Goal: Task Accomplishment & Management: Complete application form

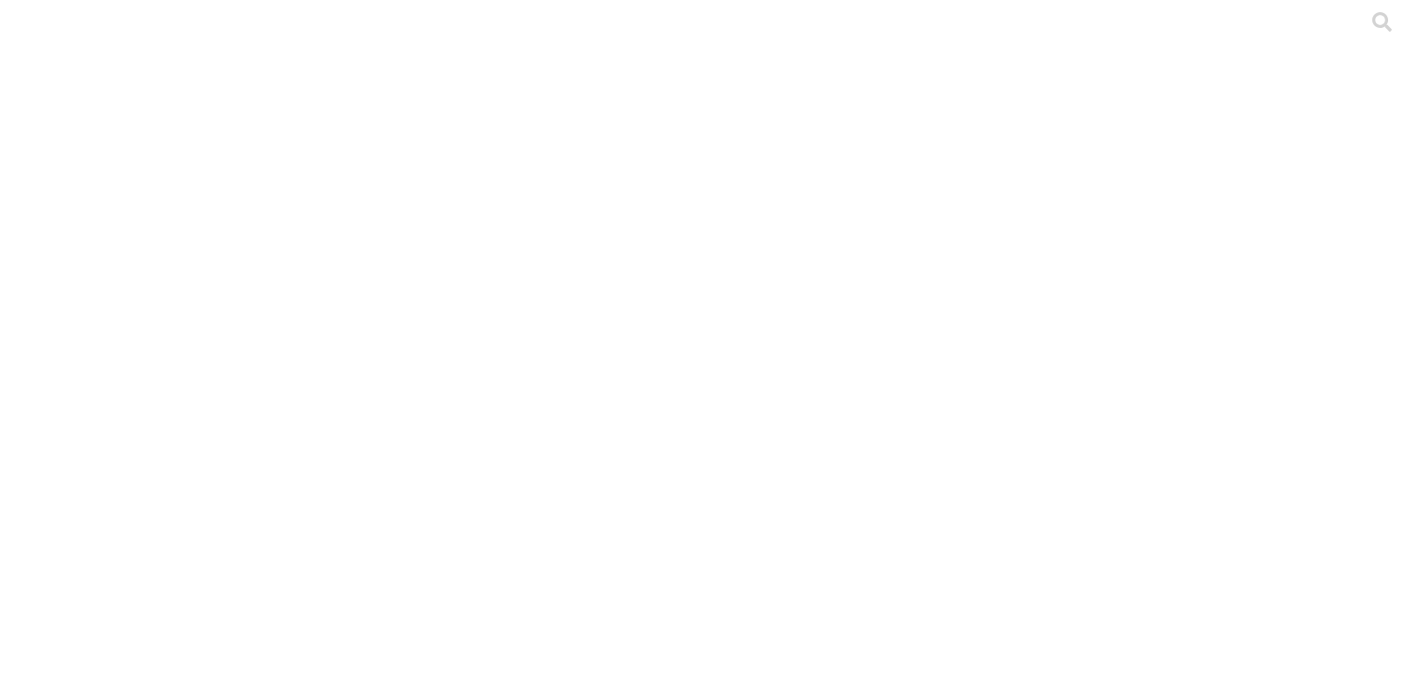
scroll to position [594, 0]
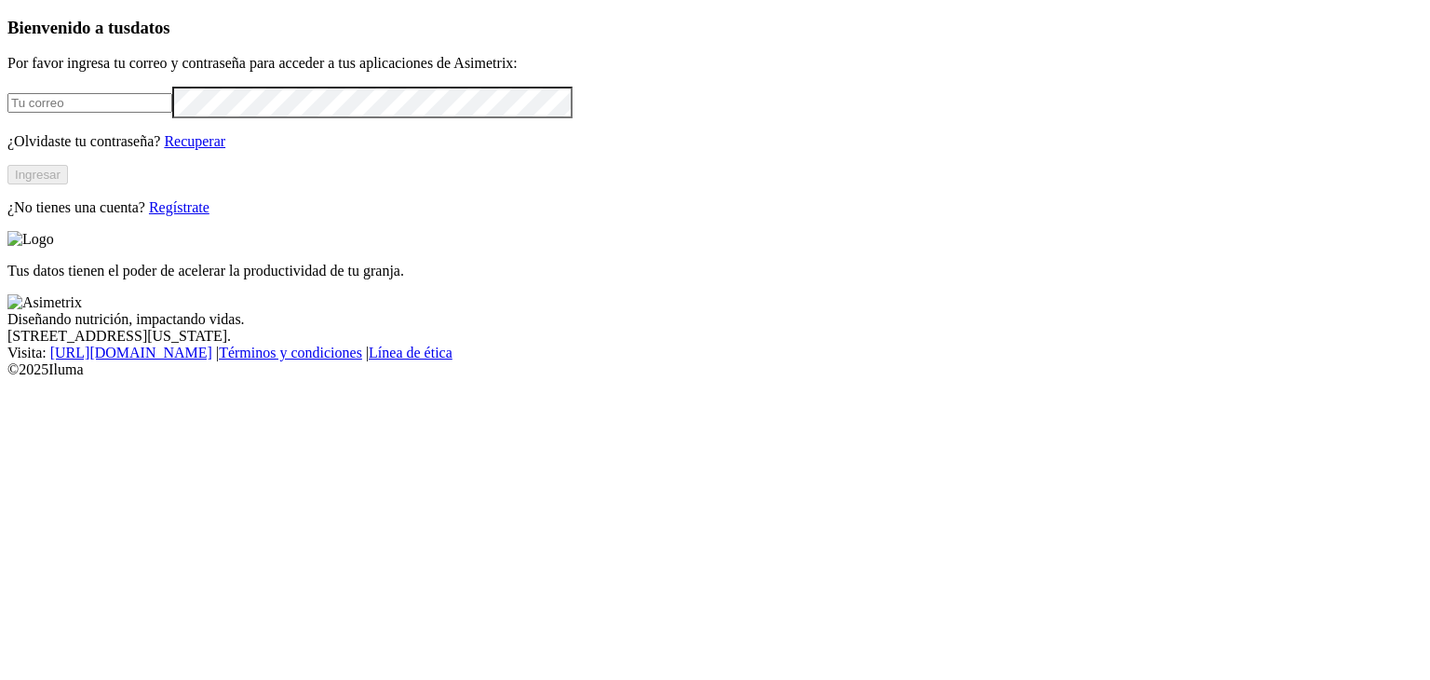
type input "[EMAIL_ADDRESS][DOMAIN_NAME]"
click at [68, 184] on button "Ingresar" at bounding box center [37, 175] width 61 height 20
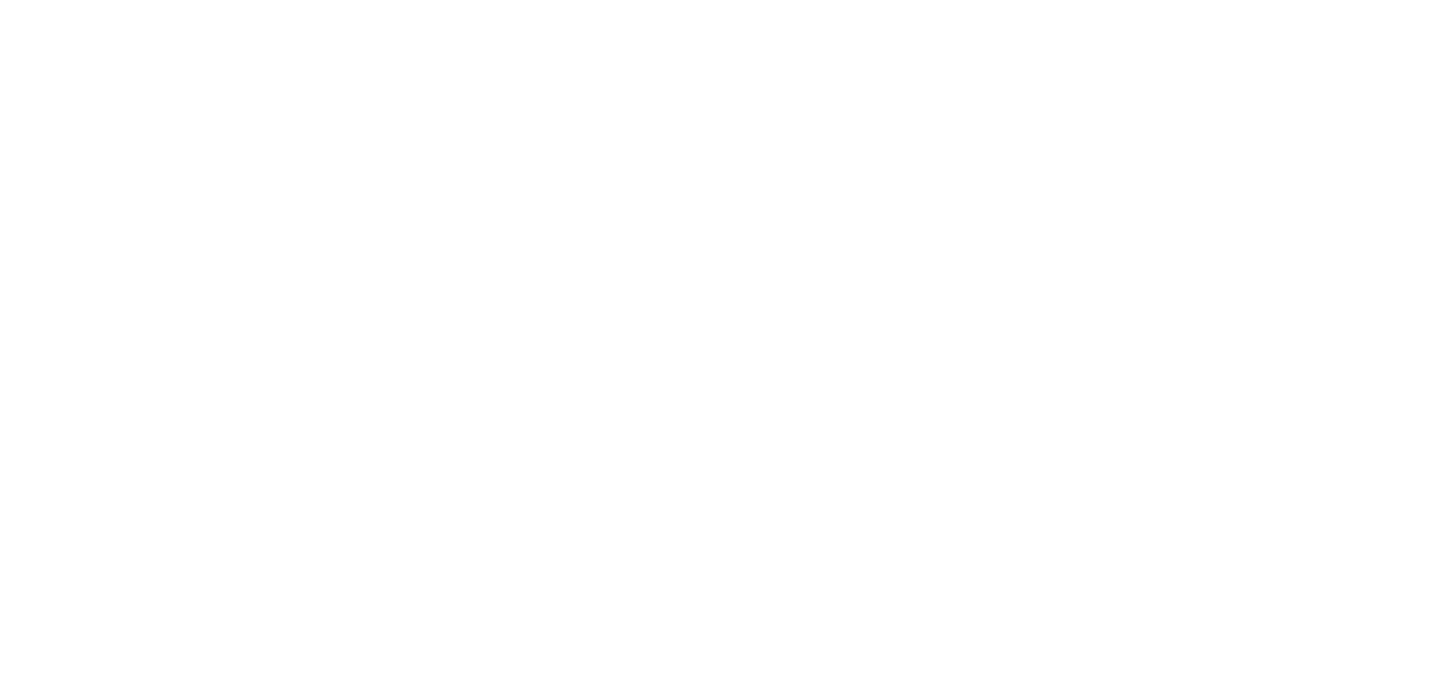
click at [949, 224] on div at bounding box center [722, 340] width 1430 height 680
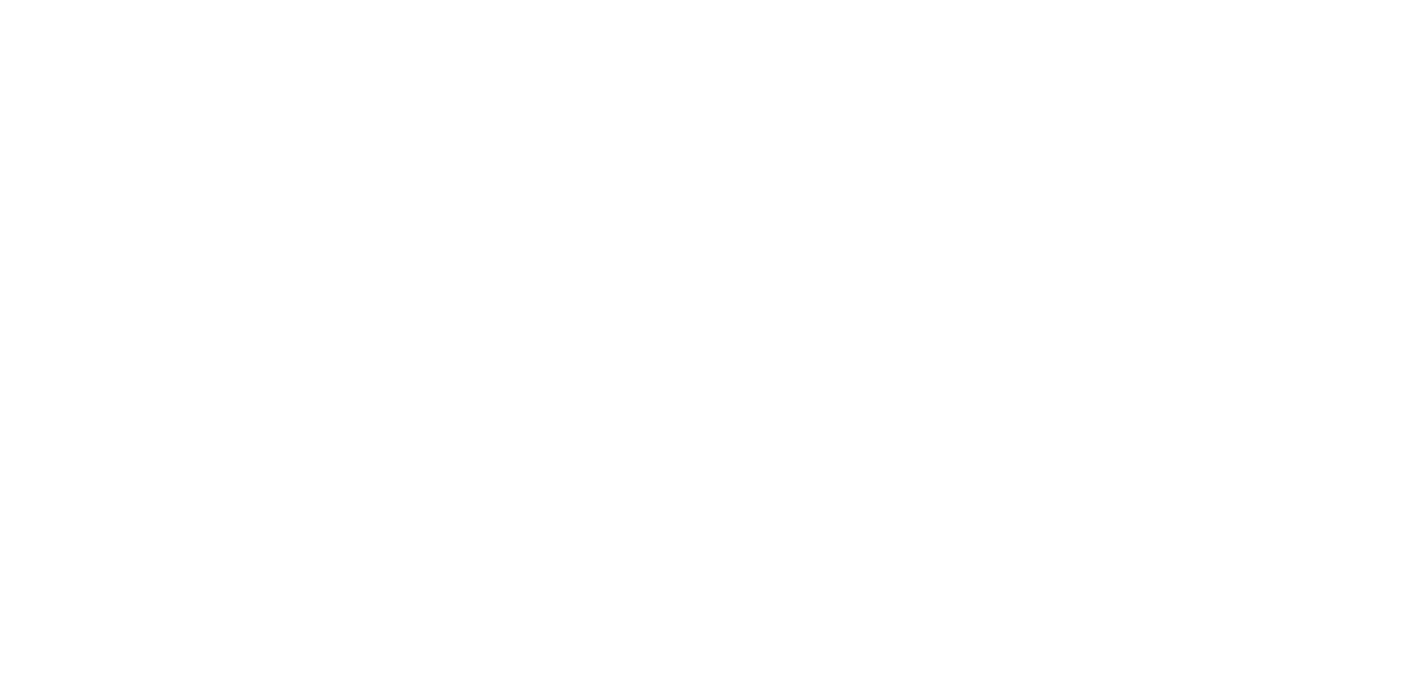
drag, startPoint x: 838, startPoint y: 301, endPoint x: 1060, endPoint y: 281, distance: 222.5
type input "03 [PERSON_NAME] 2025"
paste input "03 [PERSON_NAME] 2025"
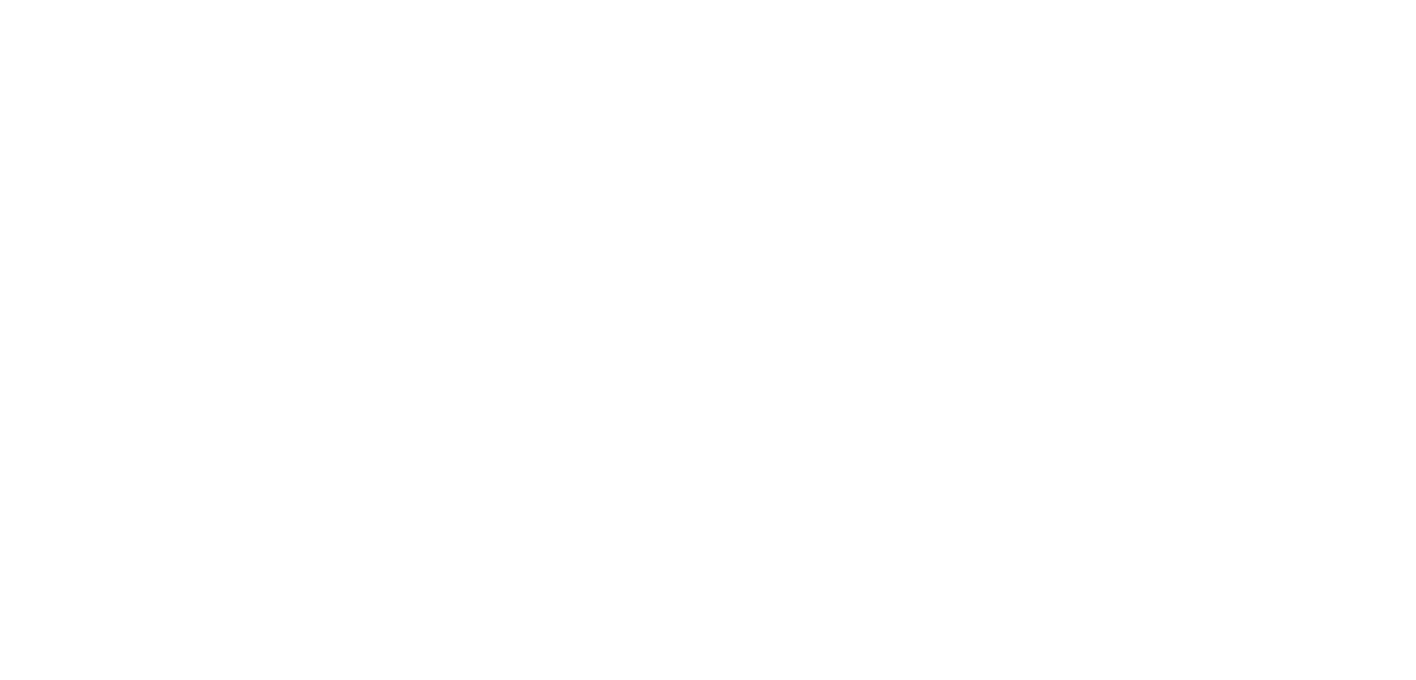
type input "03 [PERSON_NAME] 2025"
paste input "03 [PERSON_NAME] 2025"
type input "03 [PERSON_NAME] 2025"
paste input "03 [PERSON_NAME] 2025"
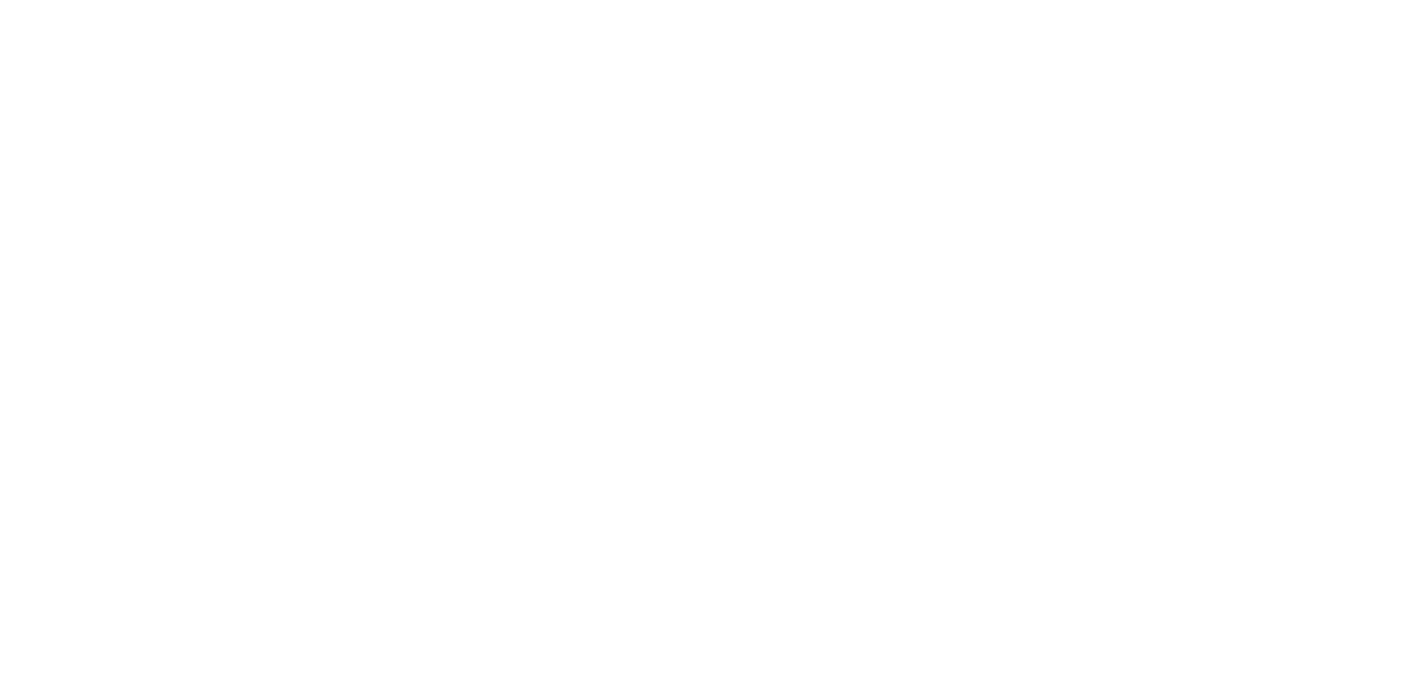
type input "03 [PERSON_NAME] 2025"
paste input "03 [PERSON_NAME] 2025"
type input "03 [PERSON_NAME] 2025"
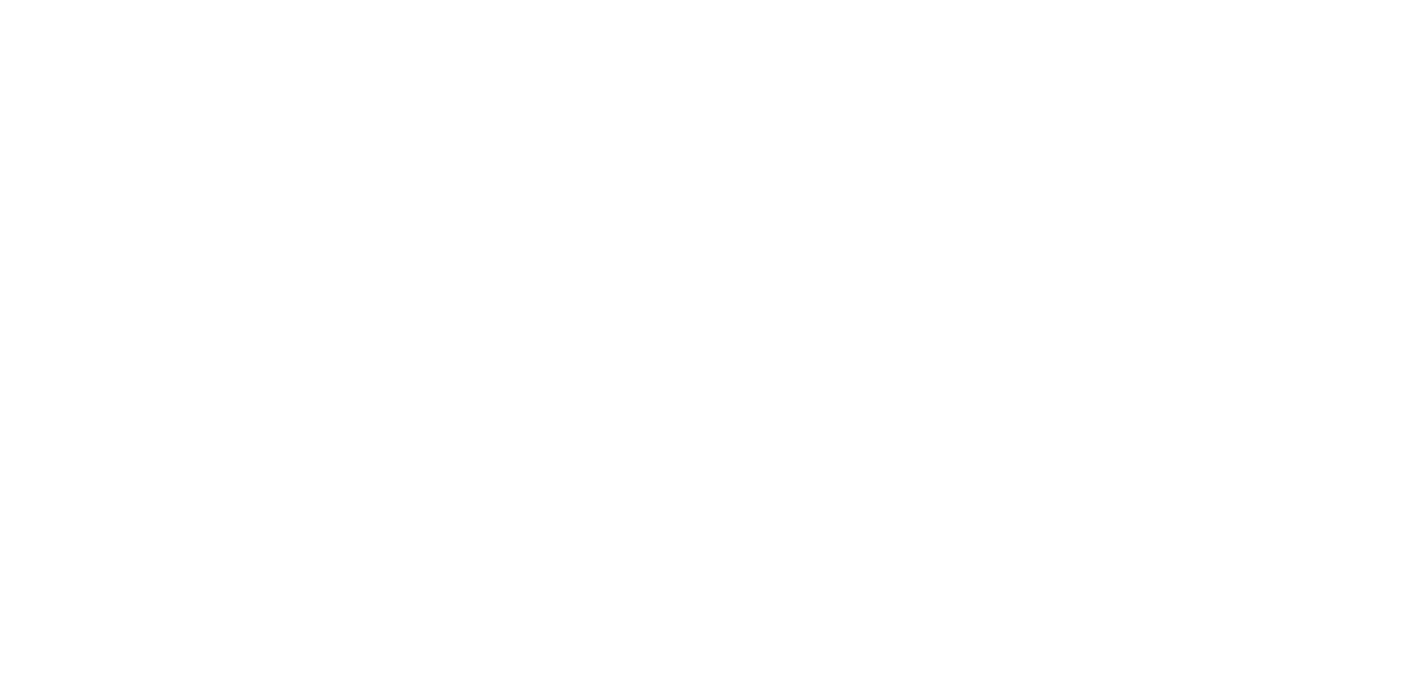
paste input "03 [PERSON_NAME] 2025"
type input "03 [PERSON_NAME] 2025"
paste input "03 [PERSON_NAME] 2025"
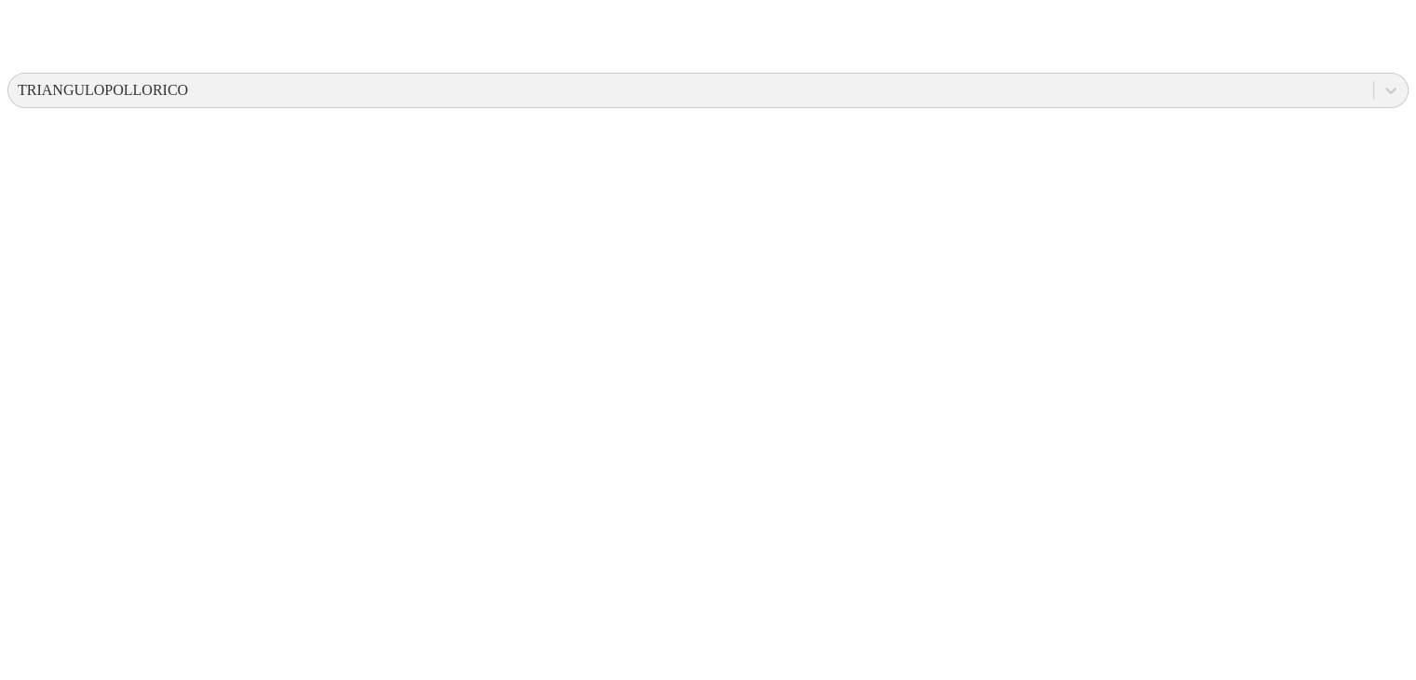
scroll to position [687, 0]
type input "03 [PERSON_NAME] 2025"
paste input "03 [PERSON_NAME] 2025"
type input "03 [PERSON_NAME] 2025"
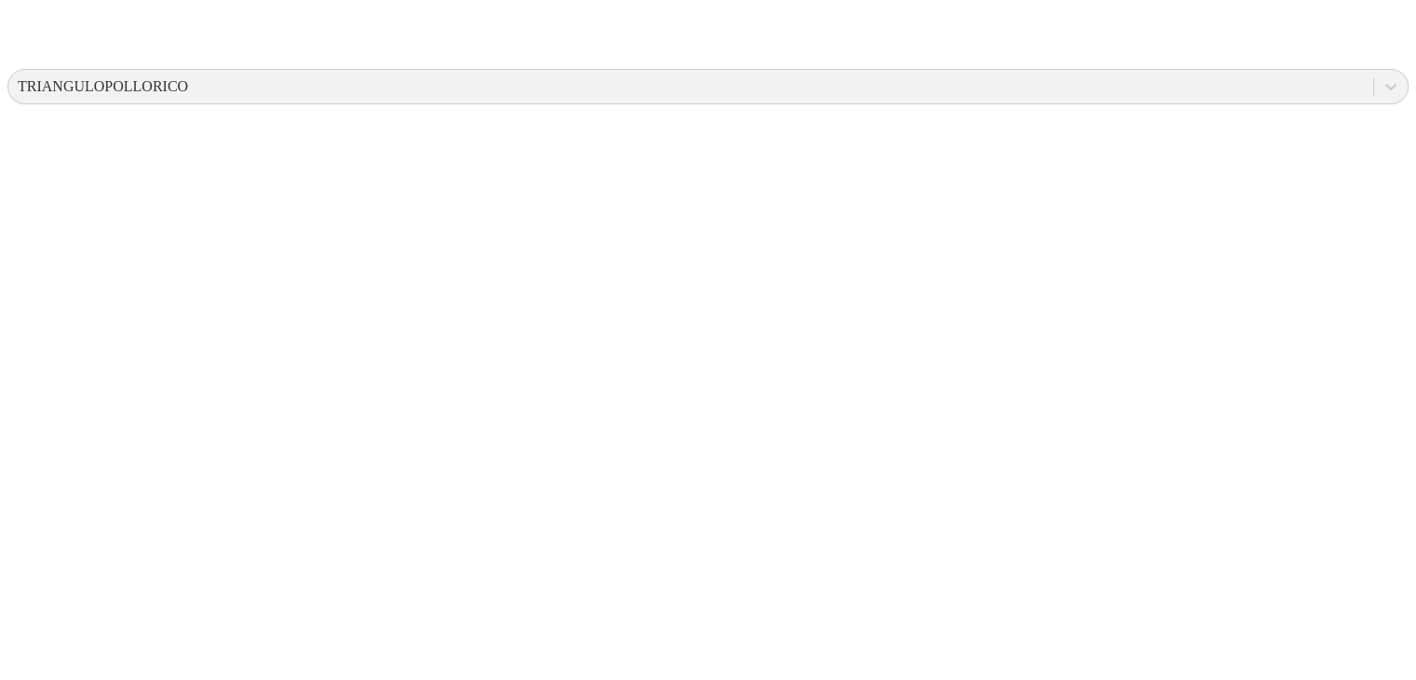
paste input "03 [PERSON_NAME] 2025"
type input "03 [PERSON_NAME] 2025"
paste input "03 [PERSON_NAME] 2025"
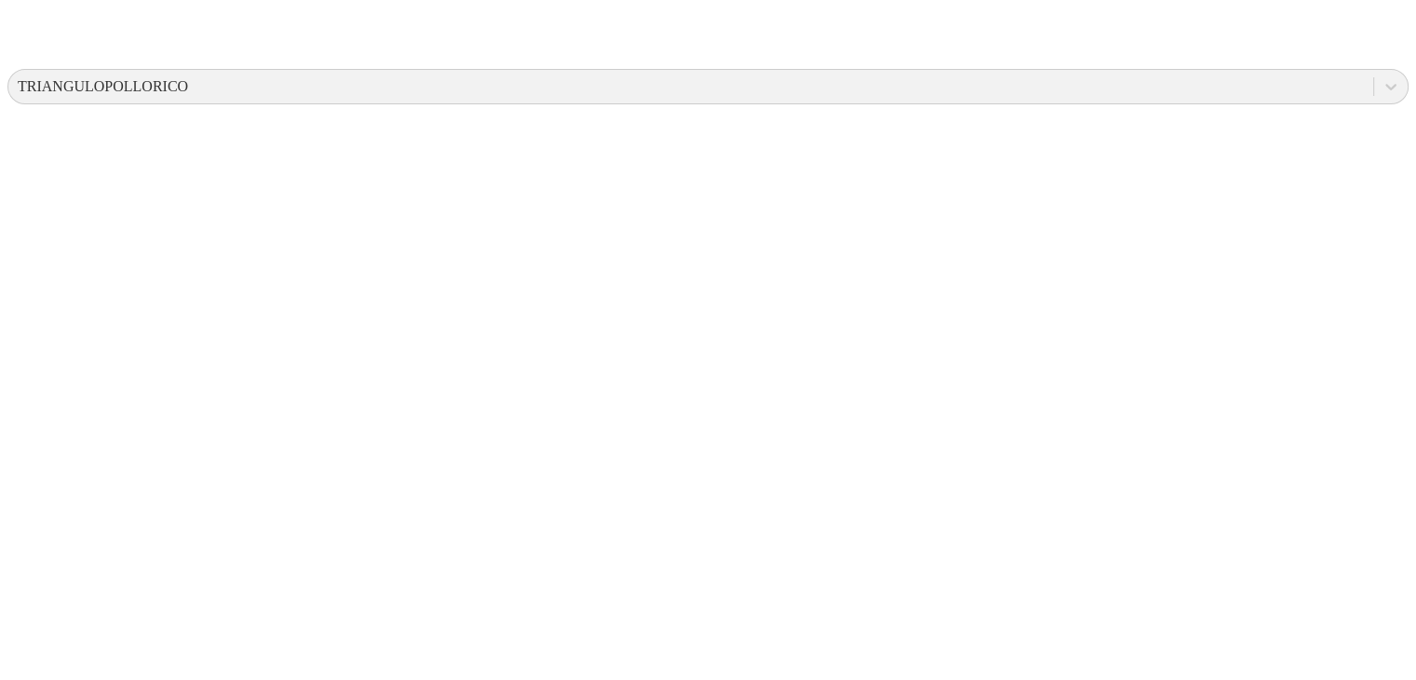
type input "03 [PERSON_NAME] 2025"
paste input "03 [PERSON_NAME] 2025"
type input "03 [PERSON_NAME] 2025"
paste input "03 [PERSON_NAME] 2025"
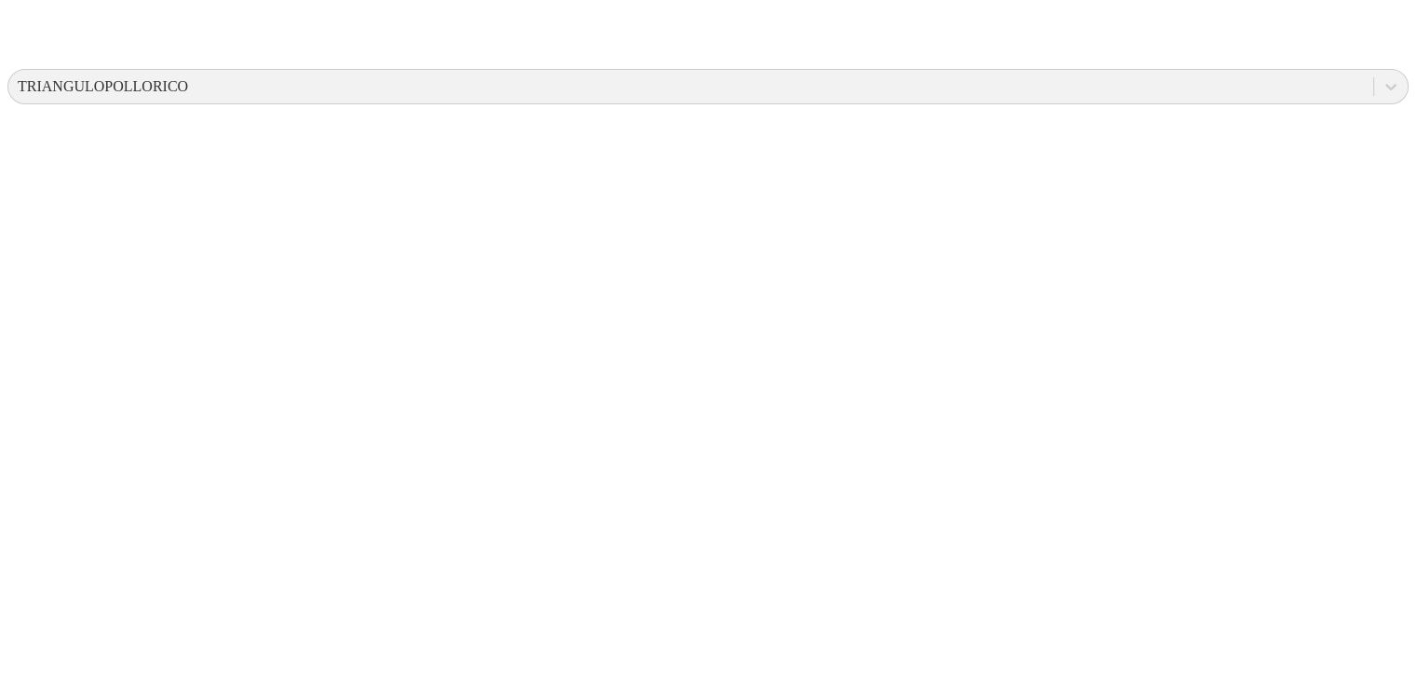
type input "03 [PERSON_NAME] 2025"
paste input "03 [PERSON_NAME] 2025"
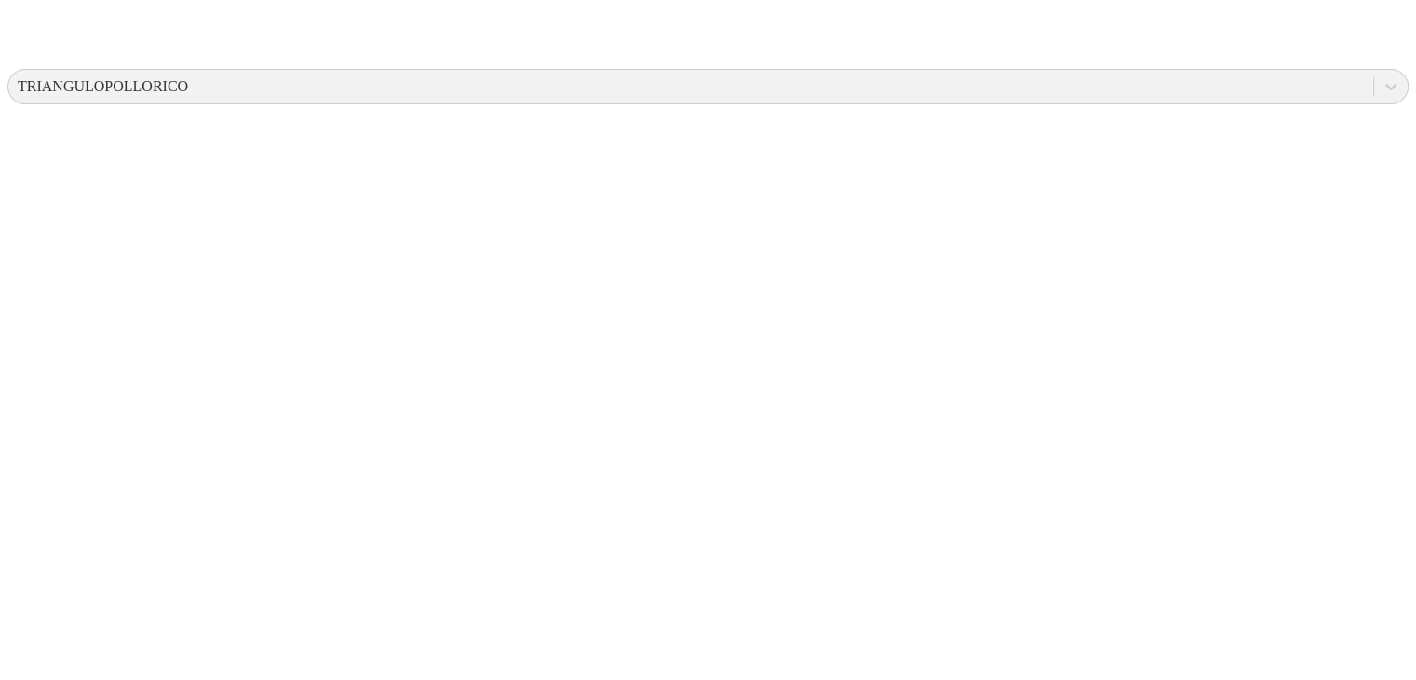
paste input
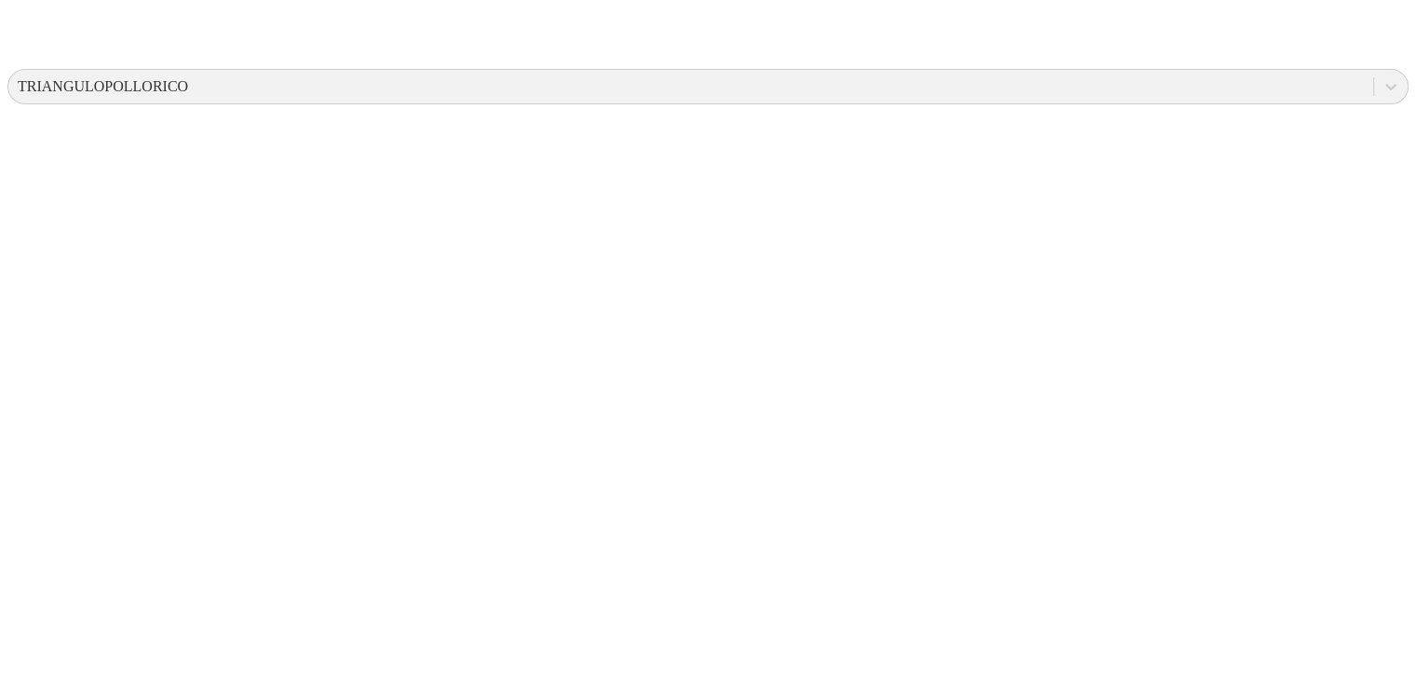
type input "03 [PERSON_NAME] 2025"
paste input "03 [PERSON_NAME] 2025"
type input "03 [PERSON_NAME] 2025"
paste input "03 [PERSON_NAME] 2025"
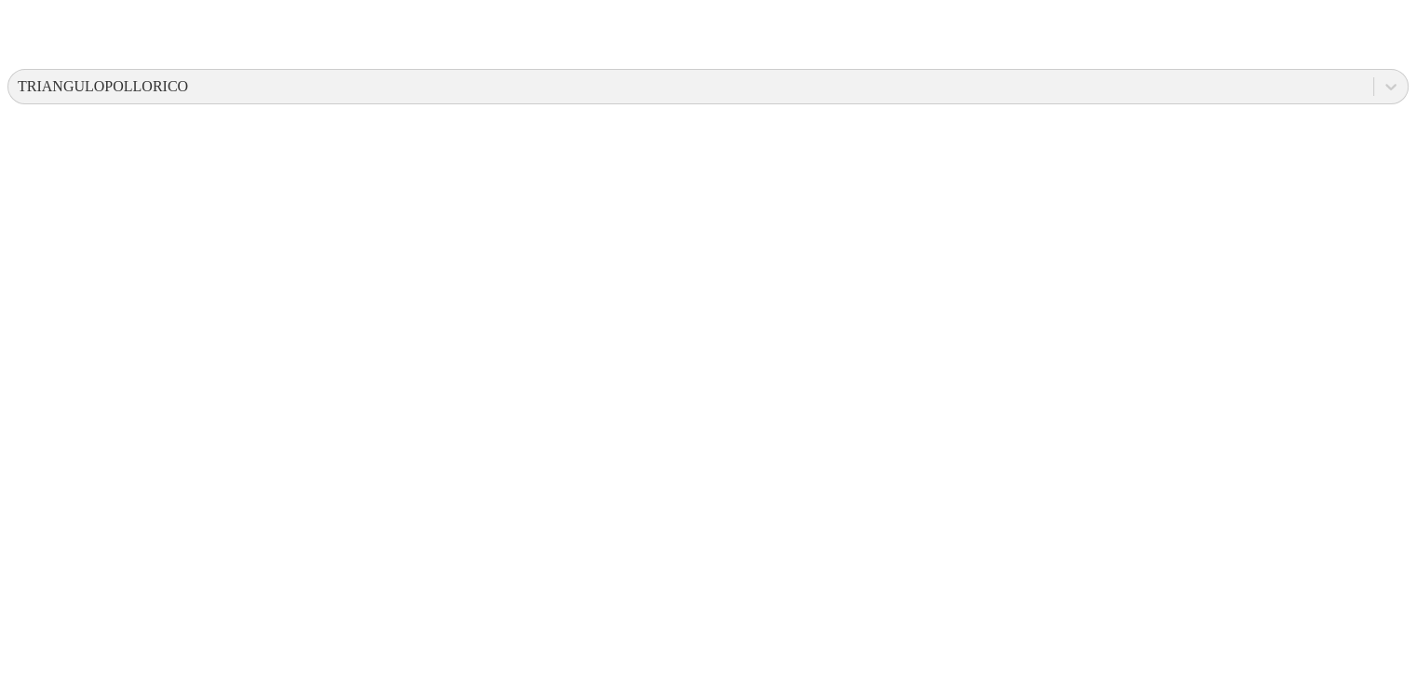
type input "03 [PERSON_NAME] 2025"
paste input "03 [PERSON_NAME] 2025"
type input "03 [PERSON_NAME] 2025"
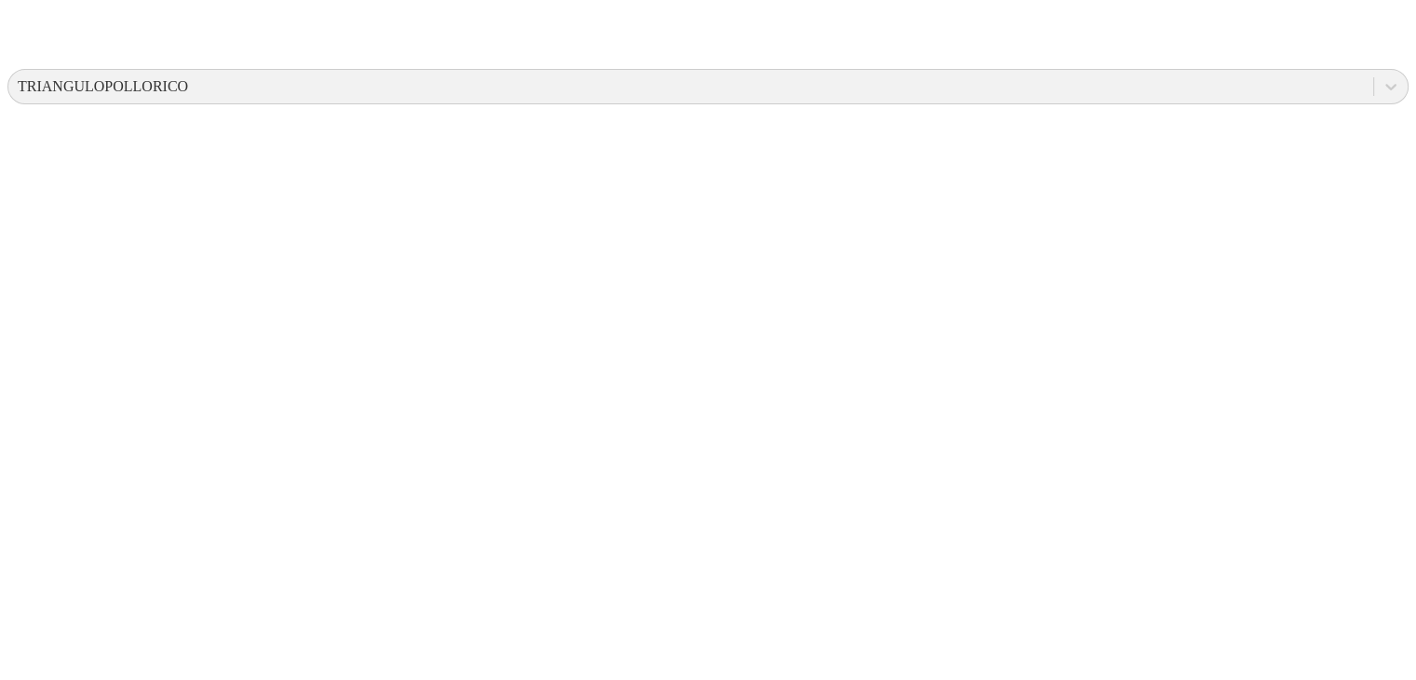
paste input "03 [PERSON_NAME] 2025"
type input "03 [PERSON_NAME] 2025"
paste input "03 [PERSON_NAME] 2025"
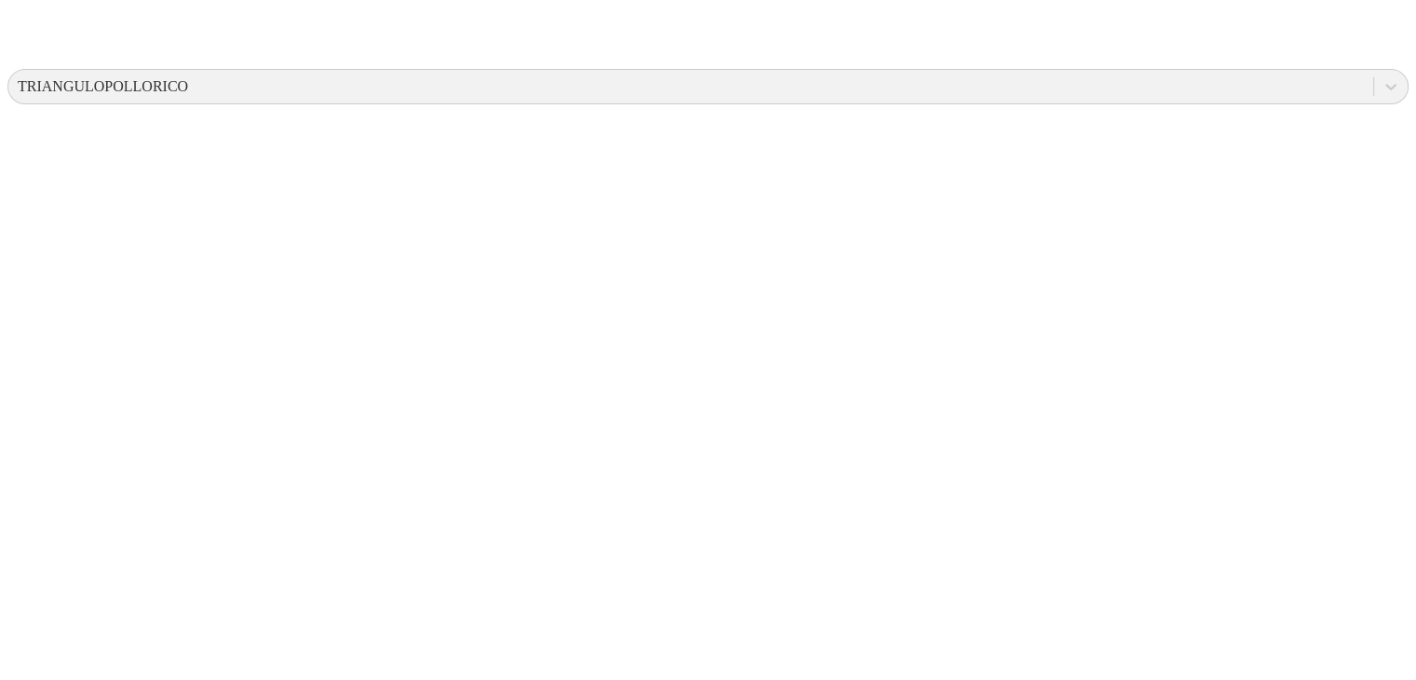
type input "03 [PERSON_NAME] 2025"
paste input "03 [PERSON_NAME] 2025"
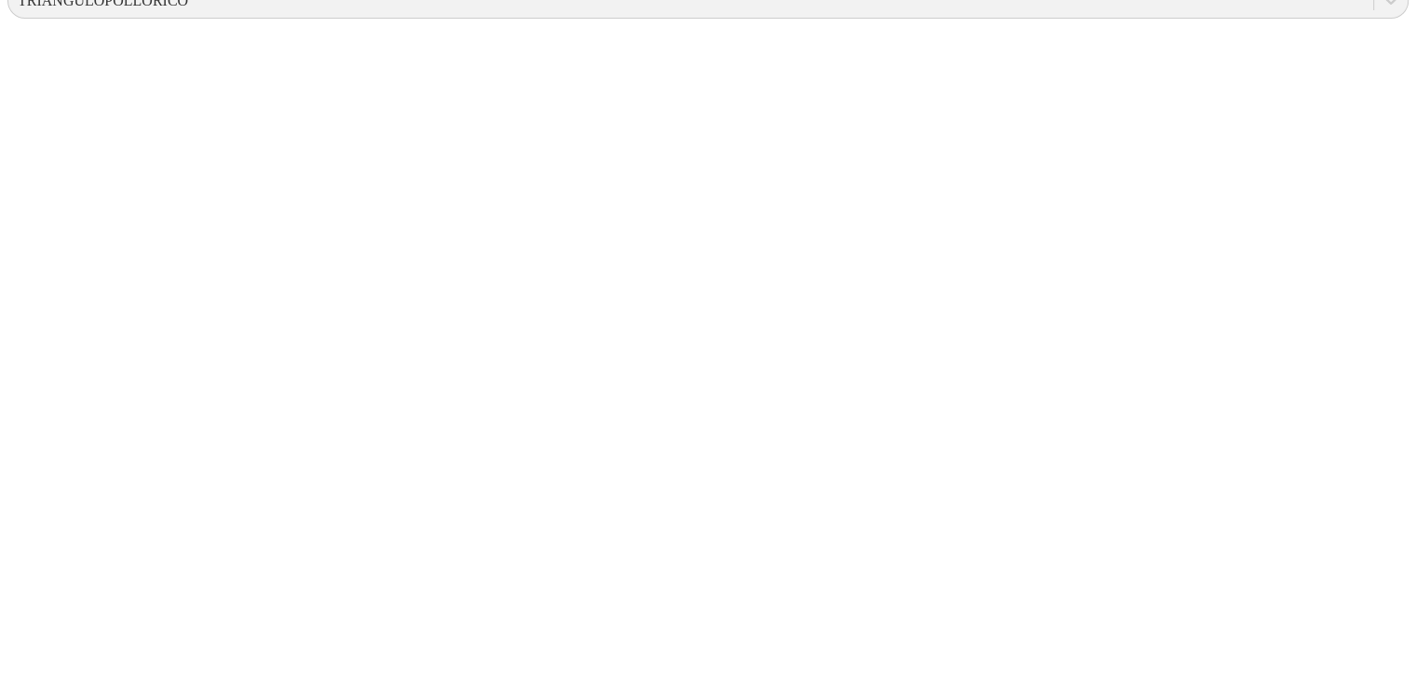
type input "03 [PERSON_NAME] 2025"
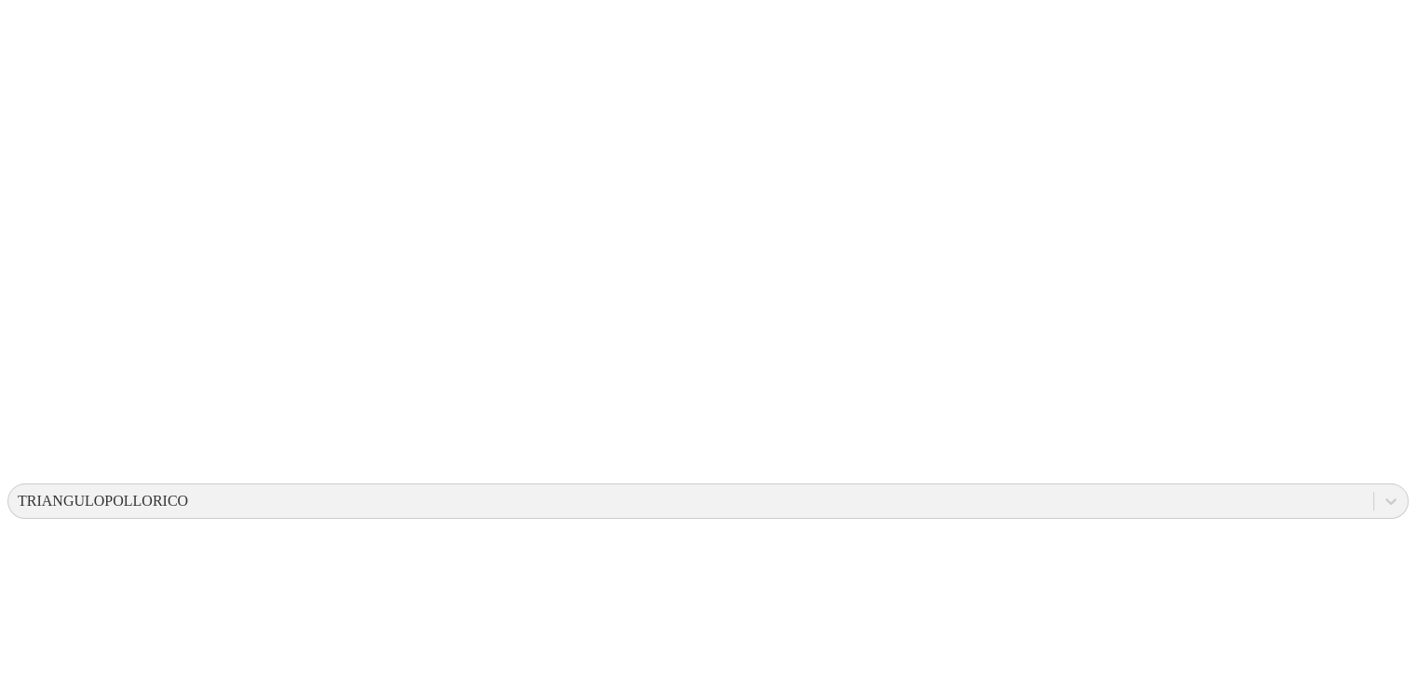
scroll to position [286, 0]
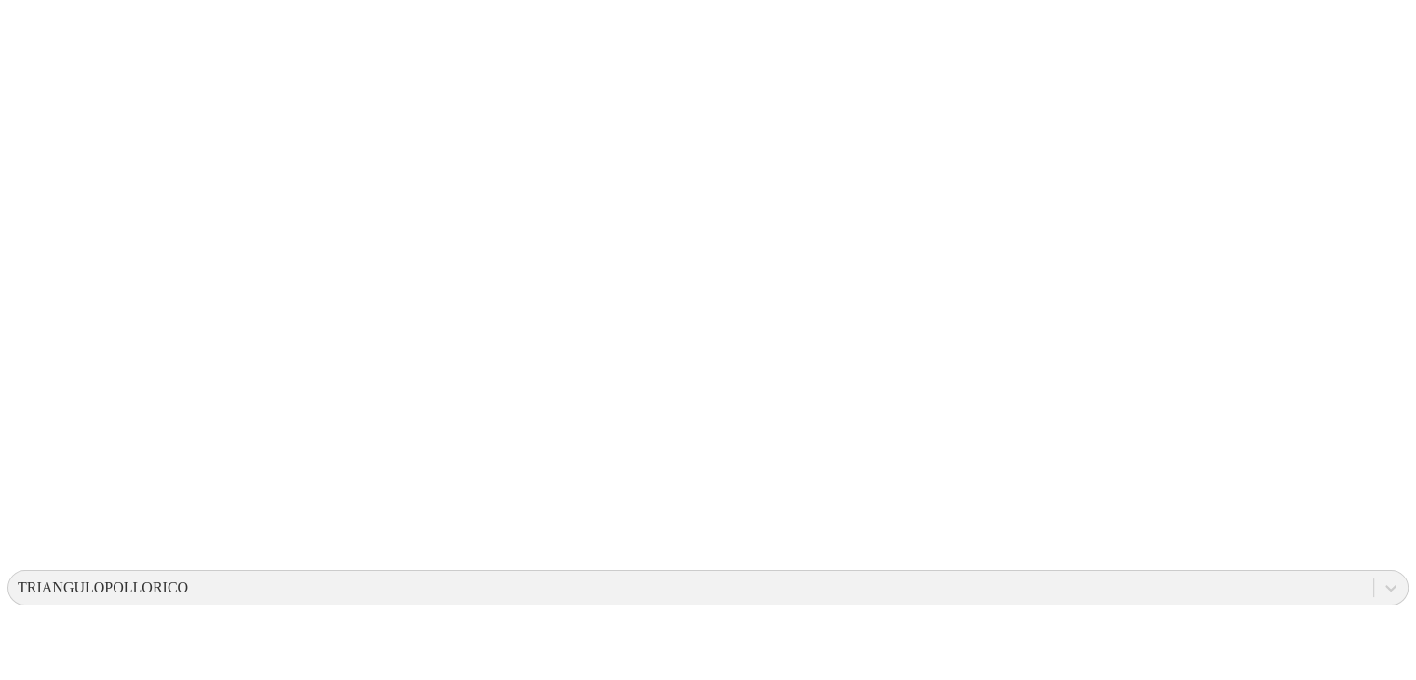
scroll to position [0, 0]
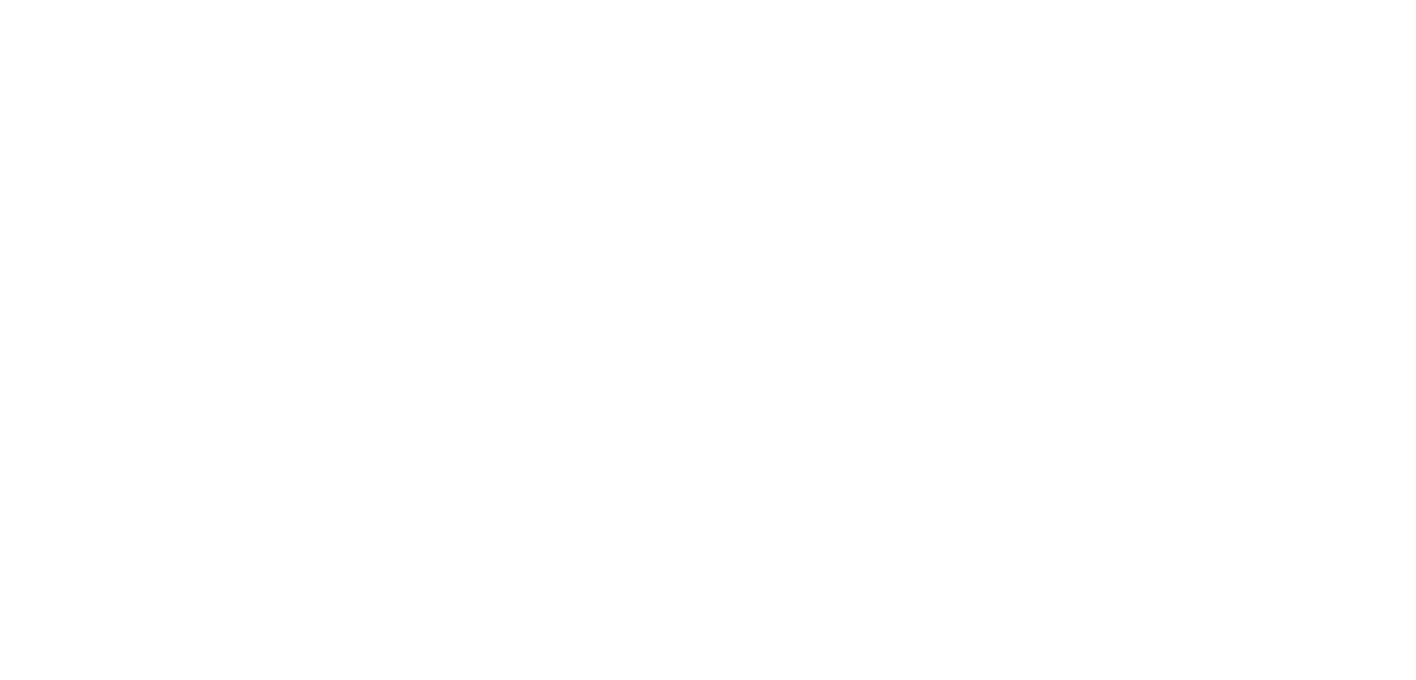
drag, startPoint x: 842, startPoint y: 16, endPoint x: 1021, endPoint y: 329, distance: 360.4
type input "07 [PERSON_NAME] 2025"
paste input "07 [PERSON_NAME] 2025"
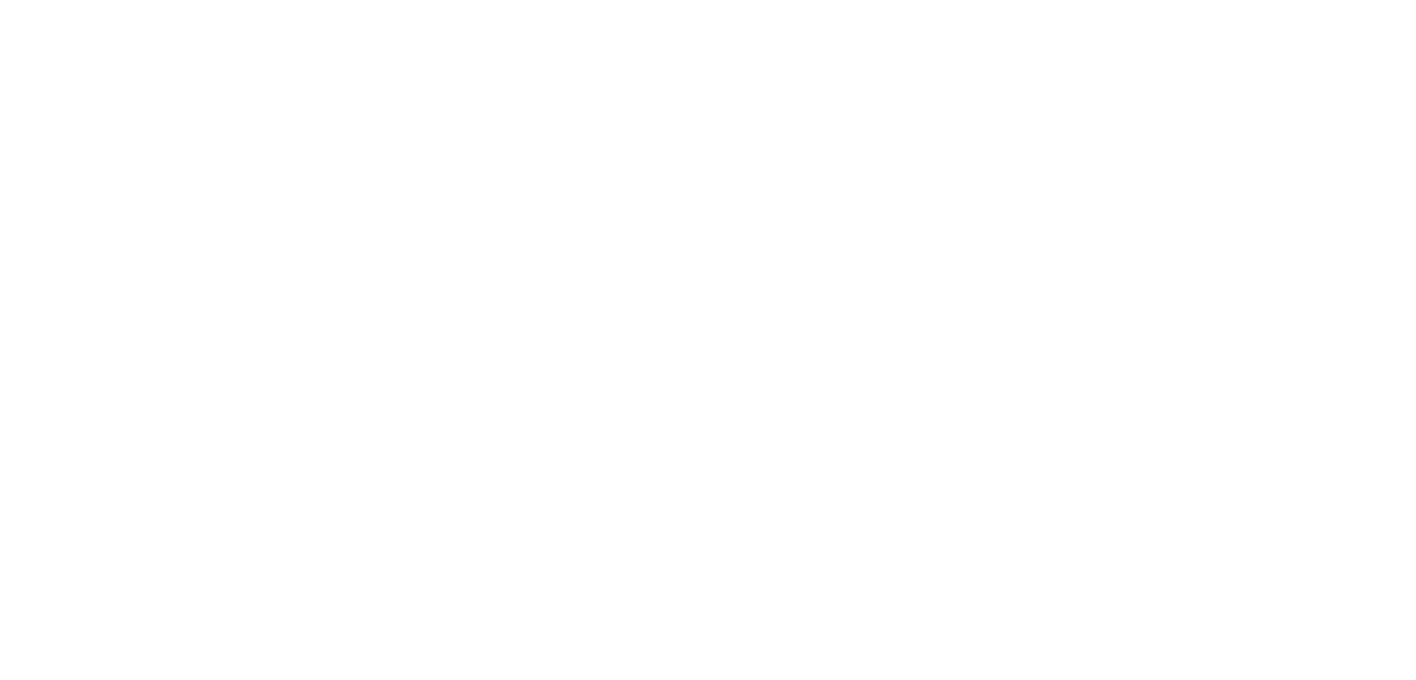
type input "07 [PERSON_NAME] 2025"
paste input "07 [PERSON_NAME] 2025"
type input "07 [PERSON_NAME] 2025"
paste input "07 [PERSON_NAME] 2025"
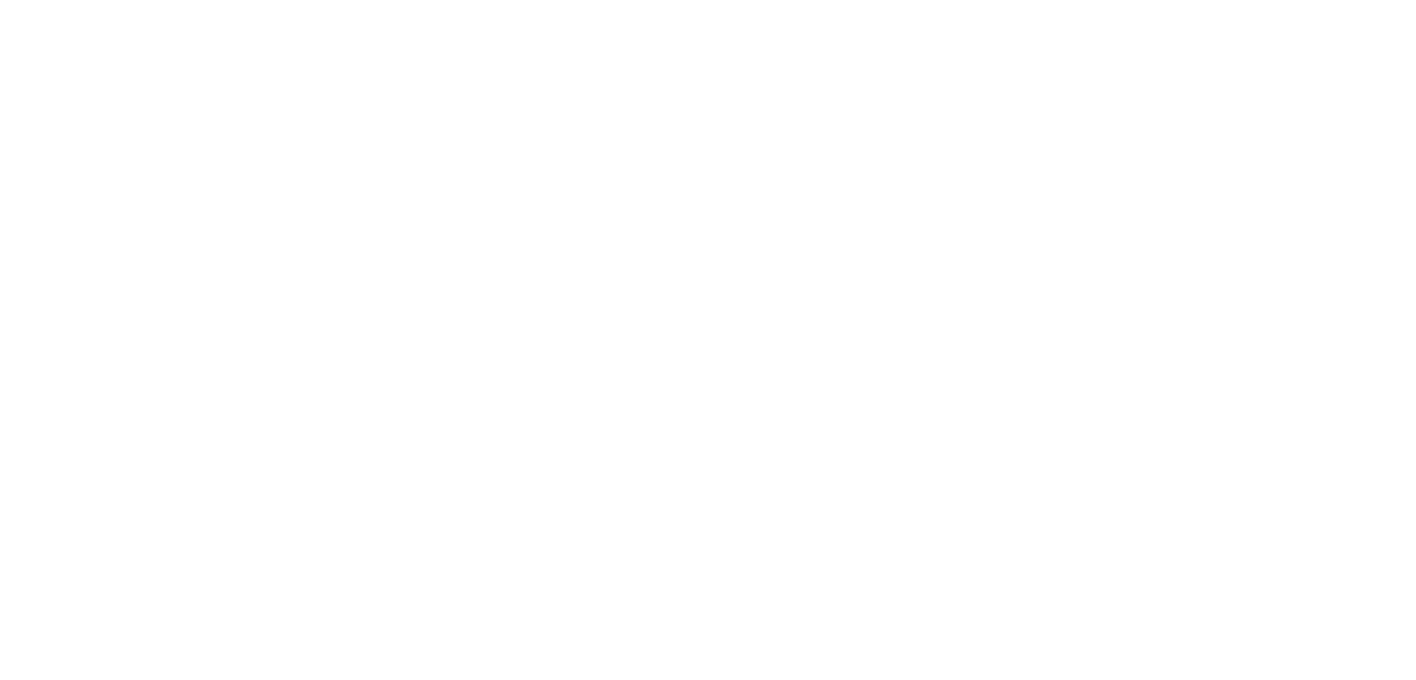
type input "07 [PERSON_NAME] 2025"
paste input "07 [PERSON_NAME] 2025"
type input "07 [PERSON_NAME] 2025"
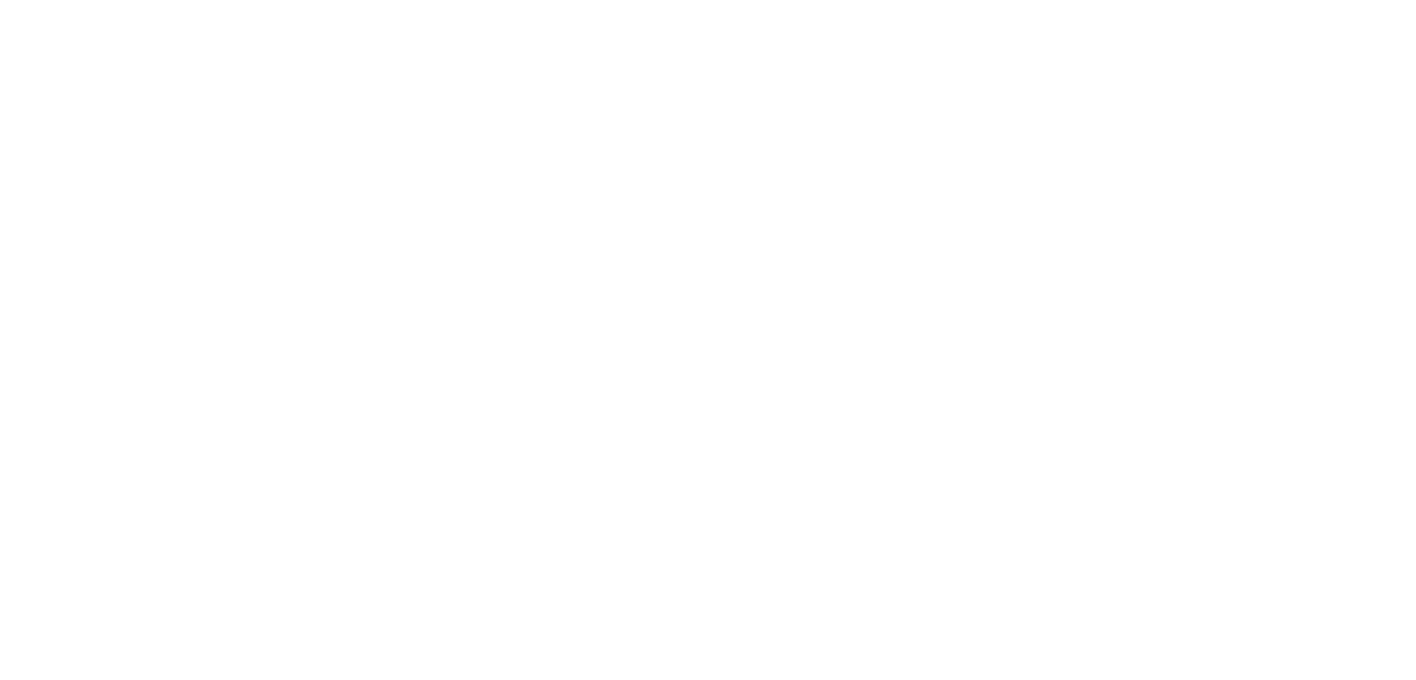
paste input "07 [PERSON_NAME] 2025"
type input "07 [PERSON_NAME] 2025"
paste input "07 [PERSON_NAME] 2025"
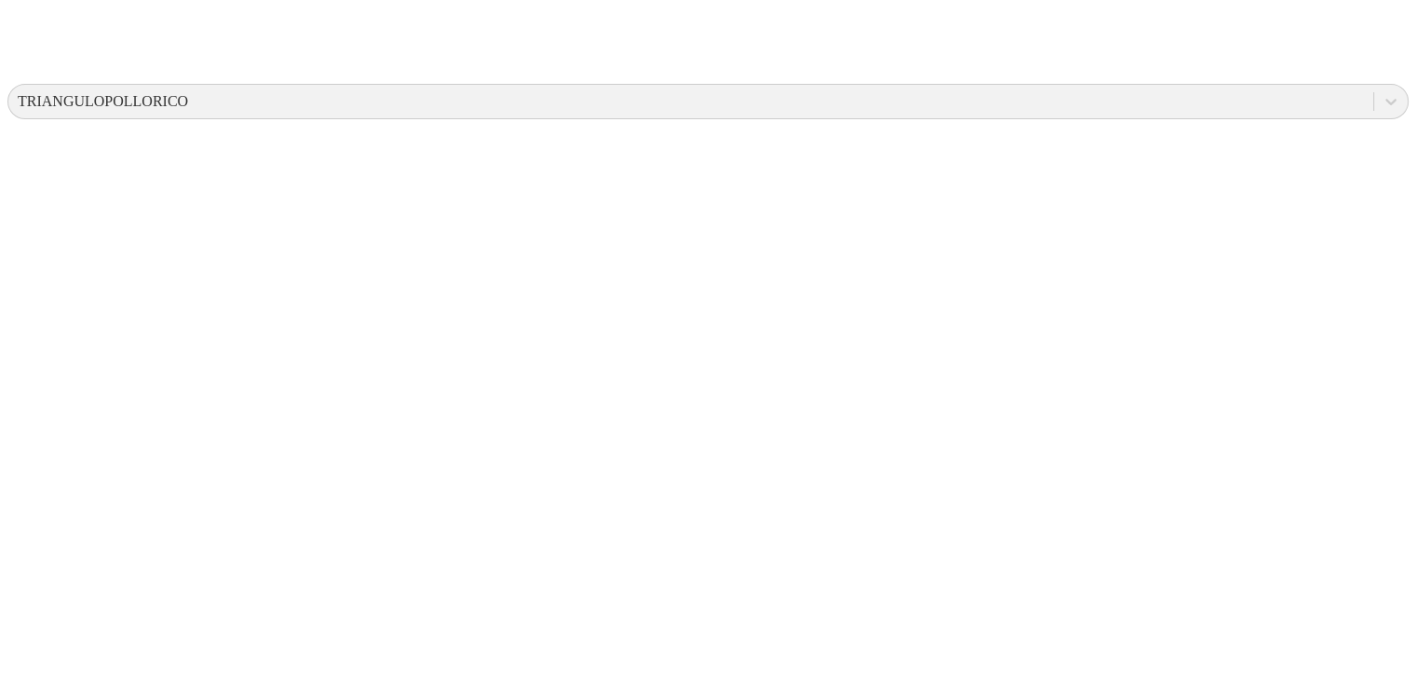
scroll to position [682, 0]
type input "07 [PERSON_NAME] 2025"
paste input "07 [PERSON_NAME] 2025"
type input "07 [PERSON_NAME] 2025"
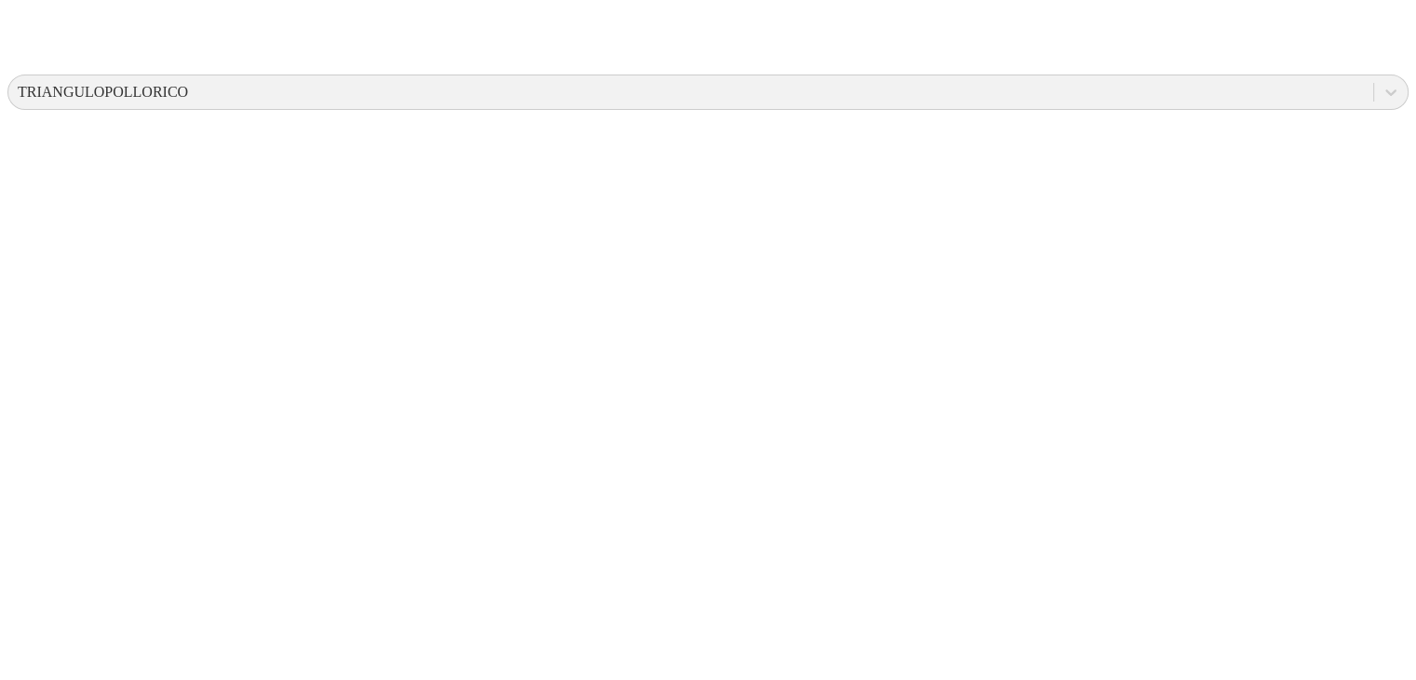
paste input "07 [PERSON_NAME] 2025"
type input "07 [PERSON_NAME] 2025"
paste input "07 [PERSON_NAME] 2025"
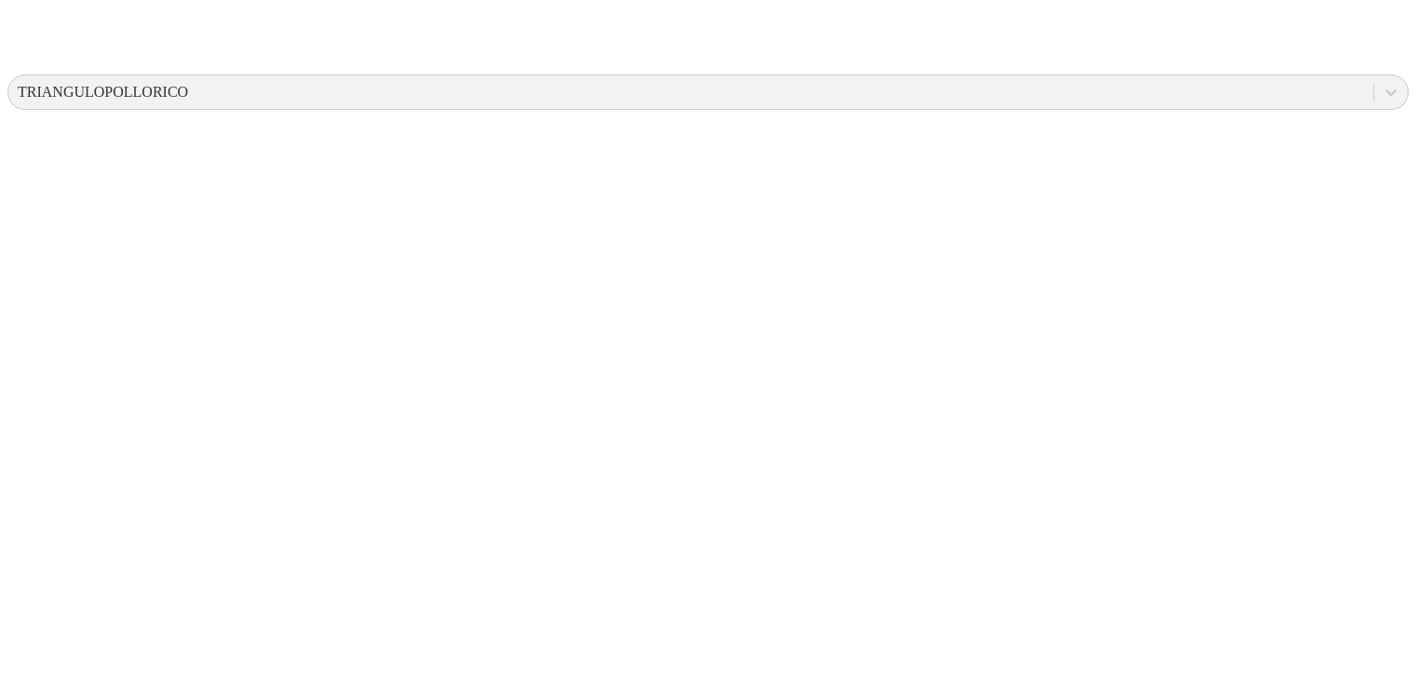
type input "07 [PERSON_NAME] 2025"
paste input "07 [PERSON_NAME] 2025"
type input "07 [PERSON_NAME] 2025"
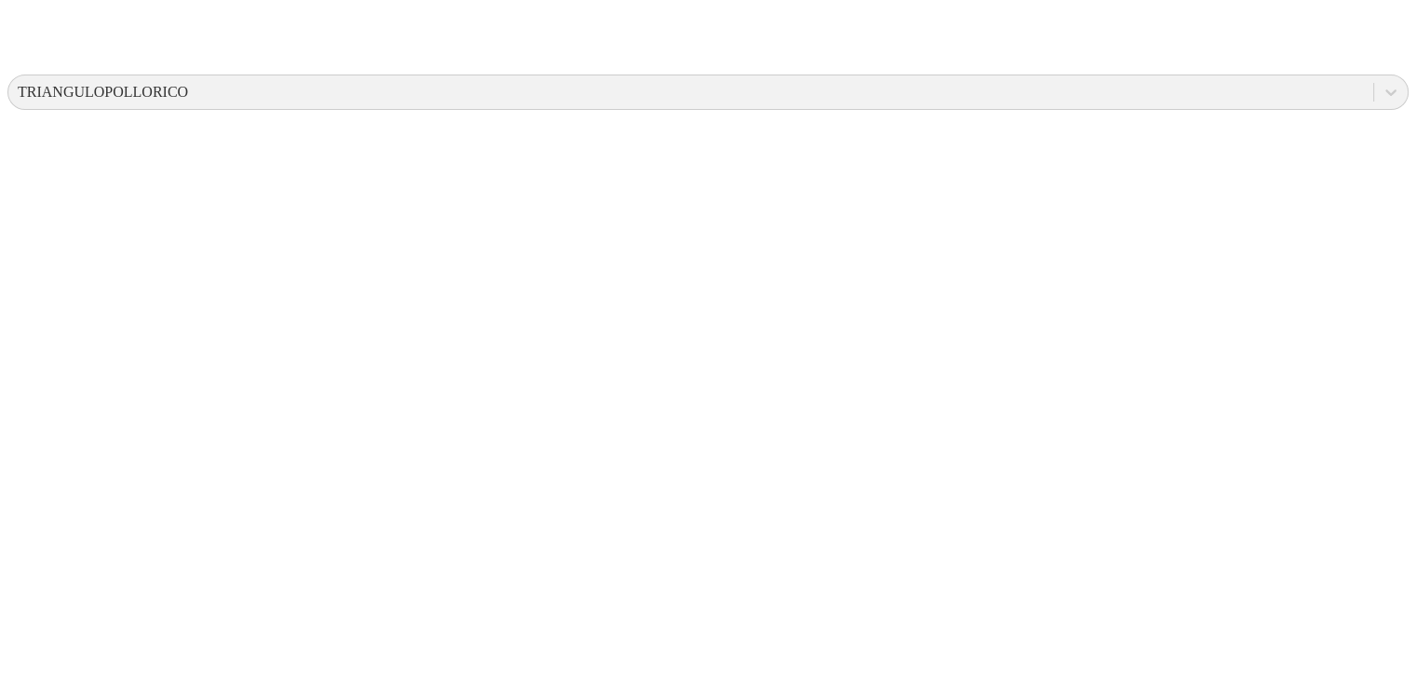
paste input "07 [PERSON_NAME] 2025"
type input "07 [PERSON_NAME] 2025"
paste input "07 [PERSON_NAME] 2025"
type input "07 [PERSON_NAME] 2025"
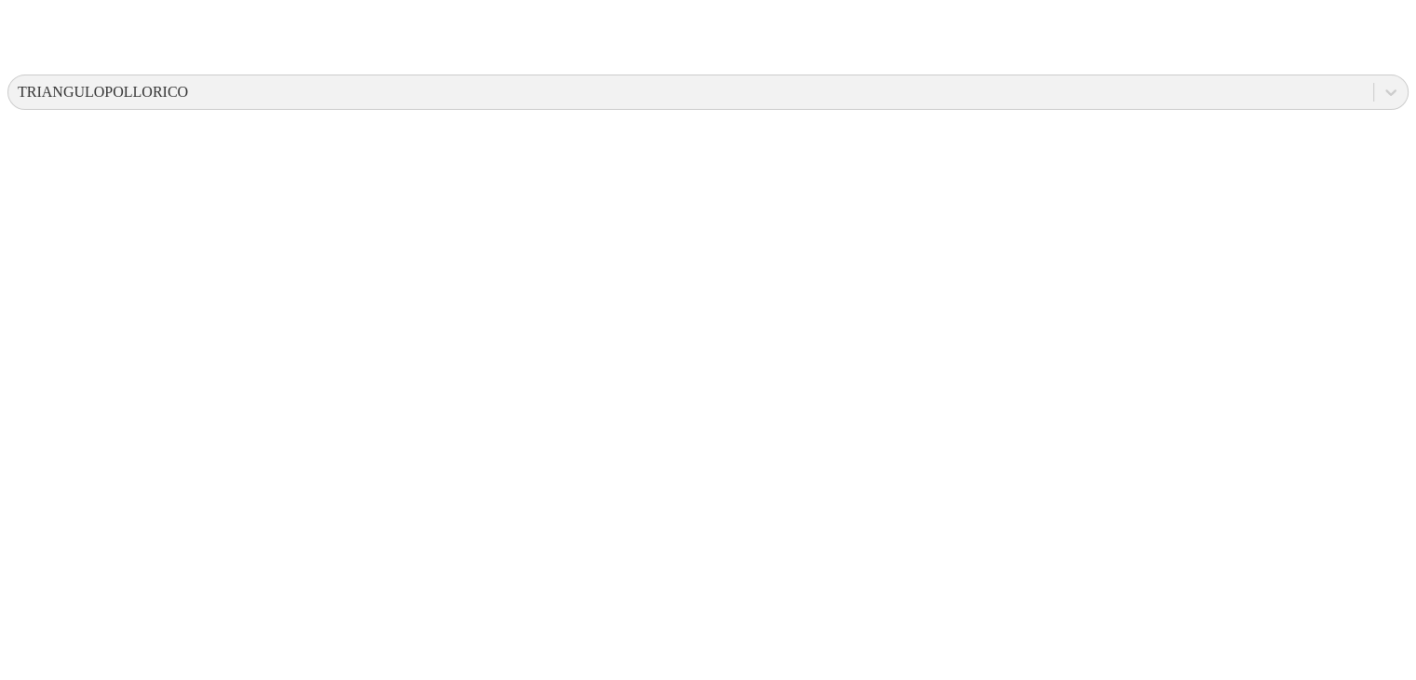
paste input "07 [PERSON_NAME] 2025"
type input "07 [PERSON_NAME] 2025"
paste input "07 [PERSON_NAME] 2025"
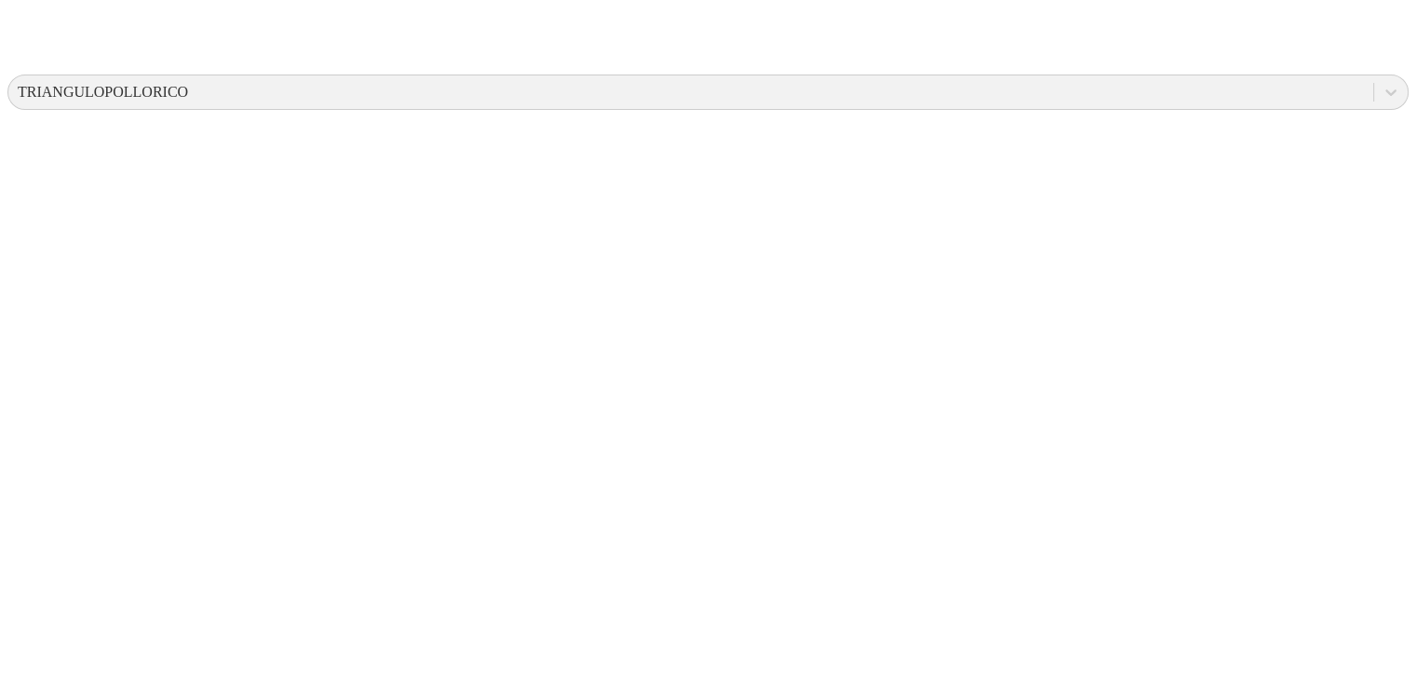
paste input "07 [PERSON_NAME] 2025"
type input "07 [PERSON_NAME] 202507 [PERSON_NAME] 2025"
drag, startPoint x: 897, startPoint y: 508, endPoint x: 871, endPoint y: 571, distance: 67.6
paste input "07 [PERSON_NAME] 2025"
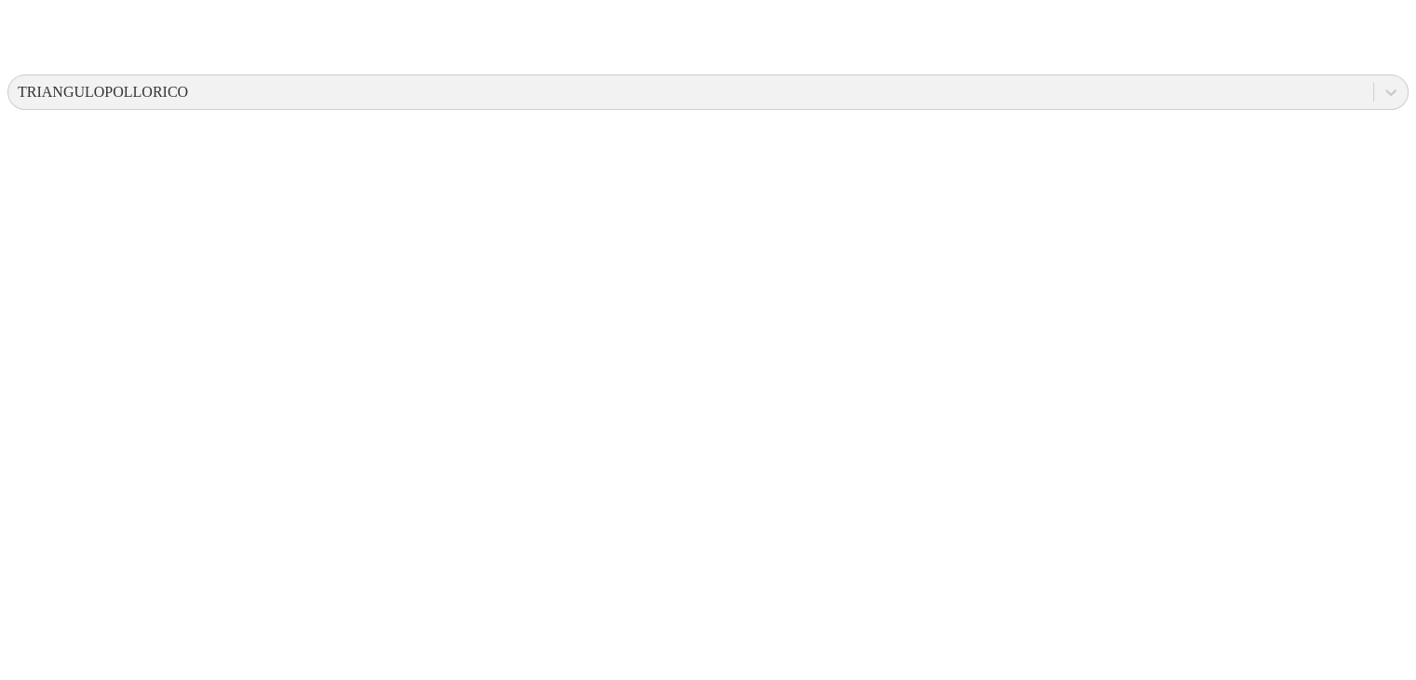
type input "07 [PERSON_NAME] 2025"
paste input "07 [PERSON_NAME] 2025"
type input "07 [PERSON_NAME] 2025"
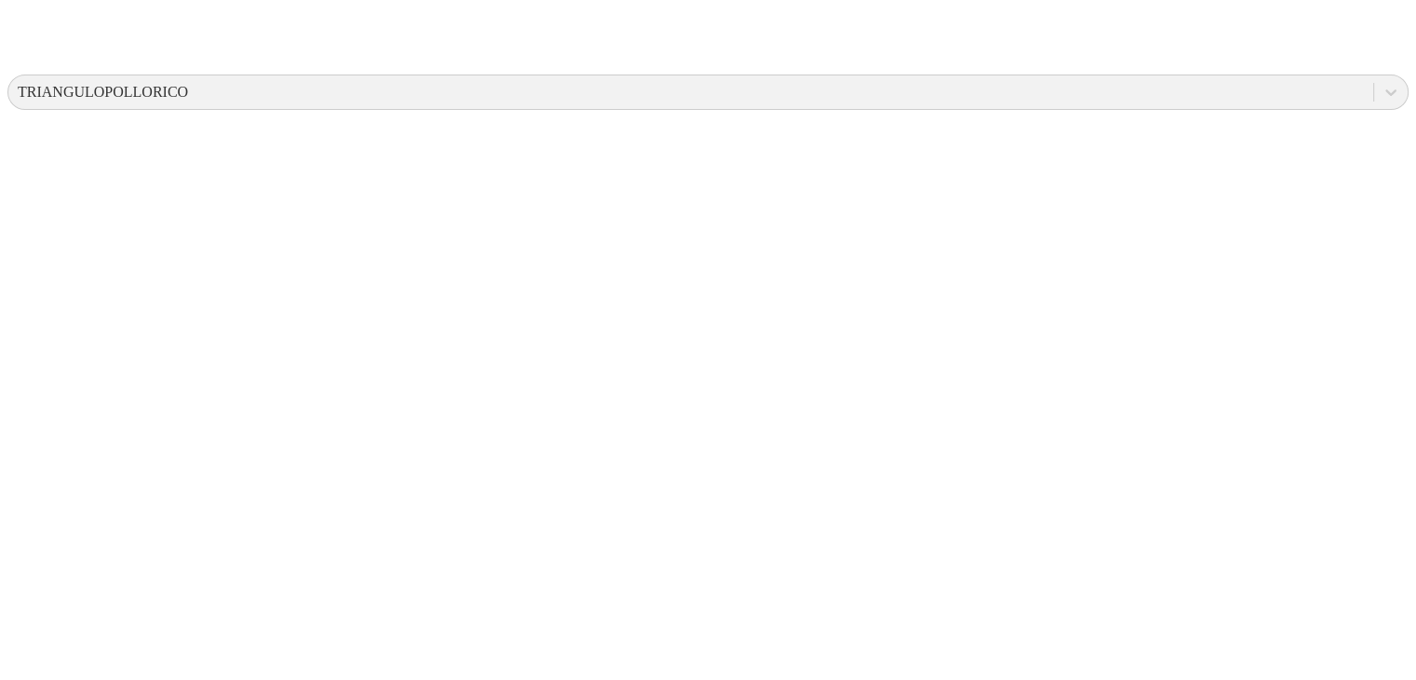
paste input
type input "07 [PERSON_NAME] 2025"
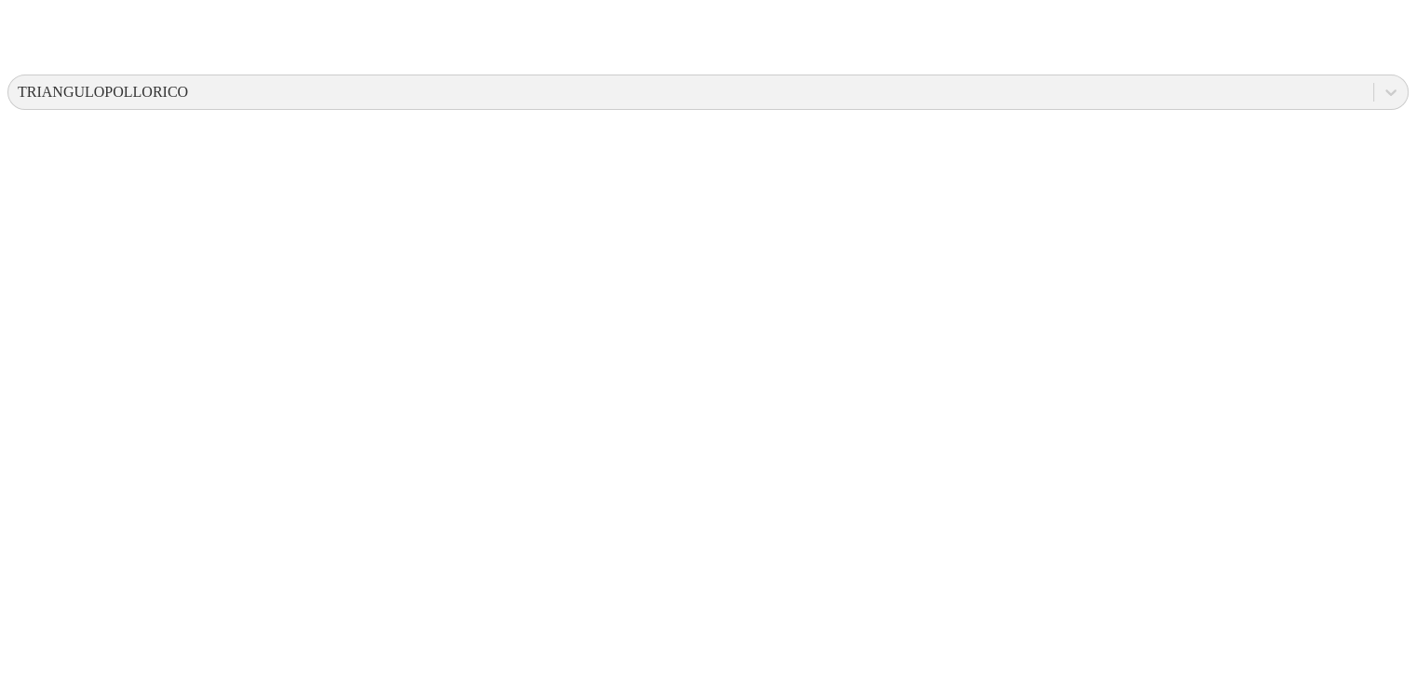
paste input "07 [PERSON_NAME] 2025"
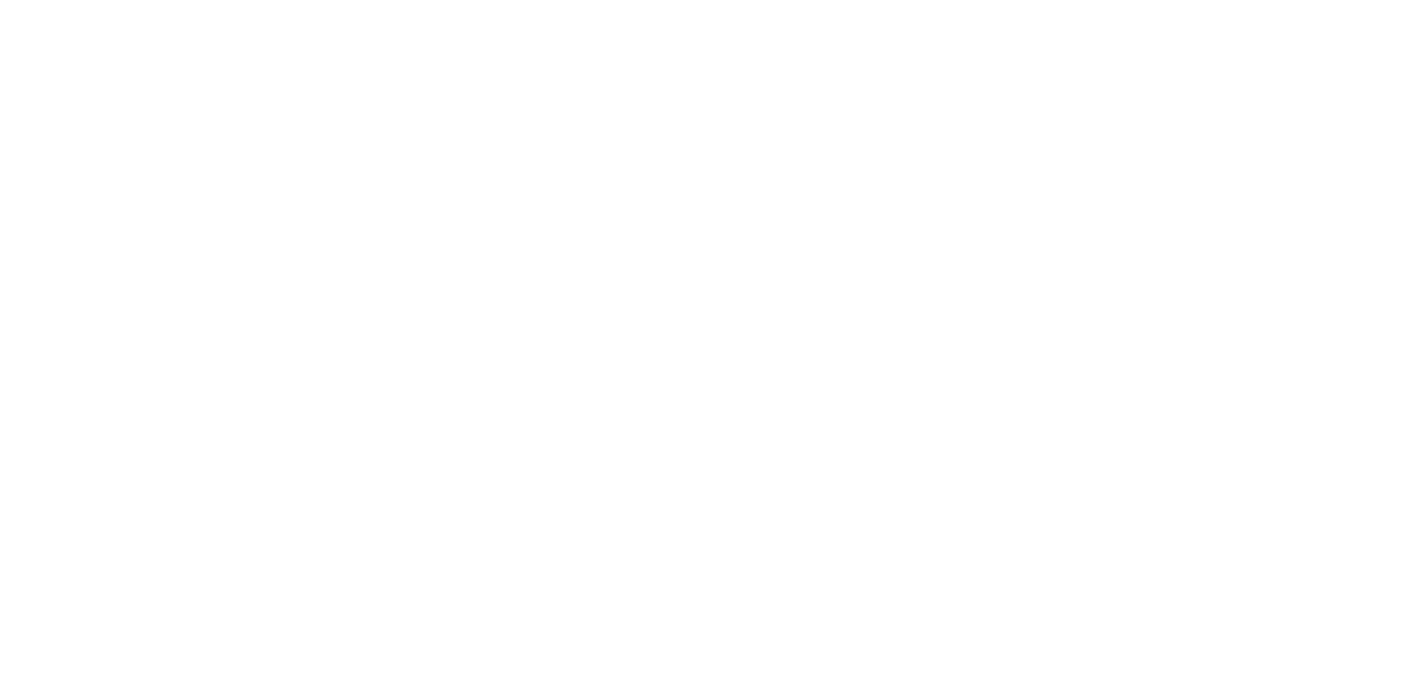
scroll to position [952, 0]
type input "07 [PERSON_NAME] 2025"
paste input "07 [PERSON_NAME] 2025"
type input "07 [PERSON_NAME] 2025"
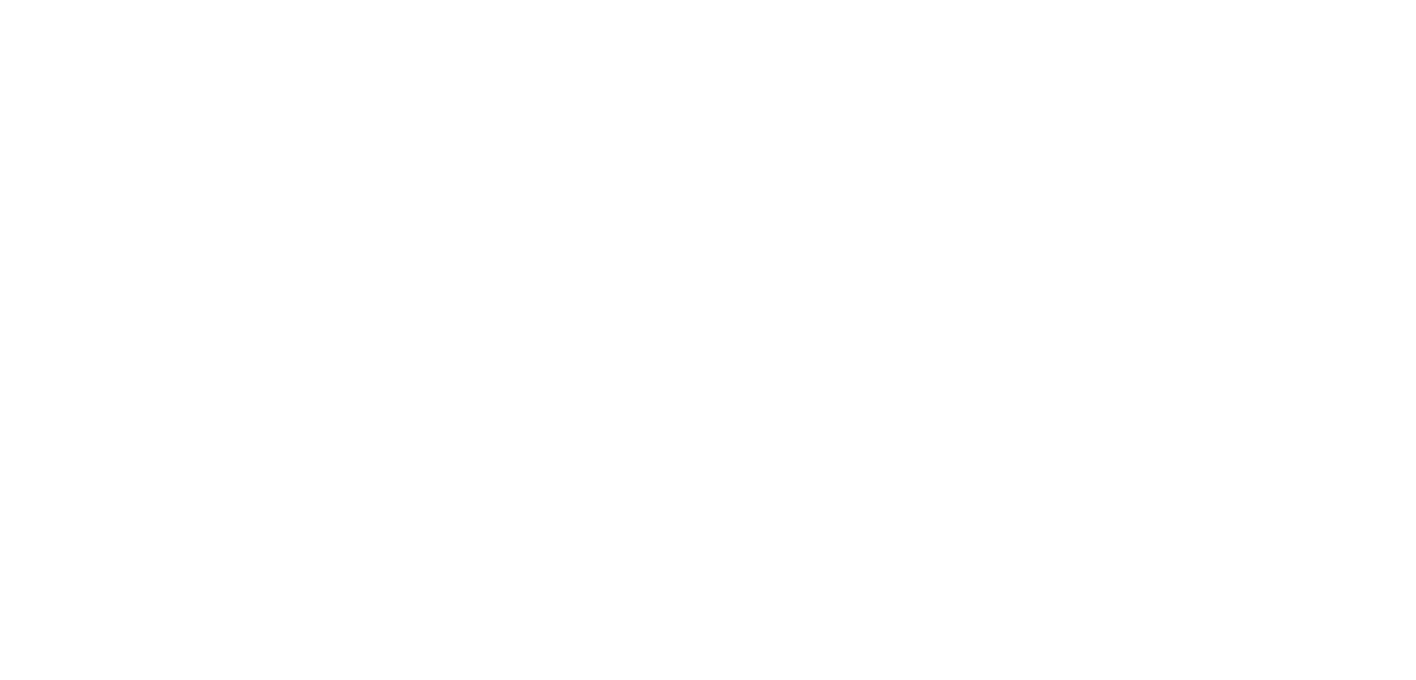
paste input "07 [PERSON_NAME] 2025"
type input "07 [PERSON_NAME] 2025"
paste input "07 [PERSON_NAME] 2025"
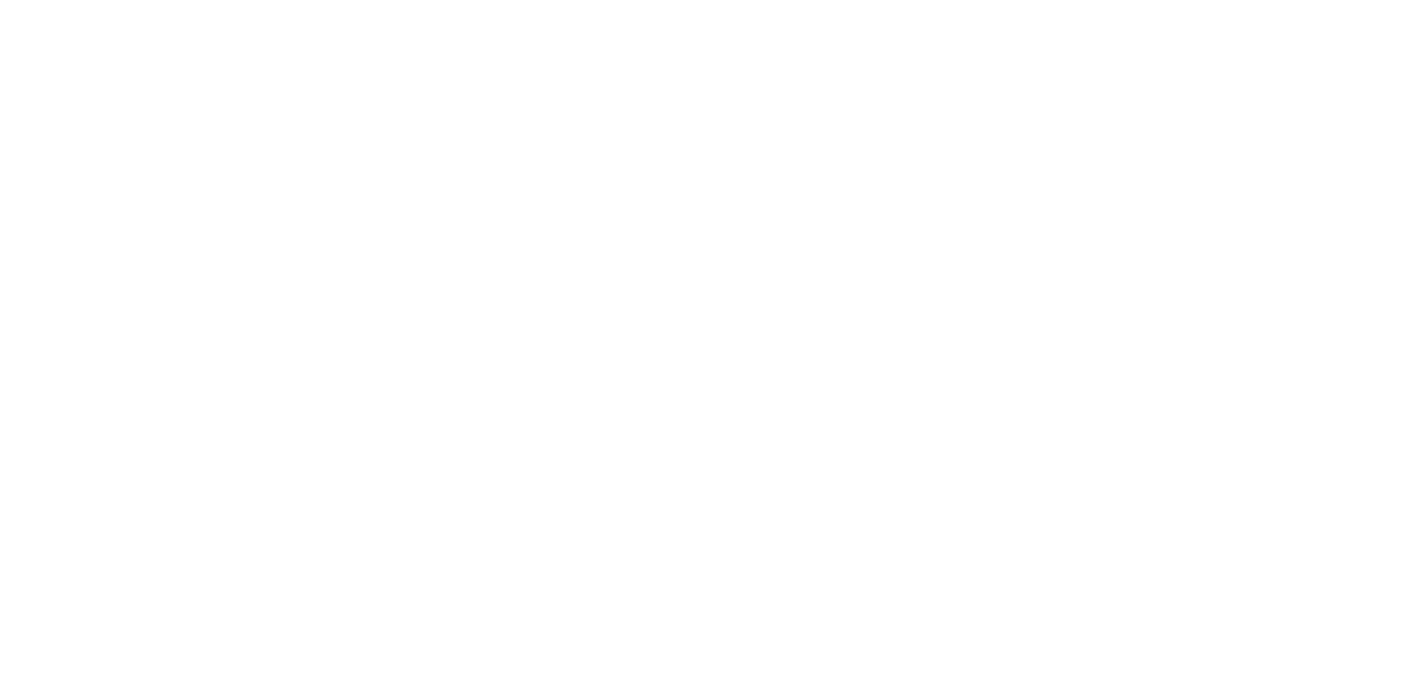
type input "07 [PERSON_NAME] 2025"
paste input "07 [PERSON_NAME] 2025"
type input "07 [PERSON_NAME] 2025"
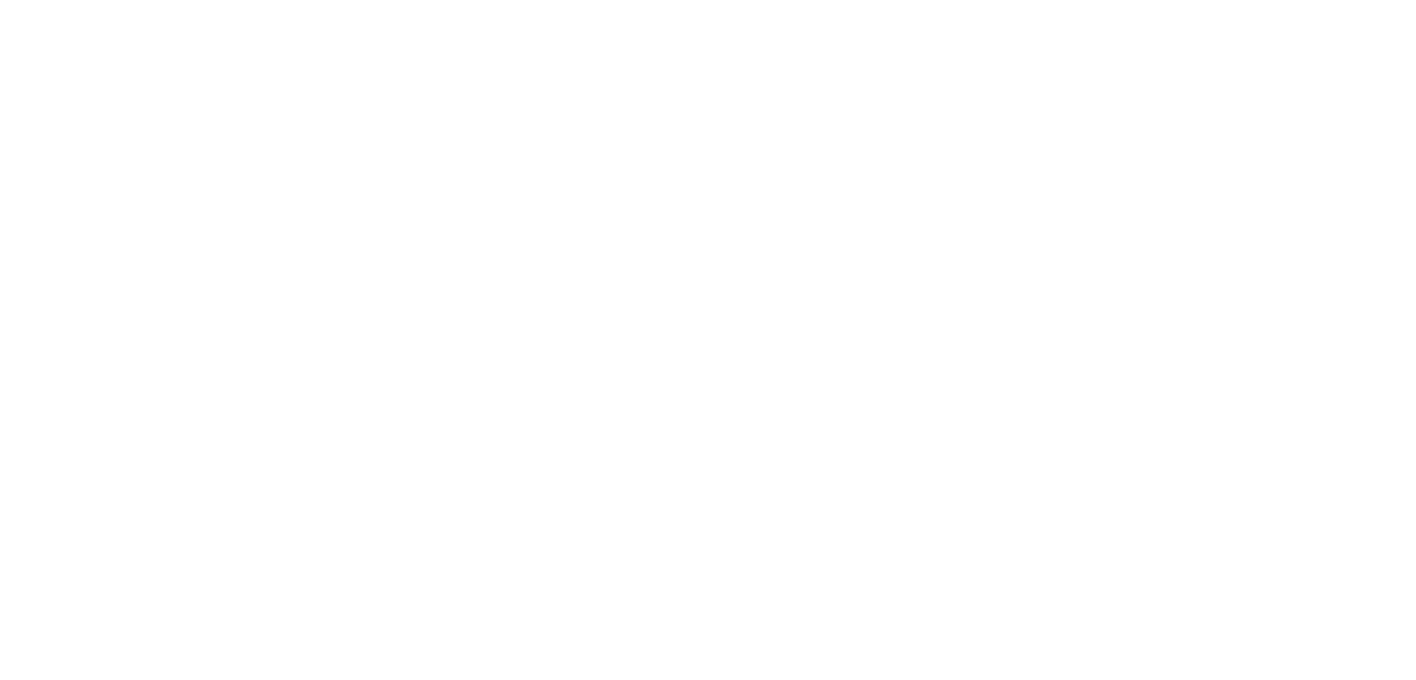
drag, startPoint x: 293, startPoint y: 635, endPoint x: 294, endPoint y: 657, distance: 21.4
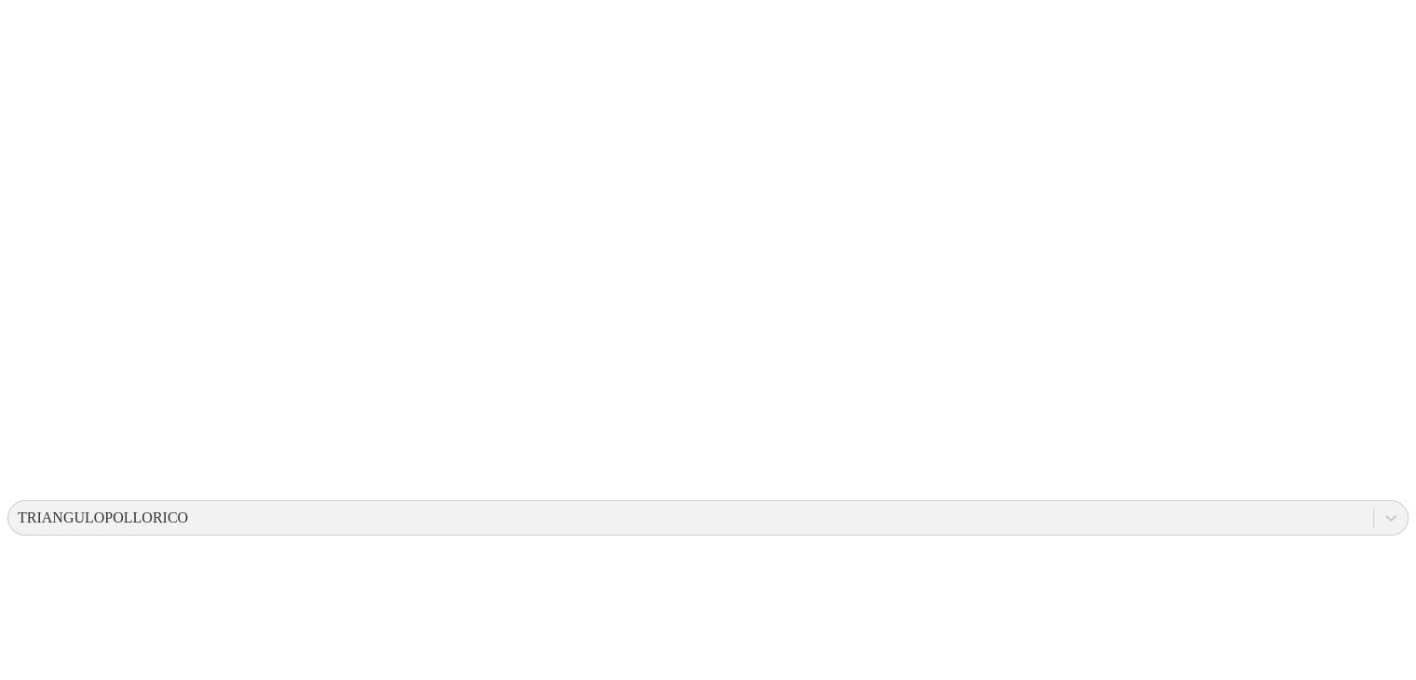
scroll to position [257, 0]
type input "10 [PERSON_NAME] 2025"
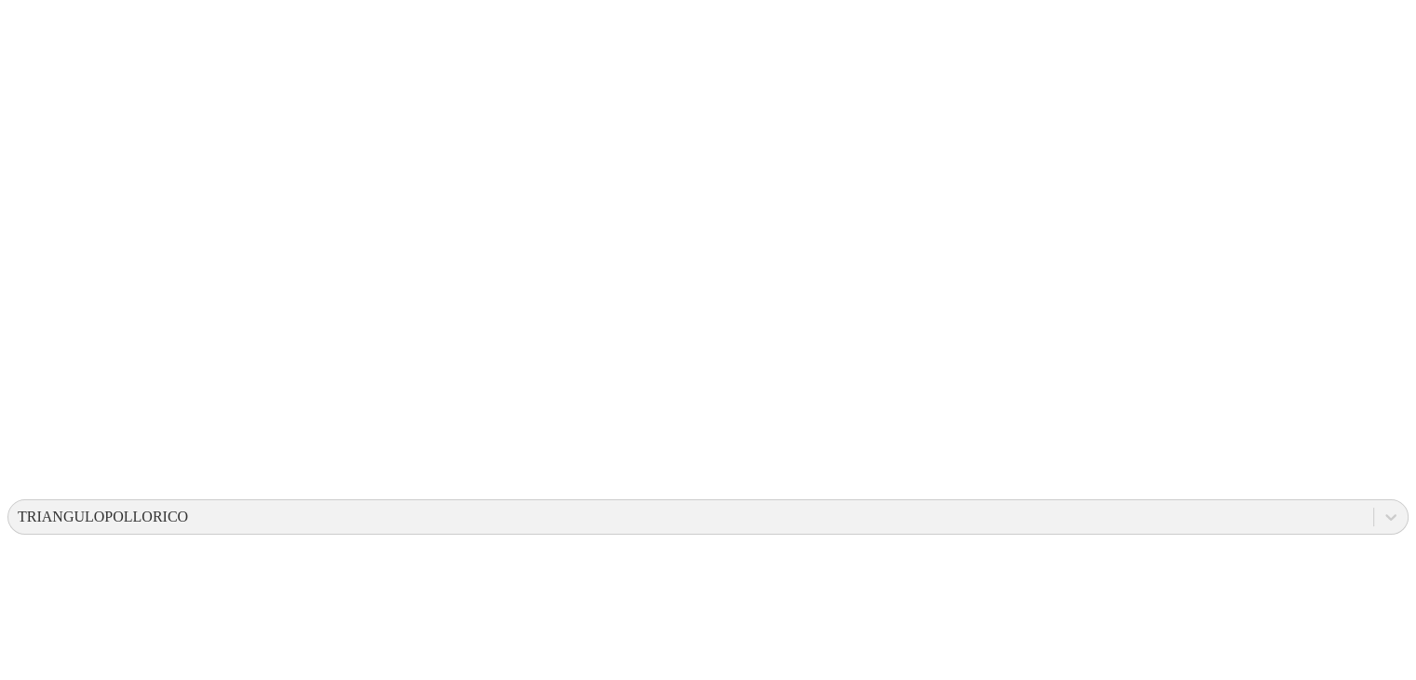
paste input "10 [PERSON_NAME] 2025"
type input "10 [PERSON_NAME] 2025"
paste input "10 [PERSON_NAME] 2025"
type input "10 [PERSON_NAME] 2025"
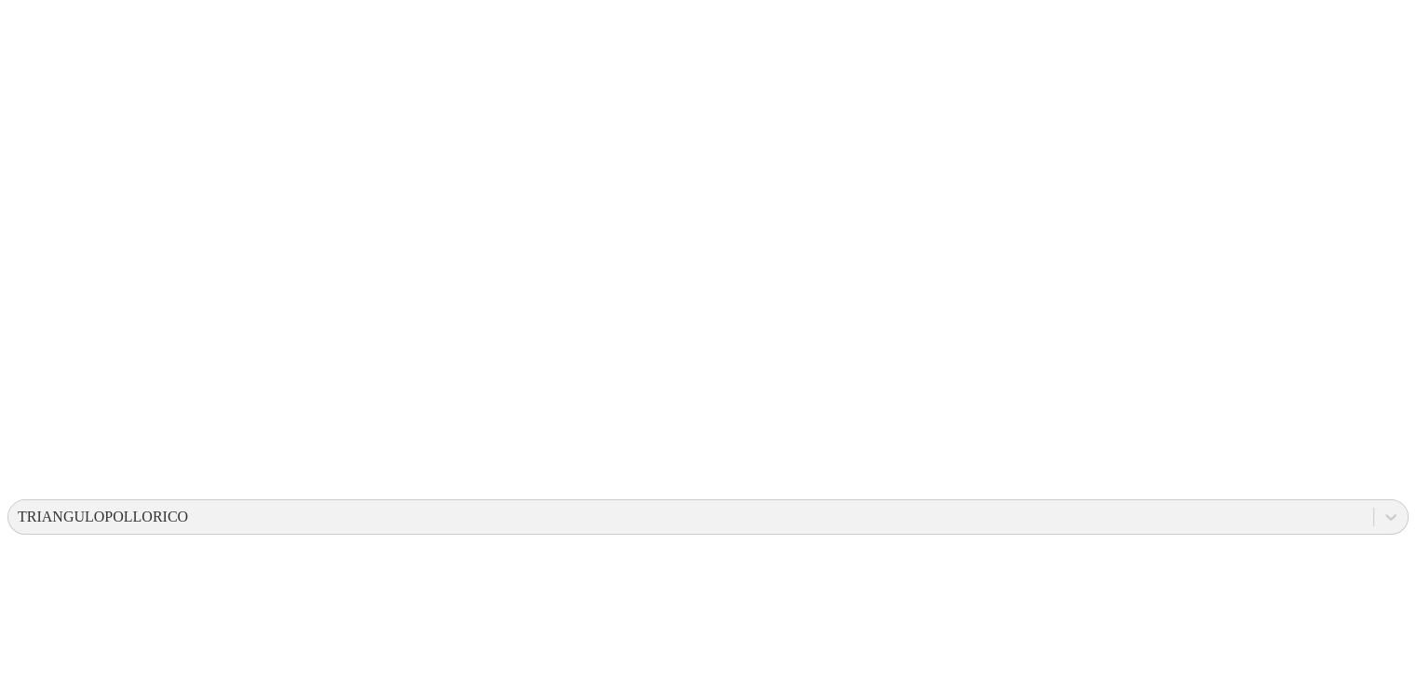
paste input "10 [PERSON_NAME] 2025"
type input "10 [PERSON_NAME] 2025"
paste input "10 [PERSON_NAME] 2025"
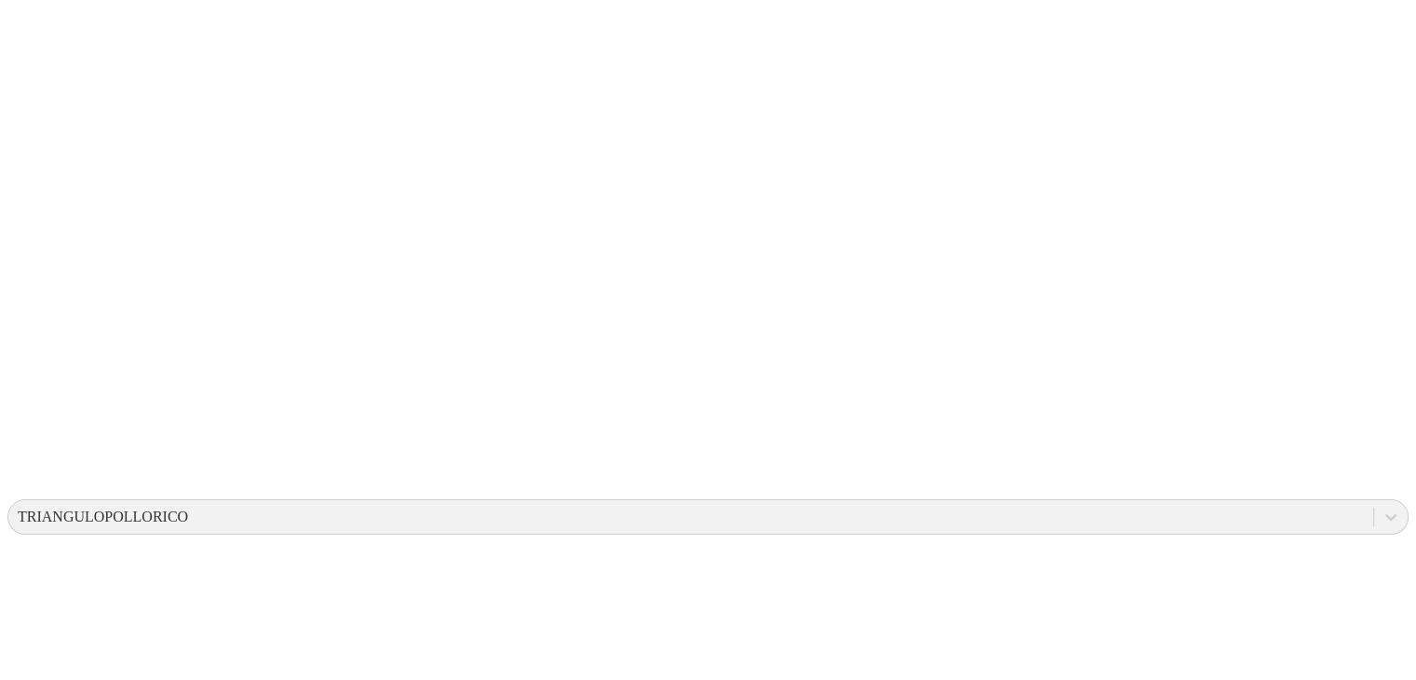
type input "10 [PERSON_NAME] 2025"
paste input "10 [PERSON_NAME] 2025"
type input "10 [PERSON_NAME] 2025"
paste input "10 [PERSON_NAME] 2025"
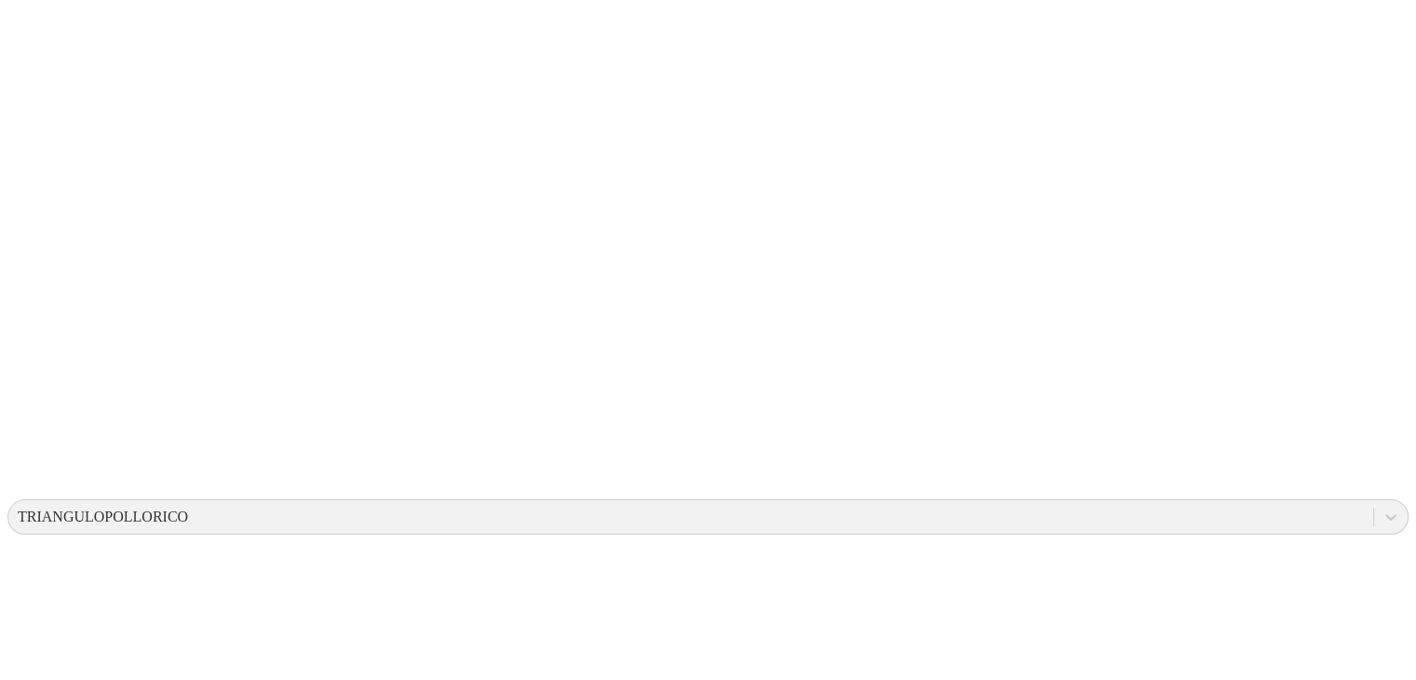
type input "10 [PERSON_NAME] 2025"
paste input "10 [PERSON_NAME] 2025"
type input "10 [PERSON_NAME] 2025"
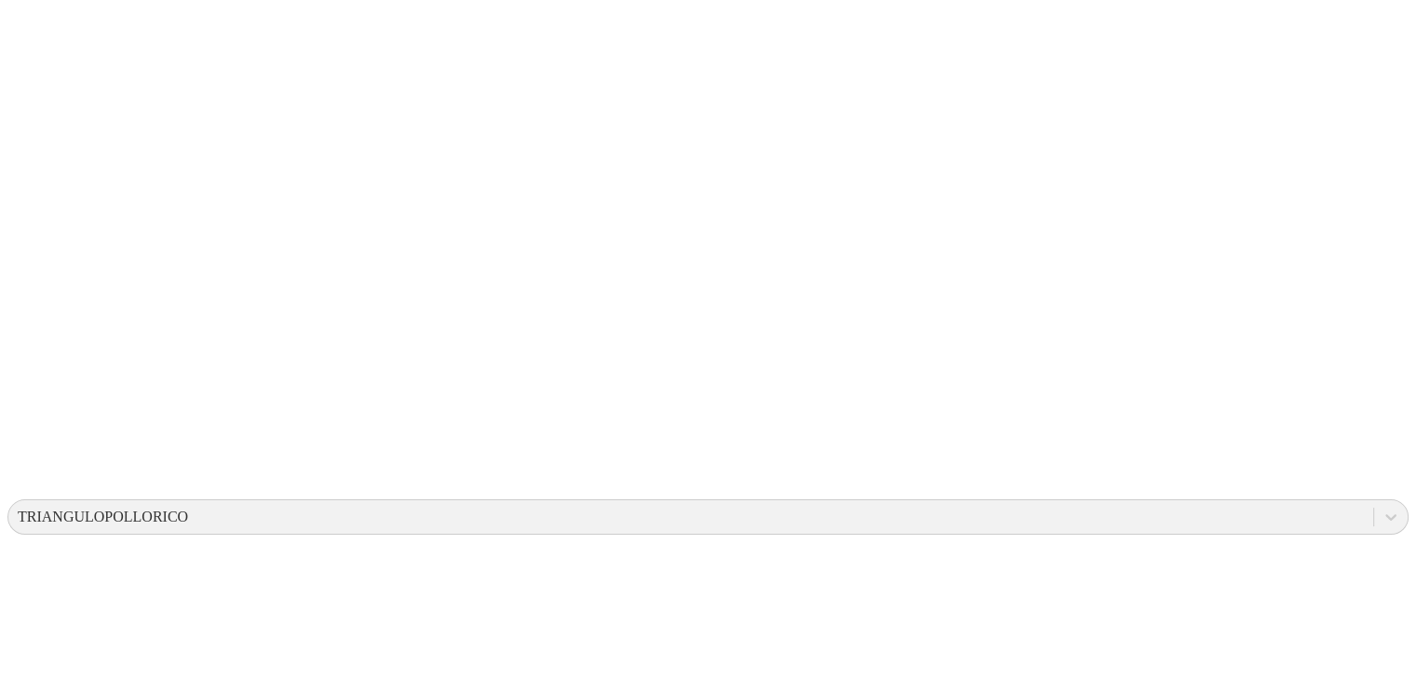
paste input "10 [PERSON_NAME] 2025"
type input "10 [PERSON_NAME] 2025"
paste input "10 [PERSON_NAME] 2025"
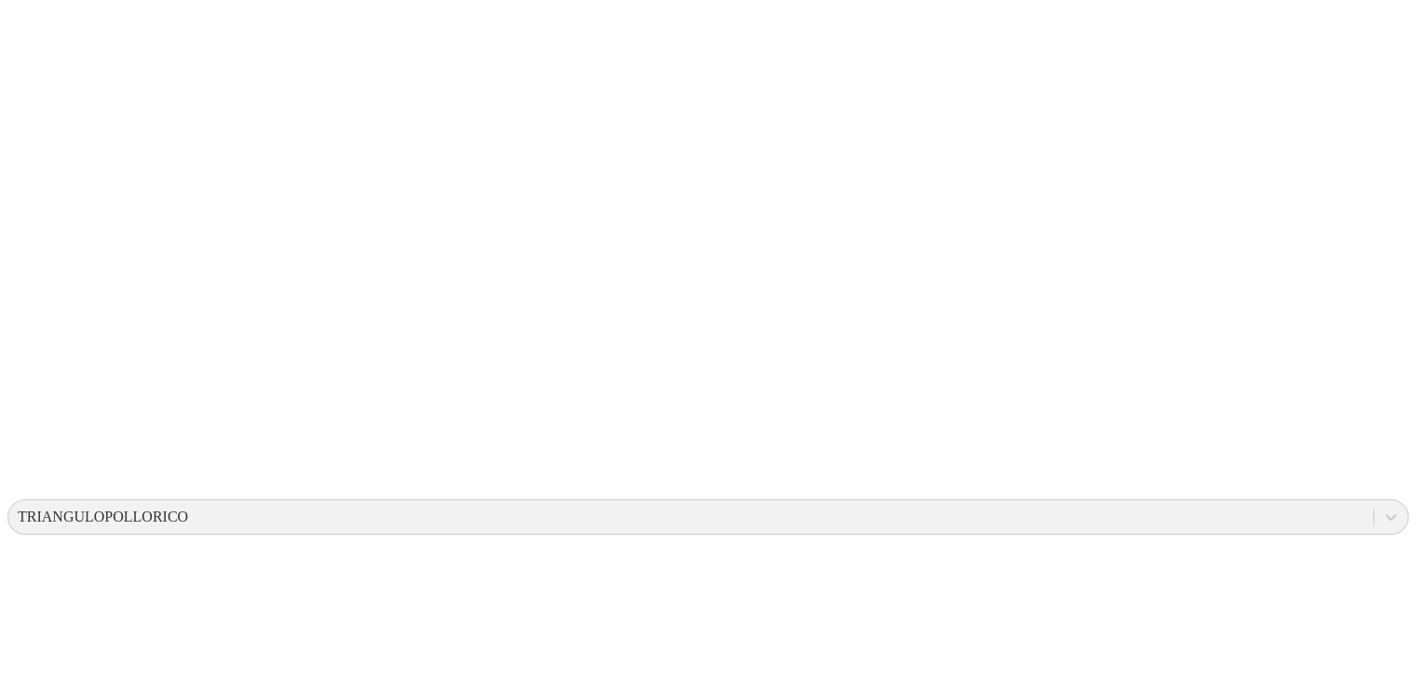
type input "10 [PERSON_NAME] 2025"
paste input "10 [PERSON_NAME] 2025"
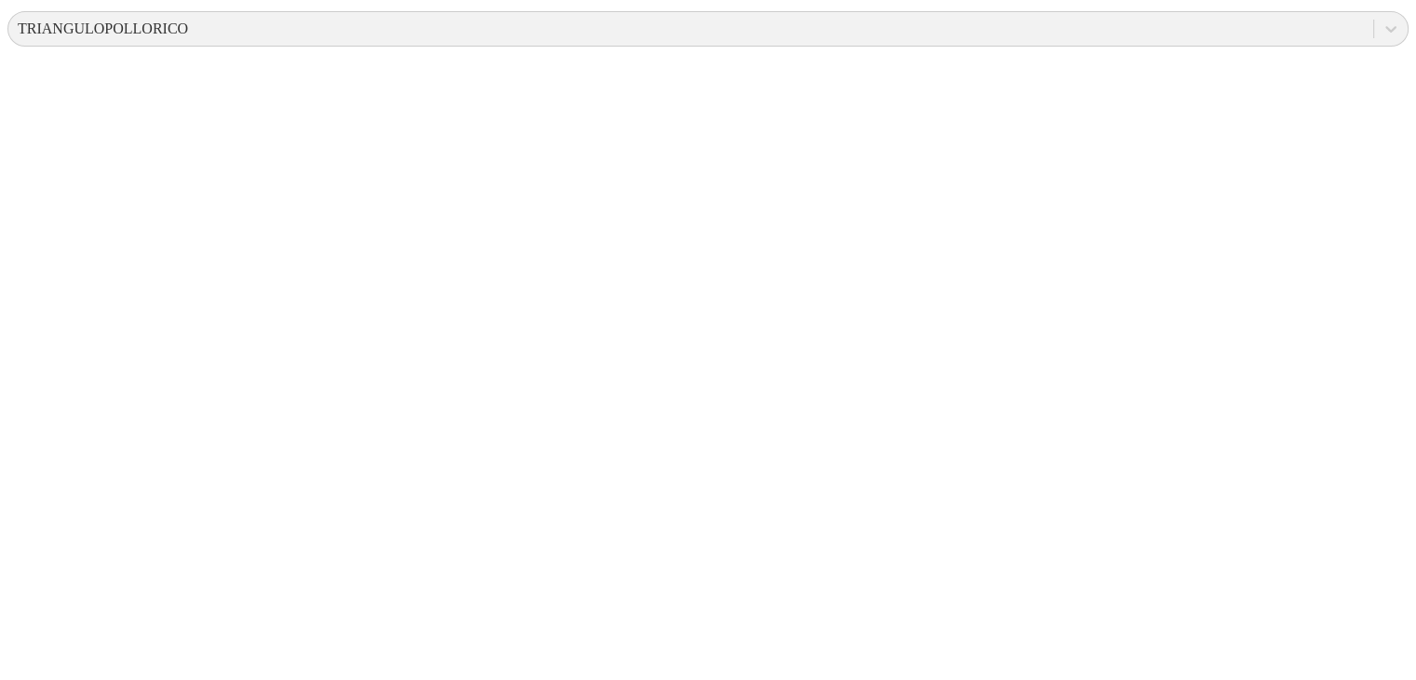
scroll to position [773, 0]
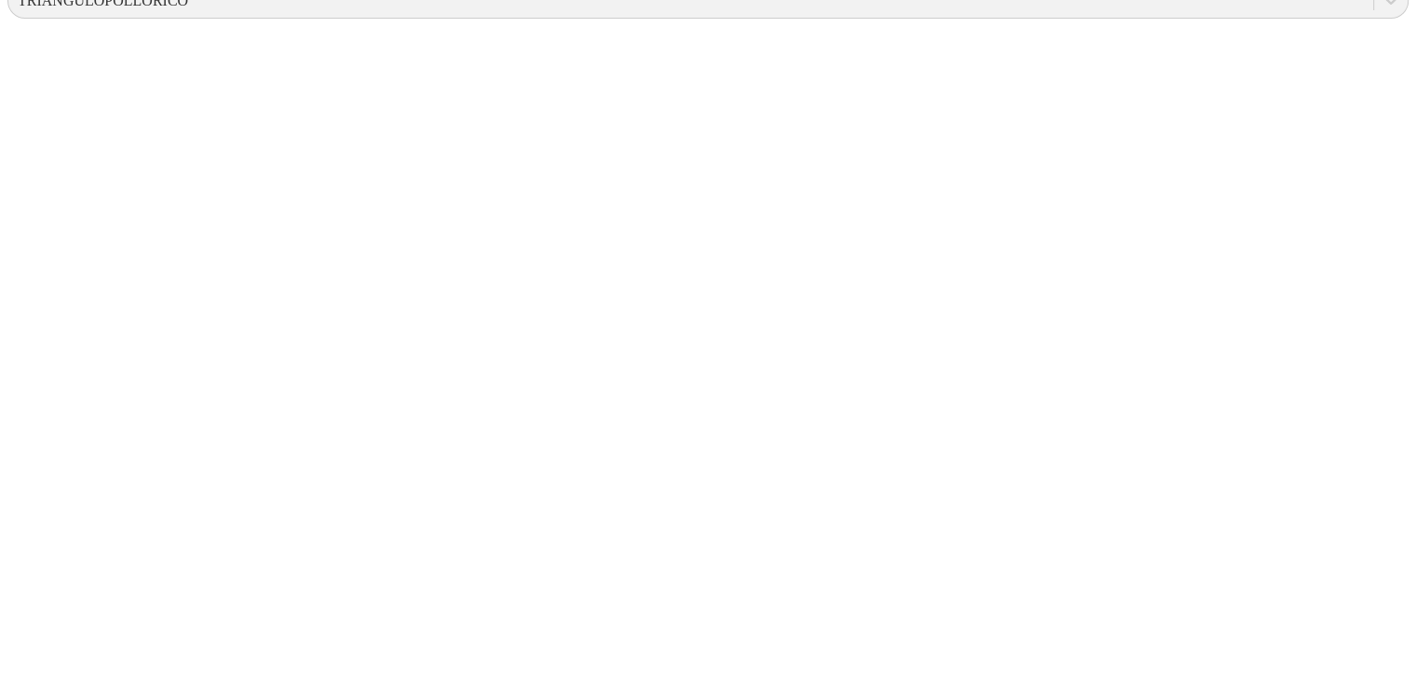
type input "10 [PERSON_NAME] 2025"
paste input "10 [PERSON_NAME] 2025"
type input "10 [PERSON_NAME] 2025"
paste input "10 [PERSON_NAME] 2025"
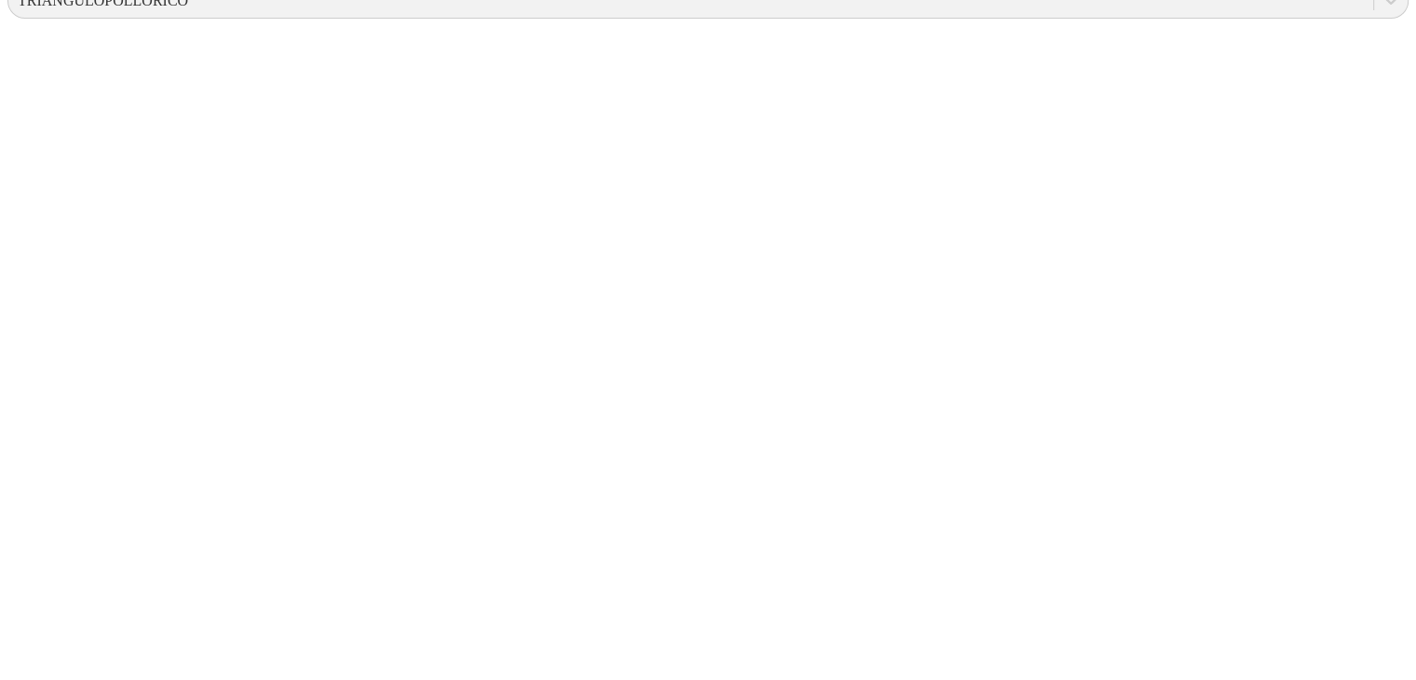
type input "10 [PERSON_NAME] 2025"
paste input "10 [PERSON_NAME] 2025"
type input "10 [PERSON_NAME] 2025"
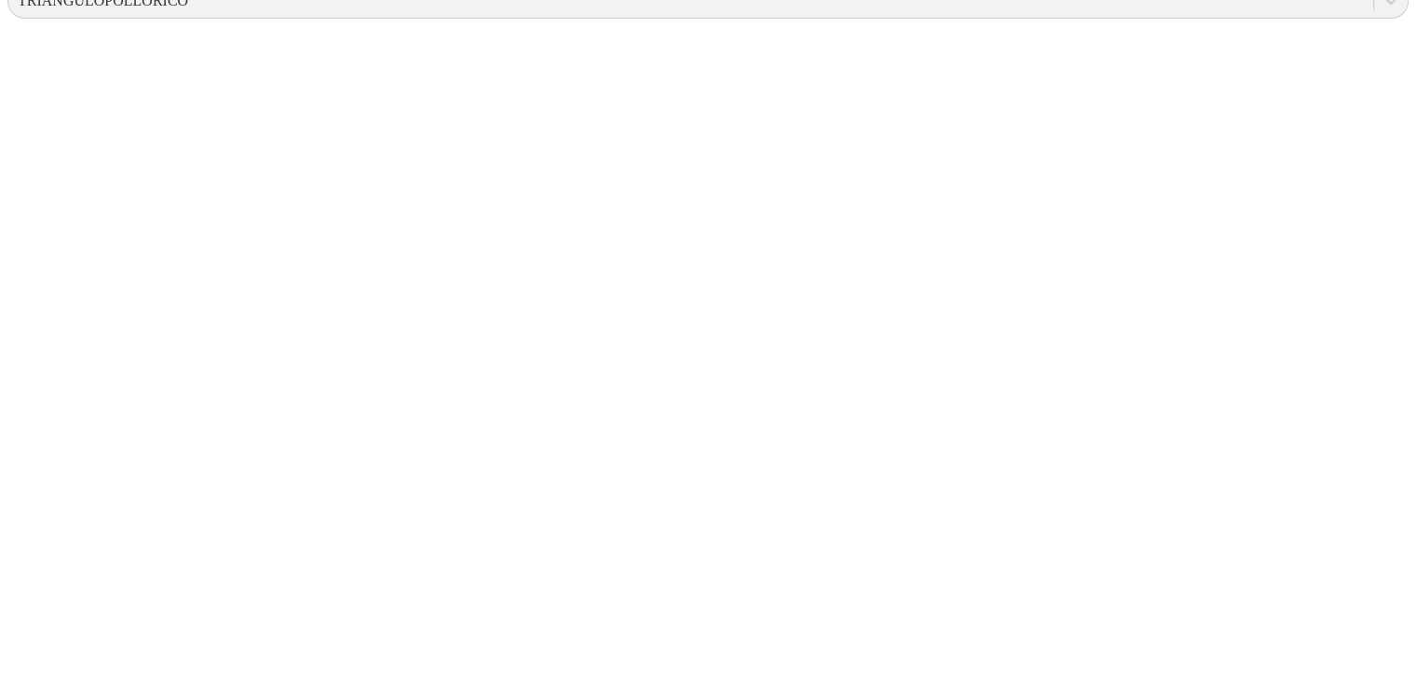
paste input "10 [PERSON_NAME] 2025"
type input "10 [PERSON_NAME] 2025"
paste input "10 [PERSON_NAME] 2025"
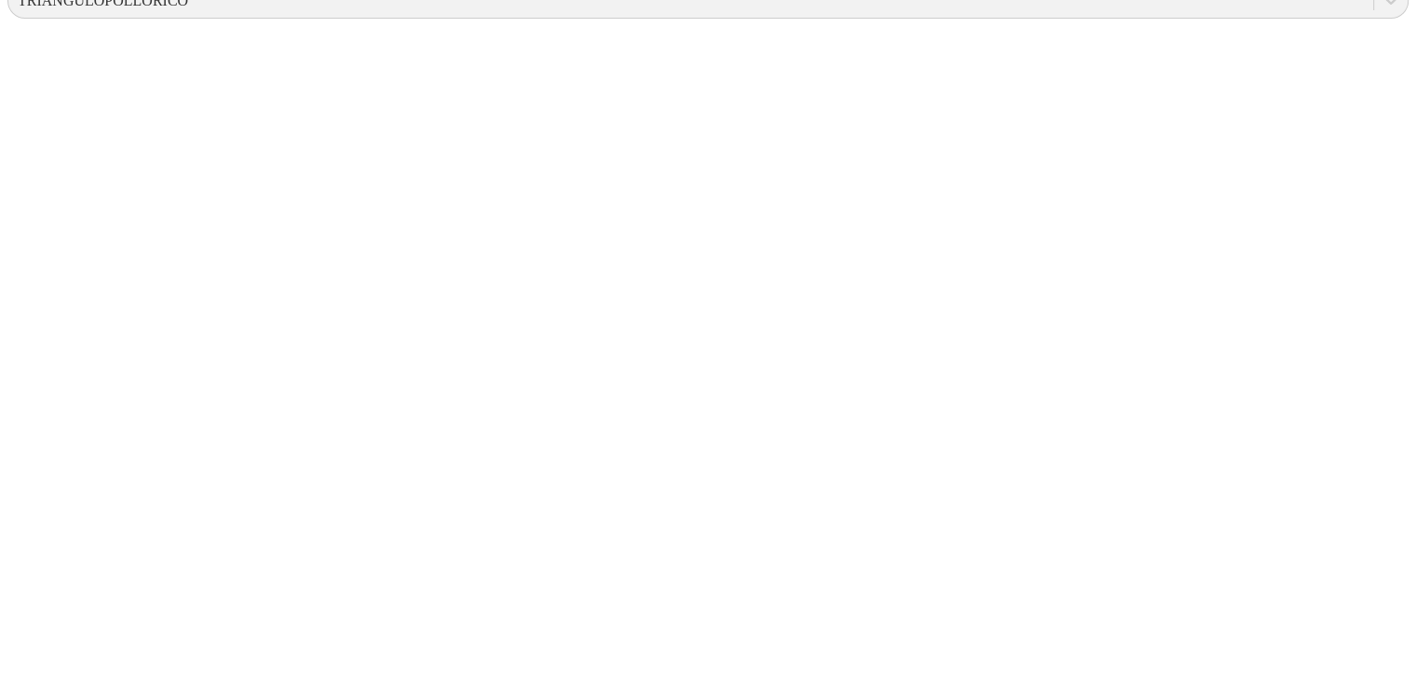
type input "10 [PERSON_NAME] 2025"
paste input "10 [PERSON_NAME] 2025"
type input "10 [PERSON_NAME] 2025"
paste input "10 [PERSON_NAME] 2025"
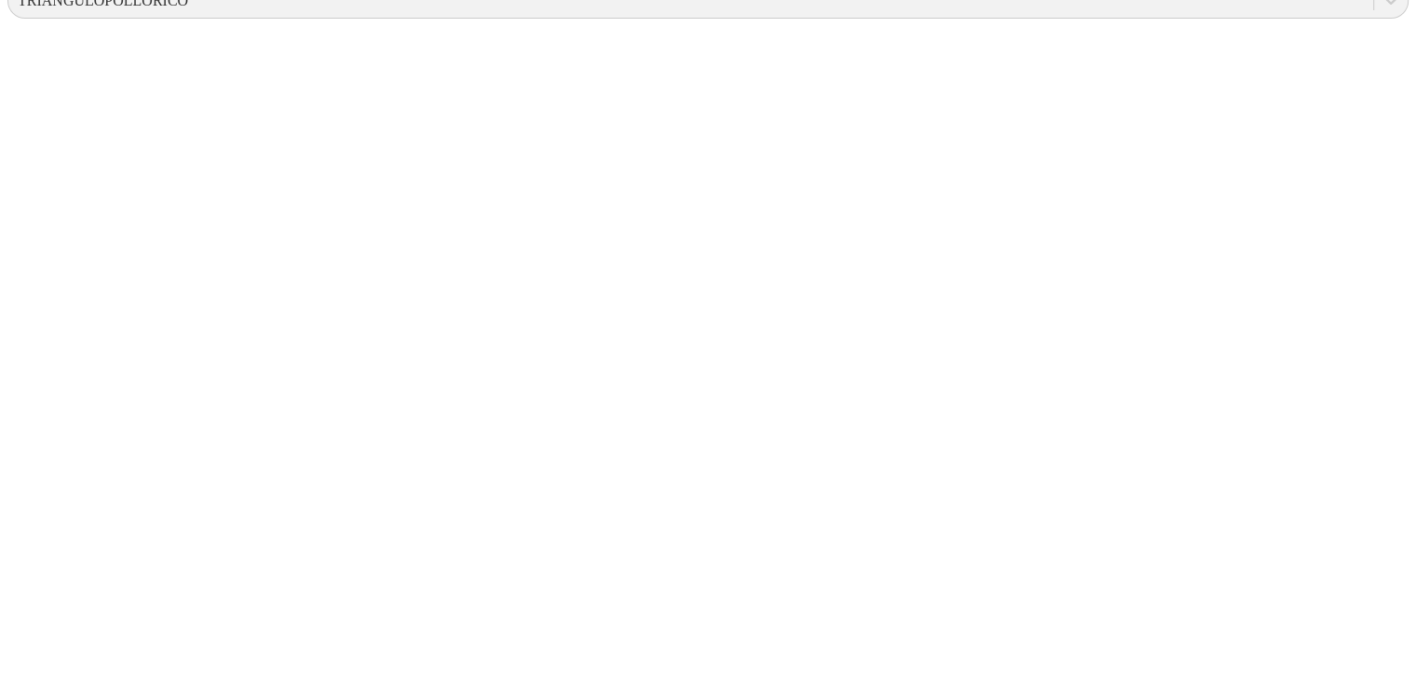
drag, startPoint x: 992, startPoint y: 519, endPoint x: 960, endPoint y: 591, distance: 79.2
paste input "10 [PERSON_NAME] 2025"
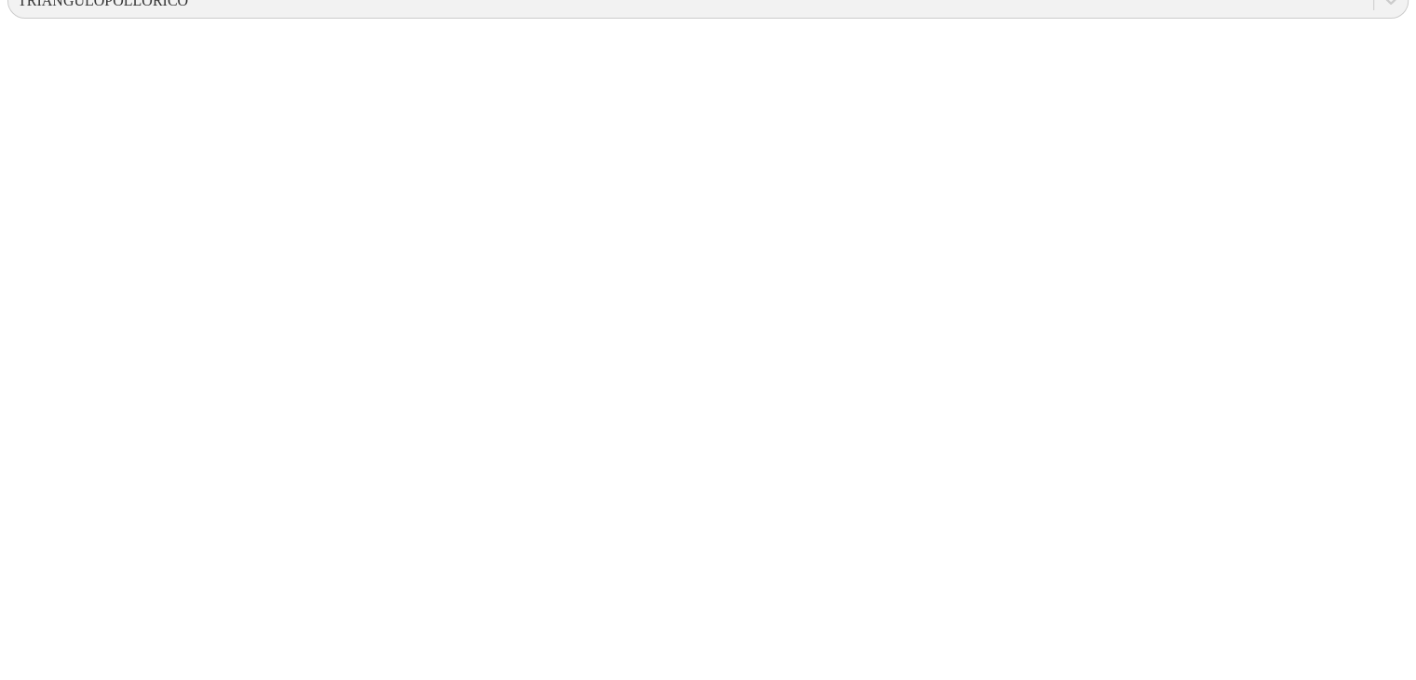
paste input
type input "10 [PERSON_NAME] 2025"
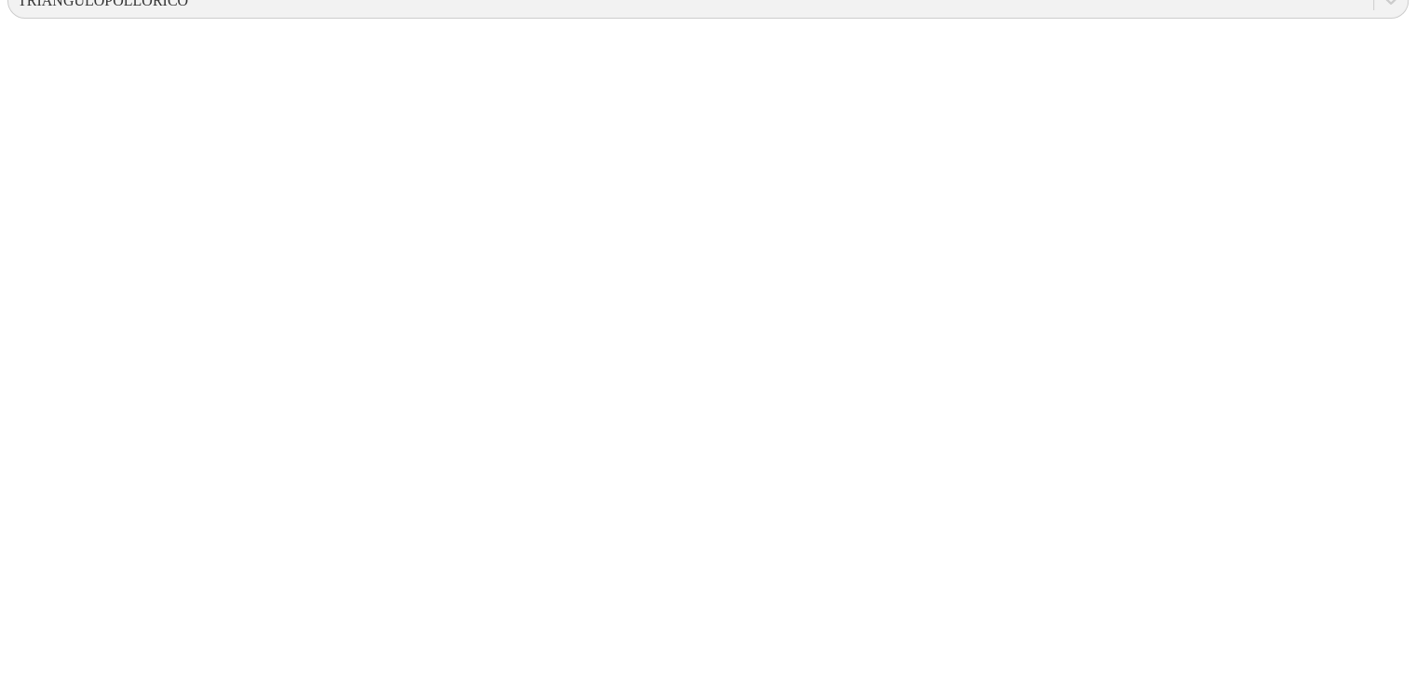
paste input "10 [PERSON_NAME] 2025"
type input "10 [PERSON_NAME] 2025"
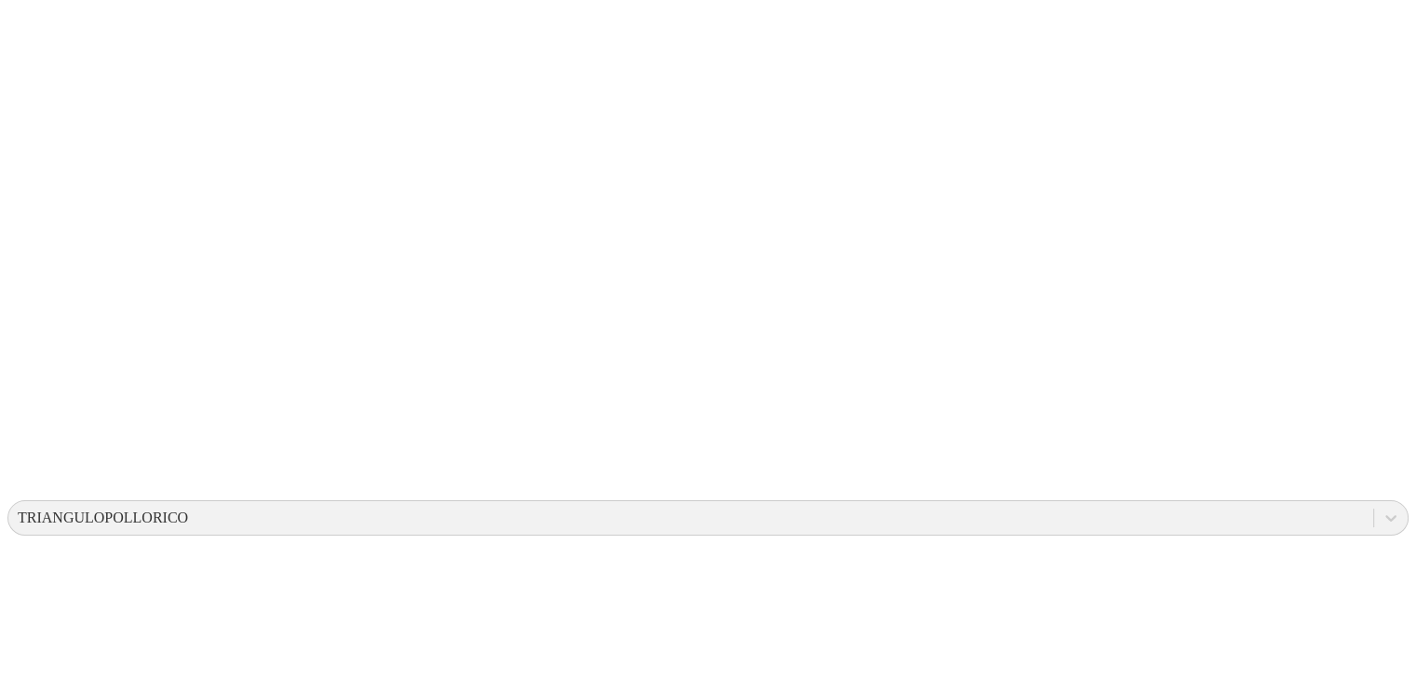
scroll to position [259, 0]
drag, startPoint x: 836, startPoint y: 37, endPoint x: 1025, endPoint y: 75, distance: 192.9
type input "14 [PERSON_NAME] 2025"
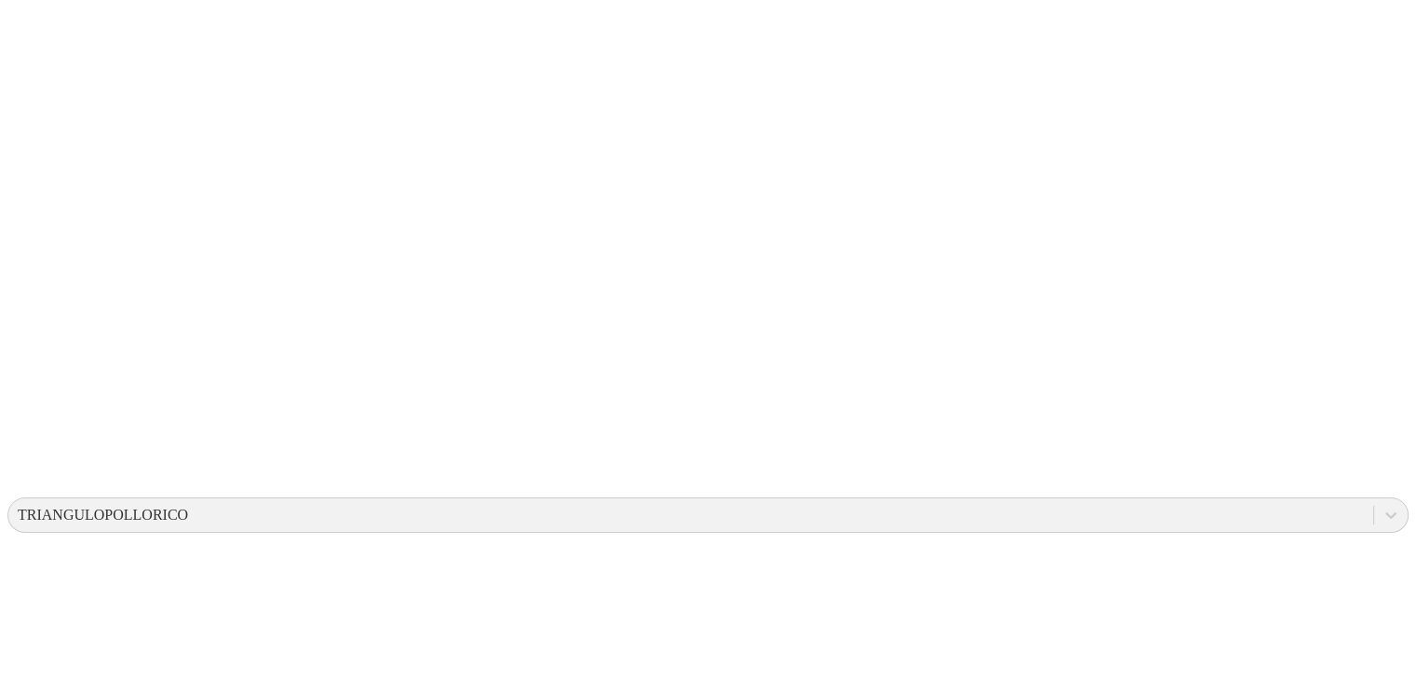
paste input "14 [PERSON_NAME] 2025"
type input "14 [PERSON_NAME] 2025"
paste input "14 [PERSON_NAME] 2025"
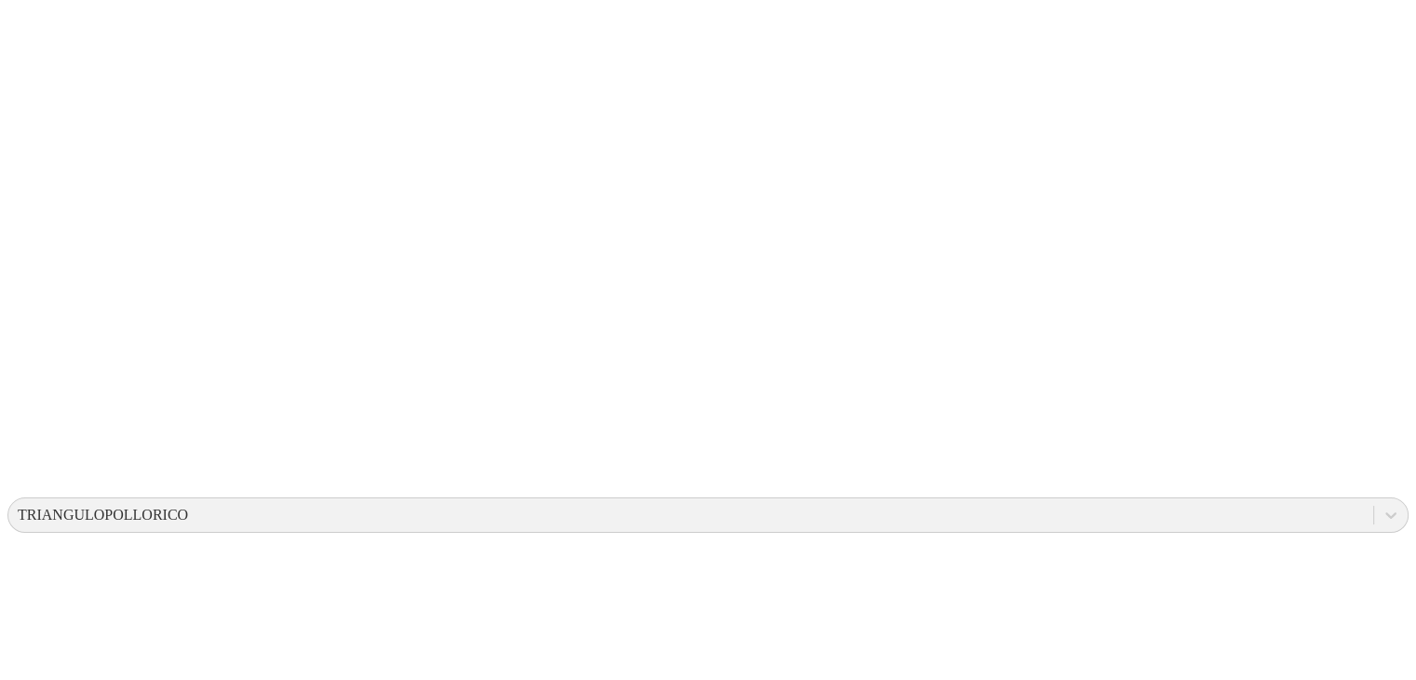
type input "14 [PERSON_NAME] 2025"
paste input "14 [PERSON_NAME] 2025"
type input "14 [PERSON_NAME] 2025"
paste input "14 [PERSON_NAME] 2025"
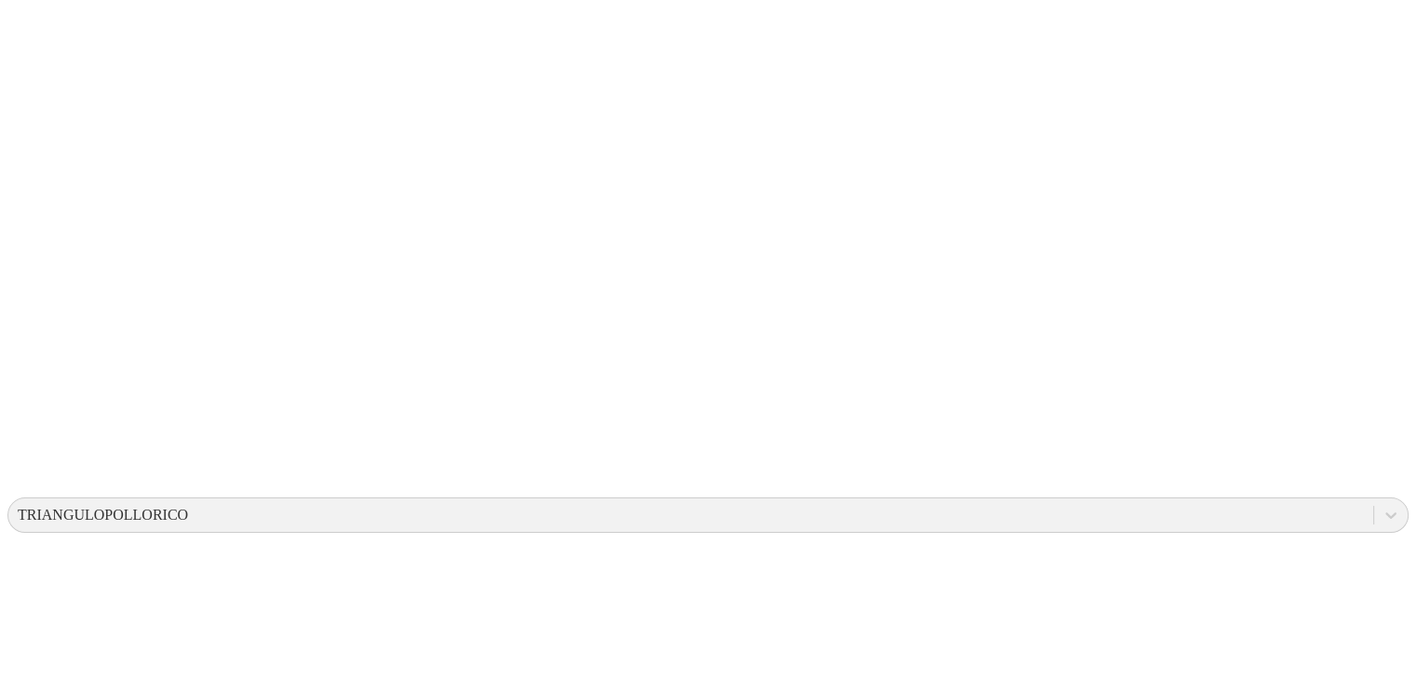
type input "14 [PERSON_NAME] 2025"
paste input "14 [PERSON_NAME] 2025"
type input "14 [PERSON_NAME] 2025"
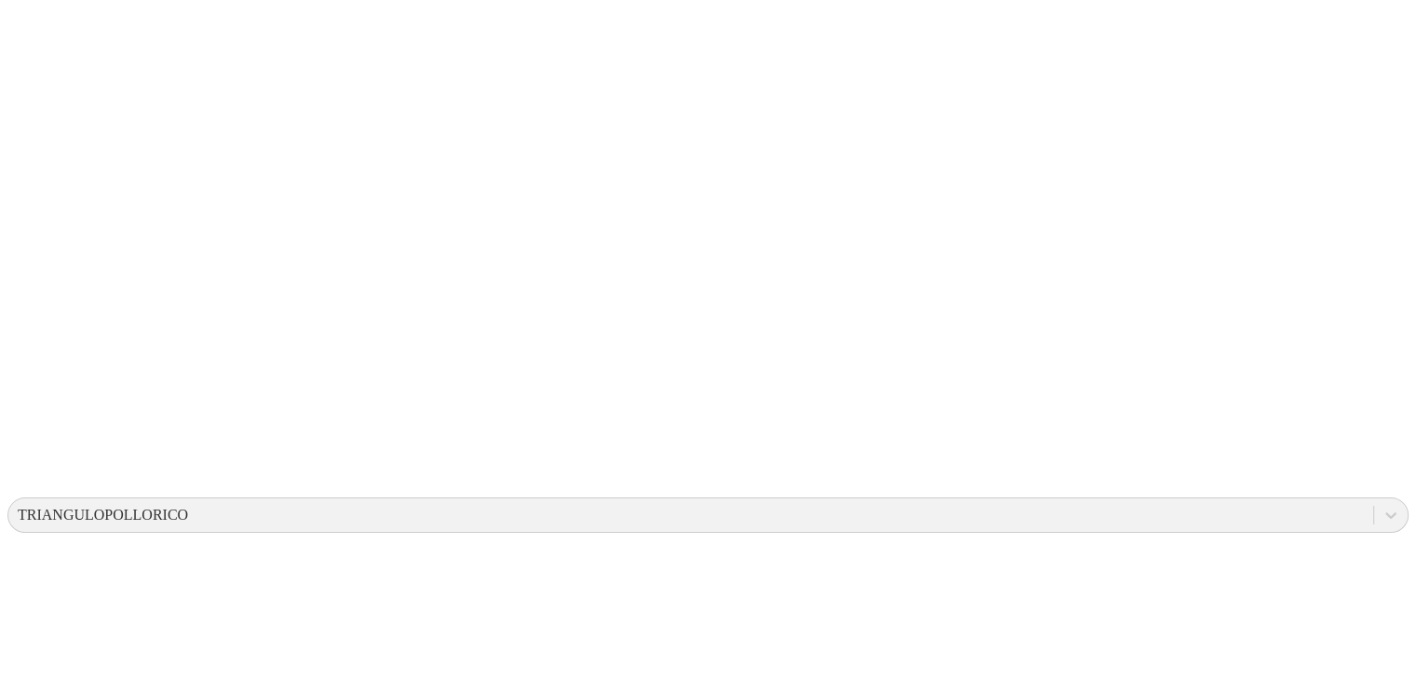
paste input "14 [PERSON_NAME] 2025"
type input "14 [PERSON_NAME] 2025"
paste input "14 [PERSON_NAME] 2025"
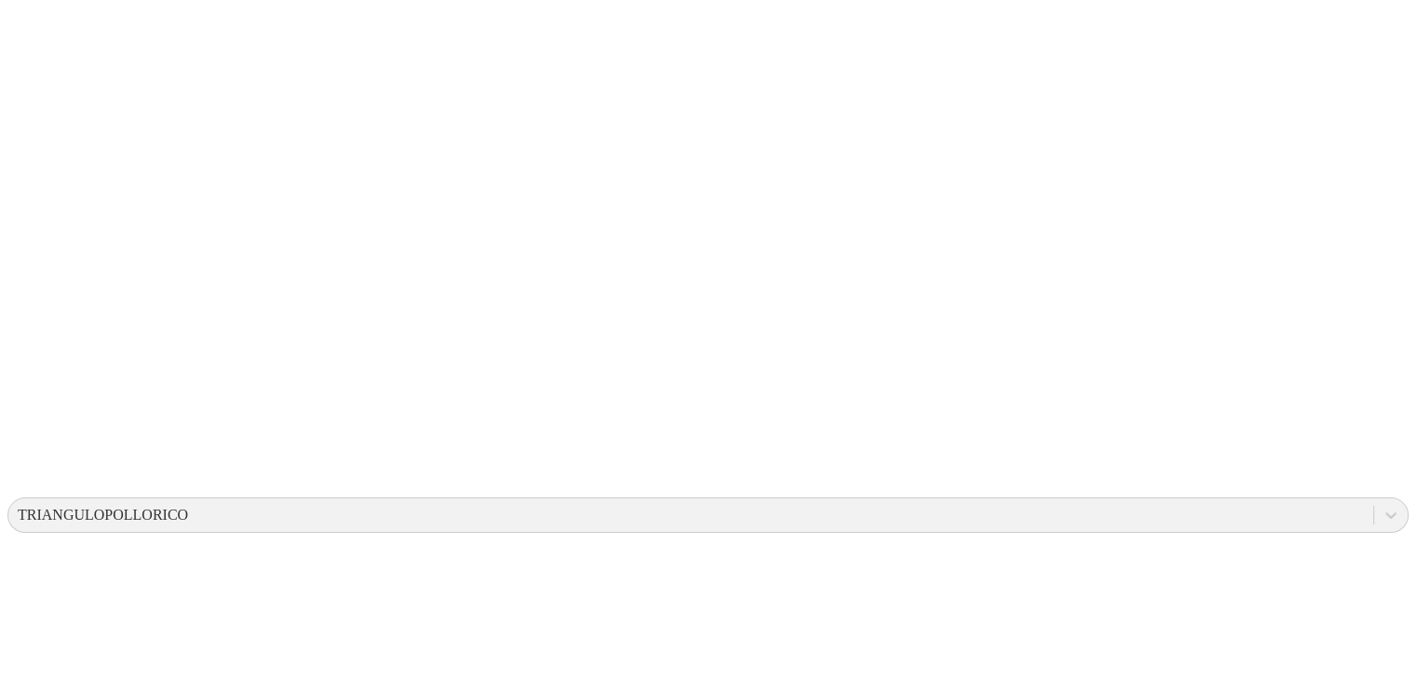
type input "14 [PERSON_NAME] 2025"
paste input "14 [PERSON_NAME] 2025"
type input "14 [PERSON_NAME] 2025"
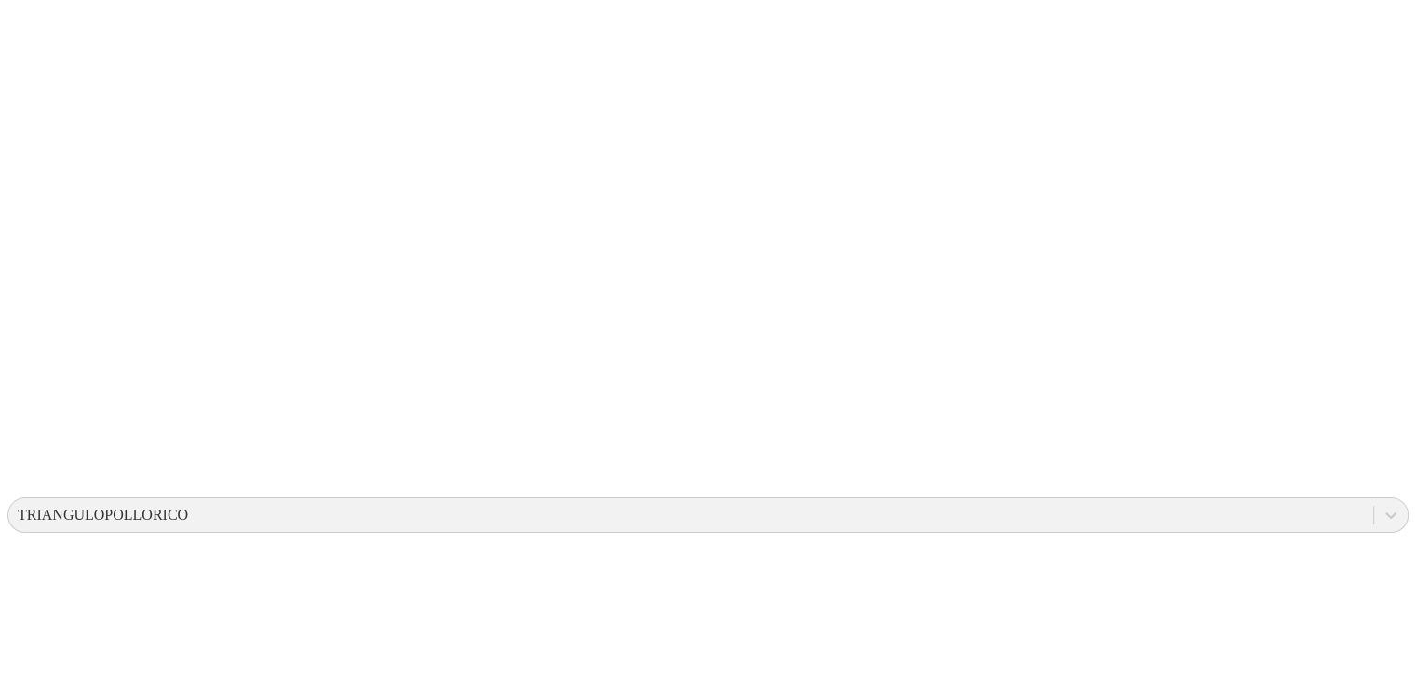
paste input "14 [PERSON_NAME] 2025"
type input "14 [PERSON_NAME] 2025"
paste input "14 [PERSON_NAME] 2025"
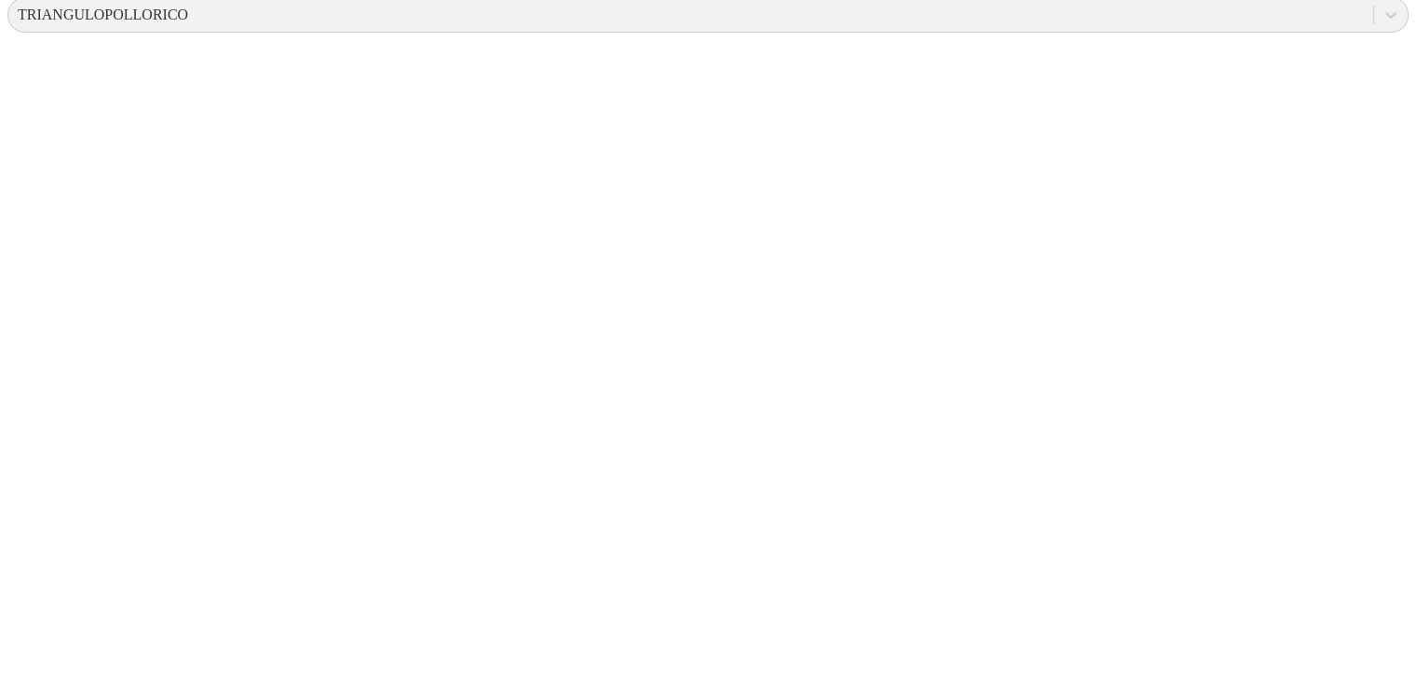
scroll to position [765, 0]
type input "14 [PERSON_NAME] 2025"
paste input "14 [PERSON_NAME] 2025"
type input "14 [PERSON_NAME] 2025"
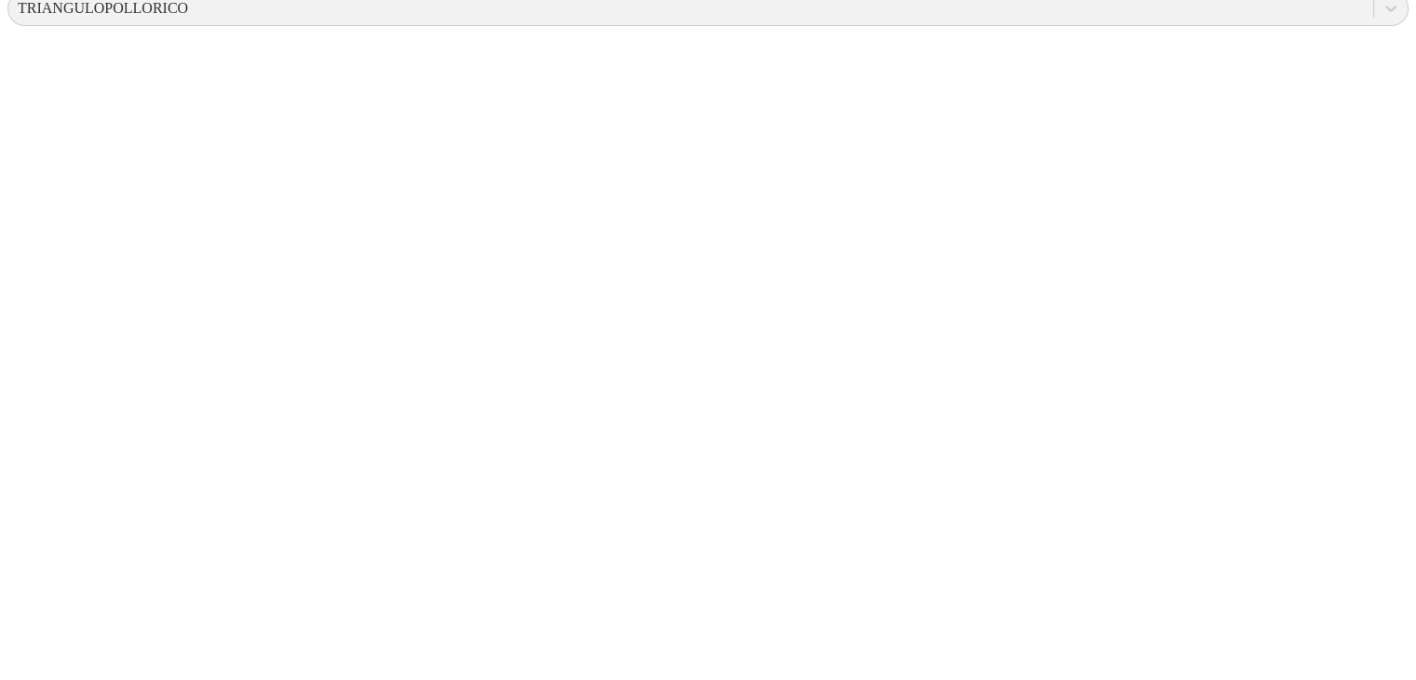
paste input "14 [PERSON_NAME] 2025"
type input "14 [PERSON_NAME] 202514 [PERSON_NAME] 2025"
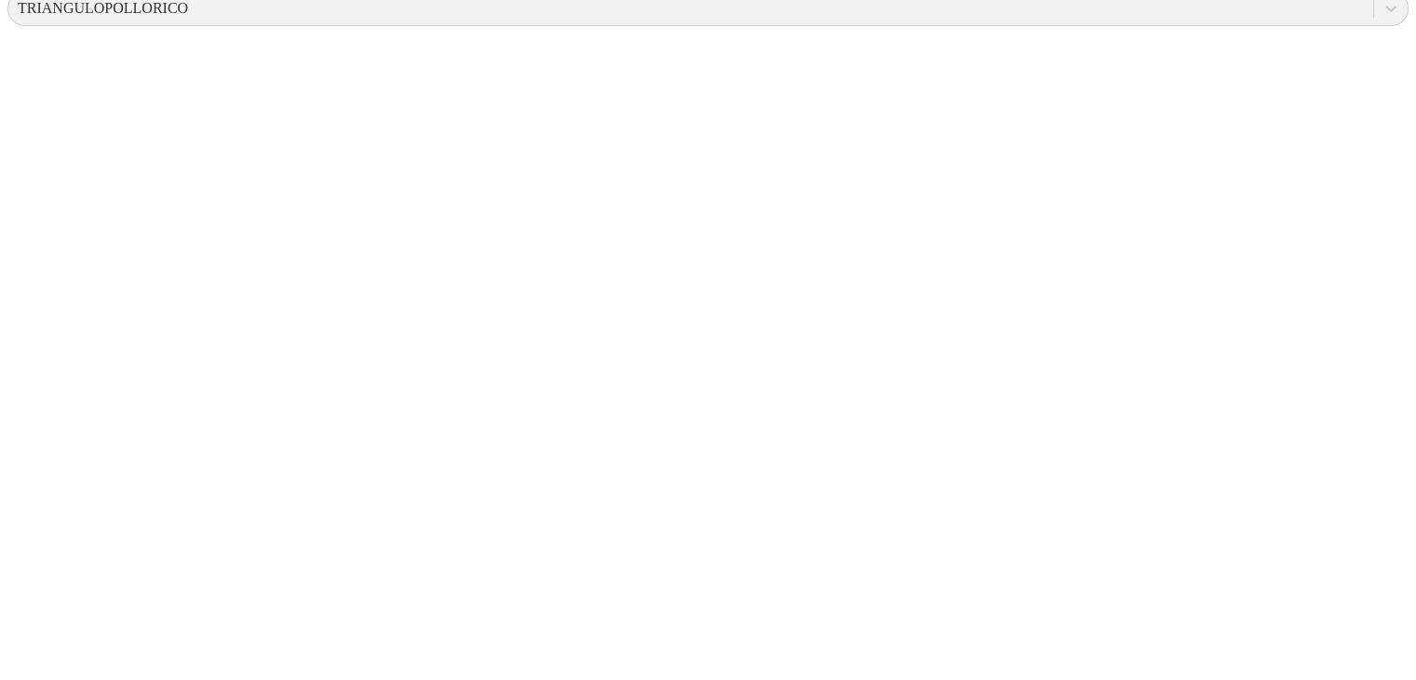
paste input "14 [PERSON_NAME] 2025"
type input "14 [PERSON_NAME] 2025"
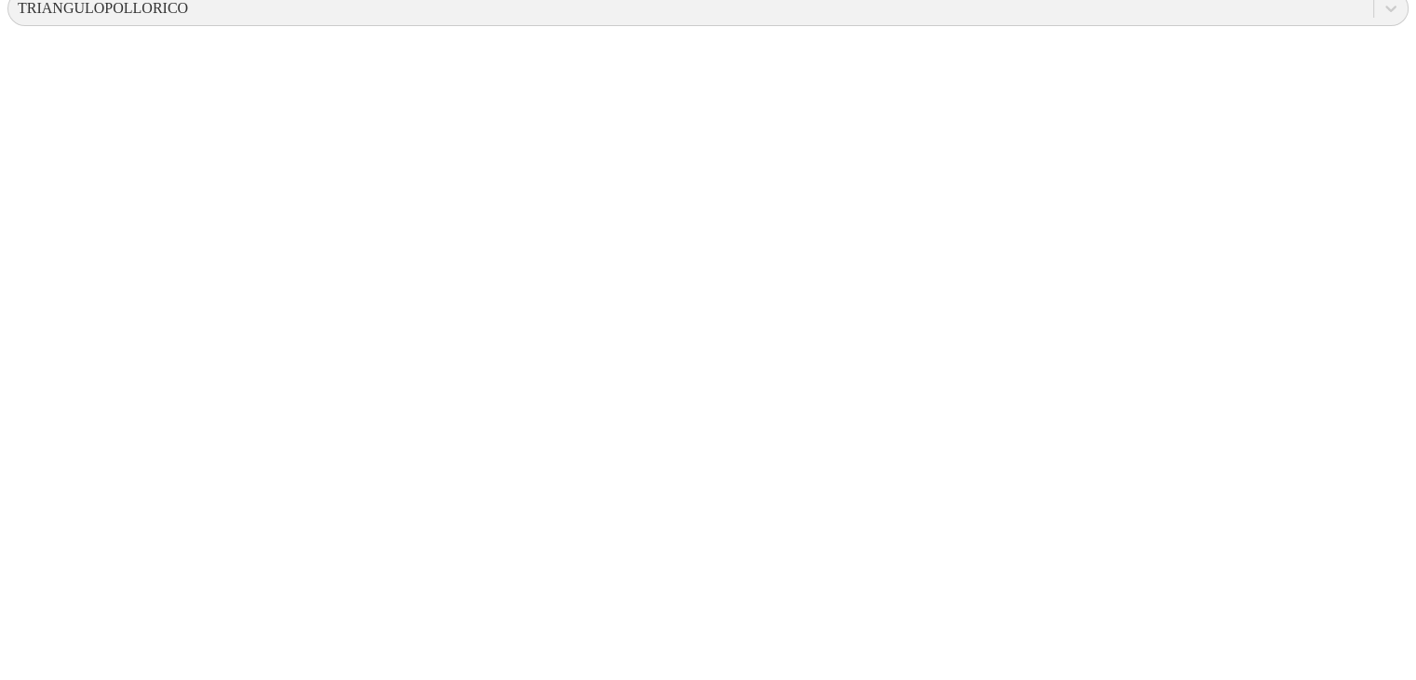
paste input
type input "14 [PERSON_NAME] 2025"
paste input "14 [PERSON_NAME] 2025"
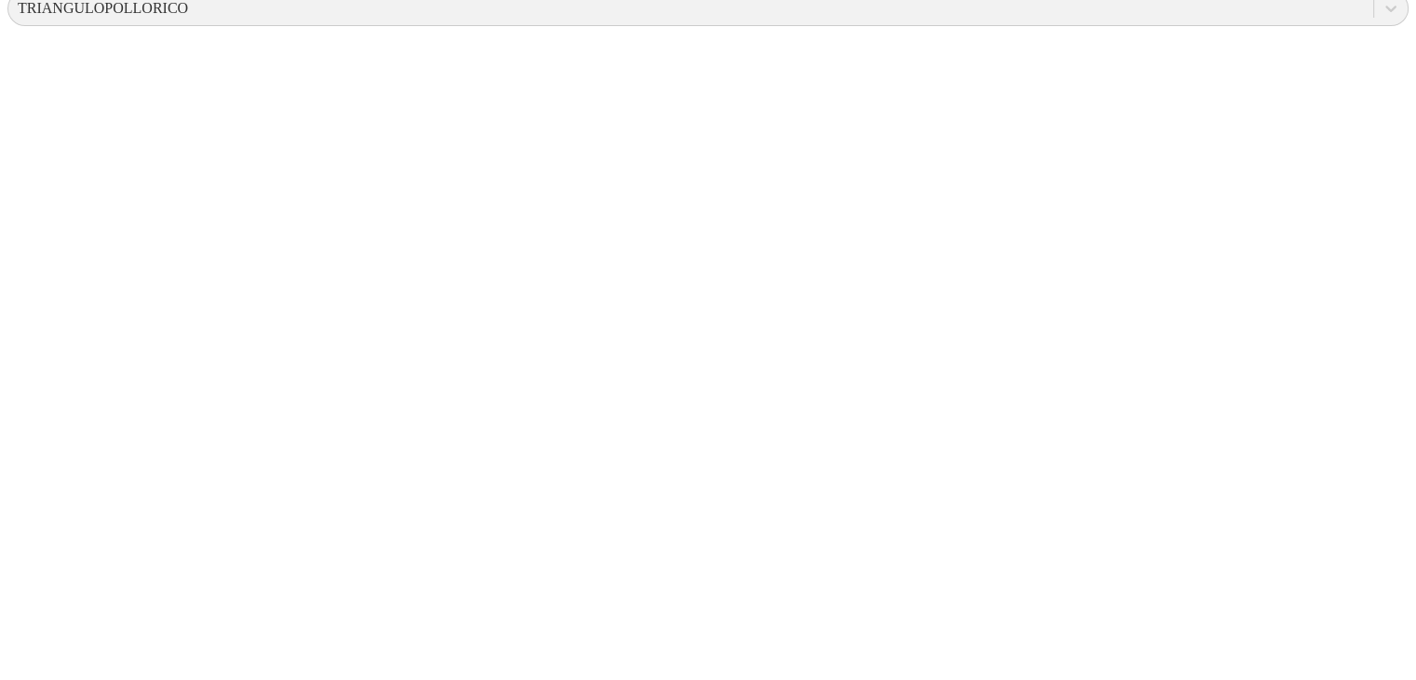
type input "14 [PERSON_NAME] 2025"
paste input "14 [PERSON_NAME] 2025"
type input "14 [PERSON_NAME] 2025"
paste input "14 [PERSON_NAME] 2025"
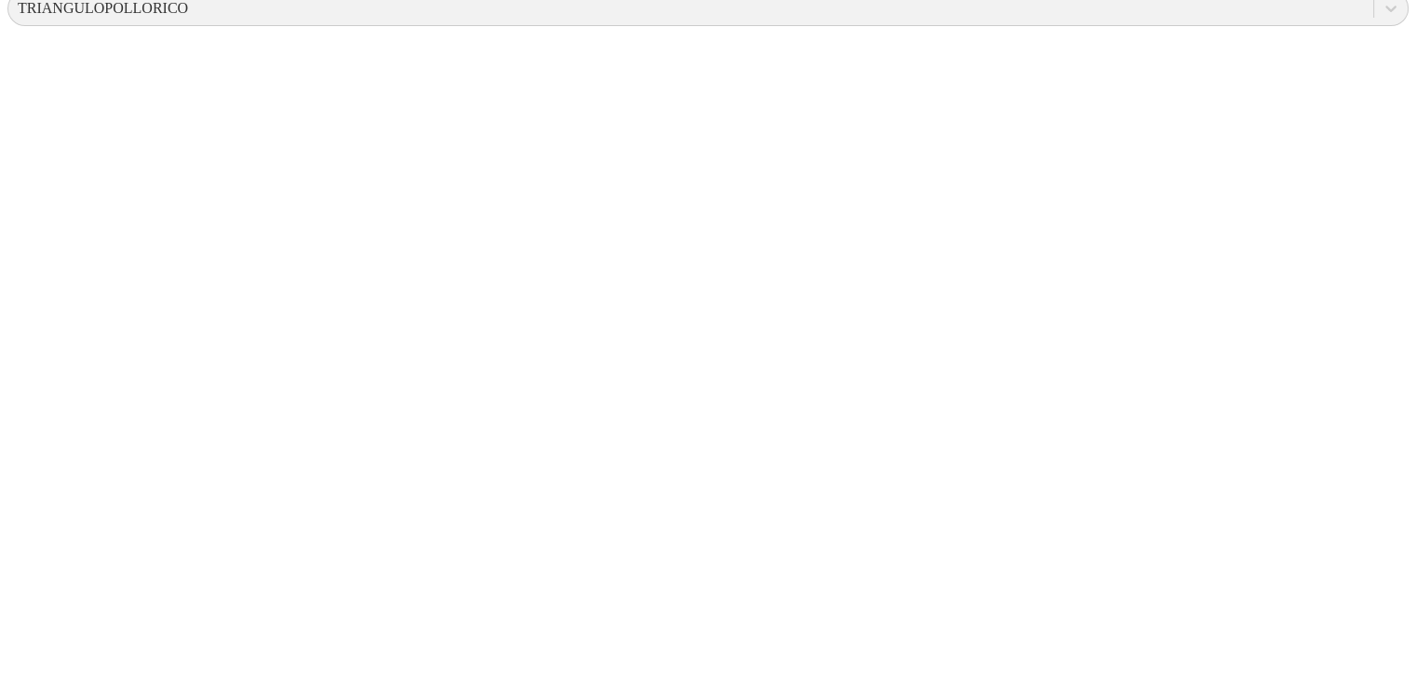
type input "14 [PERSON_NAME] 2025"
paste input "14 [PERSON_NAME] 2025"
type input "14 [PERSON_NAME] 2025"
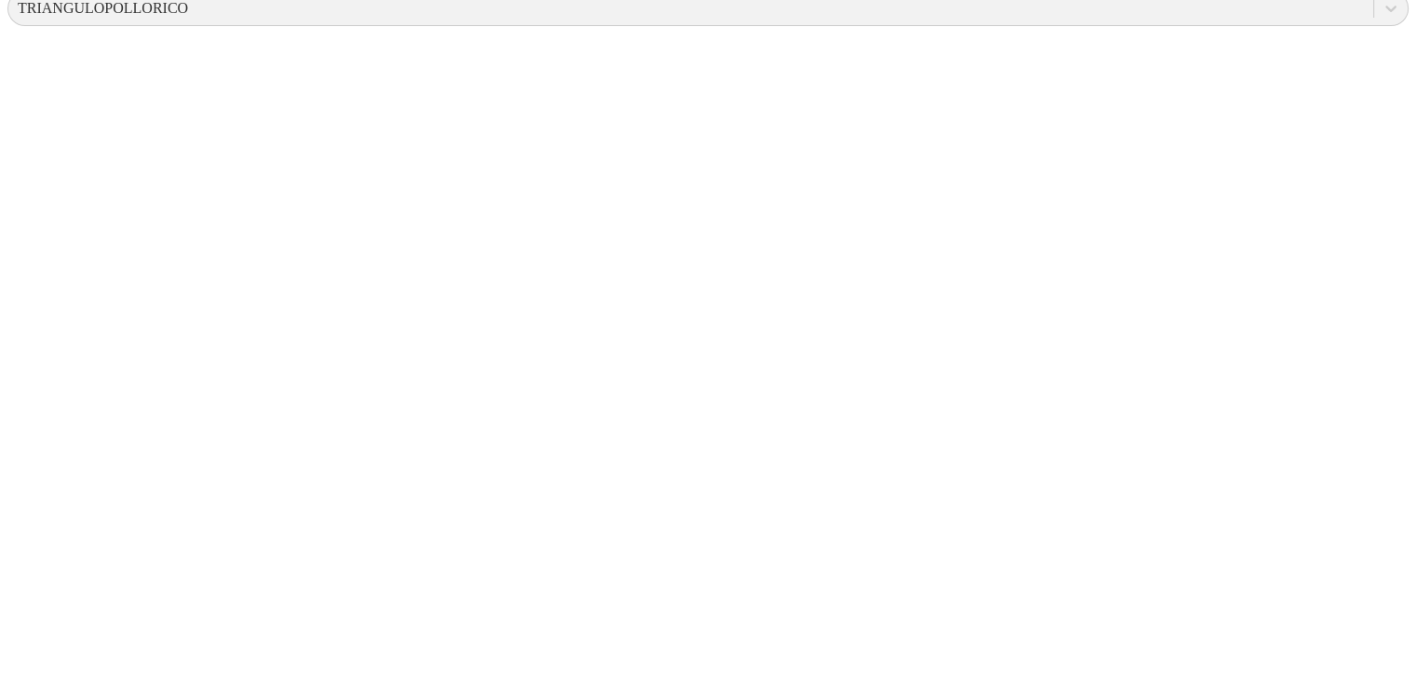
paste input "14 [PERSON_NAME] 2025"
type input "14 [PERSON_NAME] 2025"
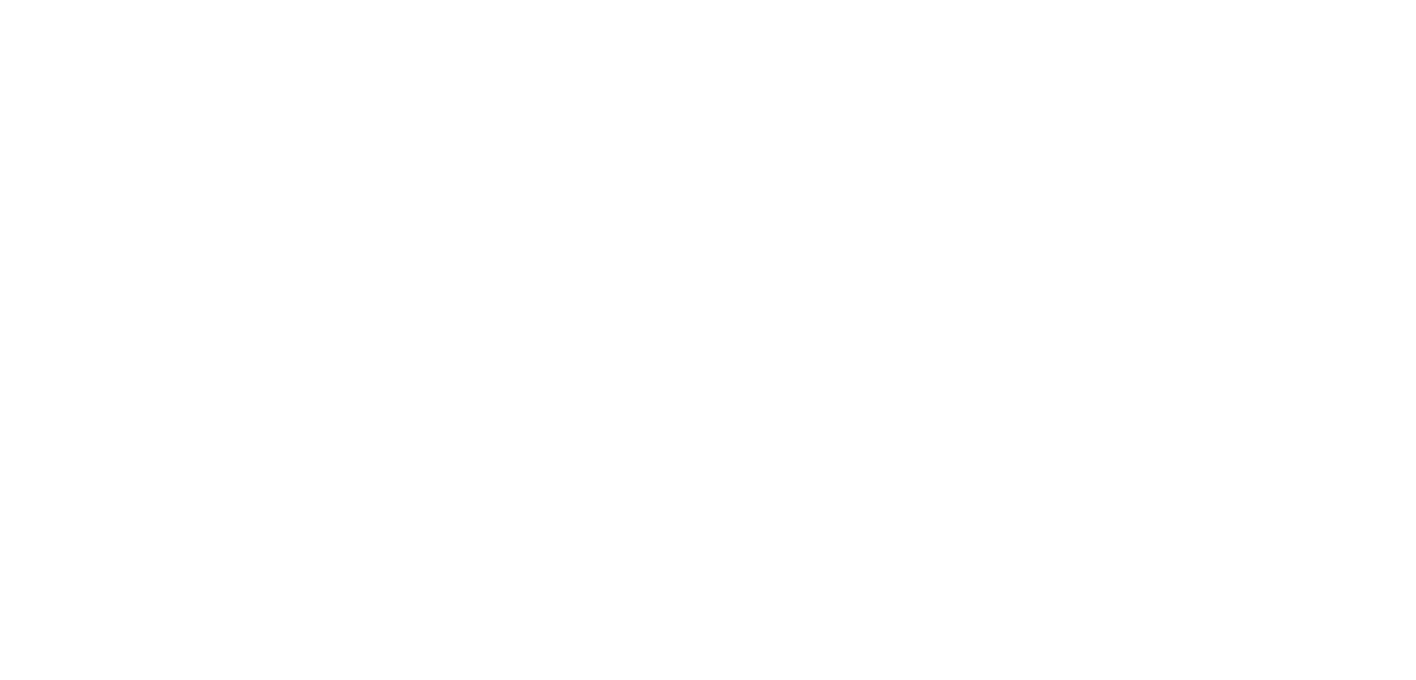
scroll to position [30, 0]
drag, startPoint x: 839, startPoint y: 265, endPoint x: 1041, endPoint y: 291, distance: 203.8
type input "17 [PERSON_NAME] 2025"
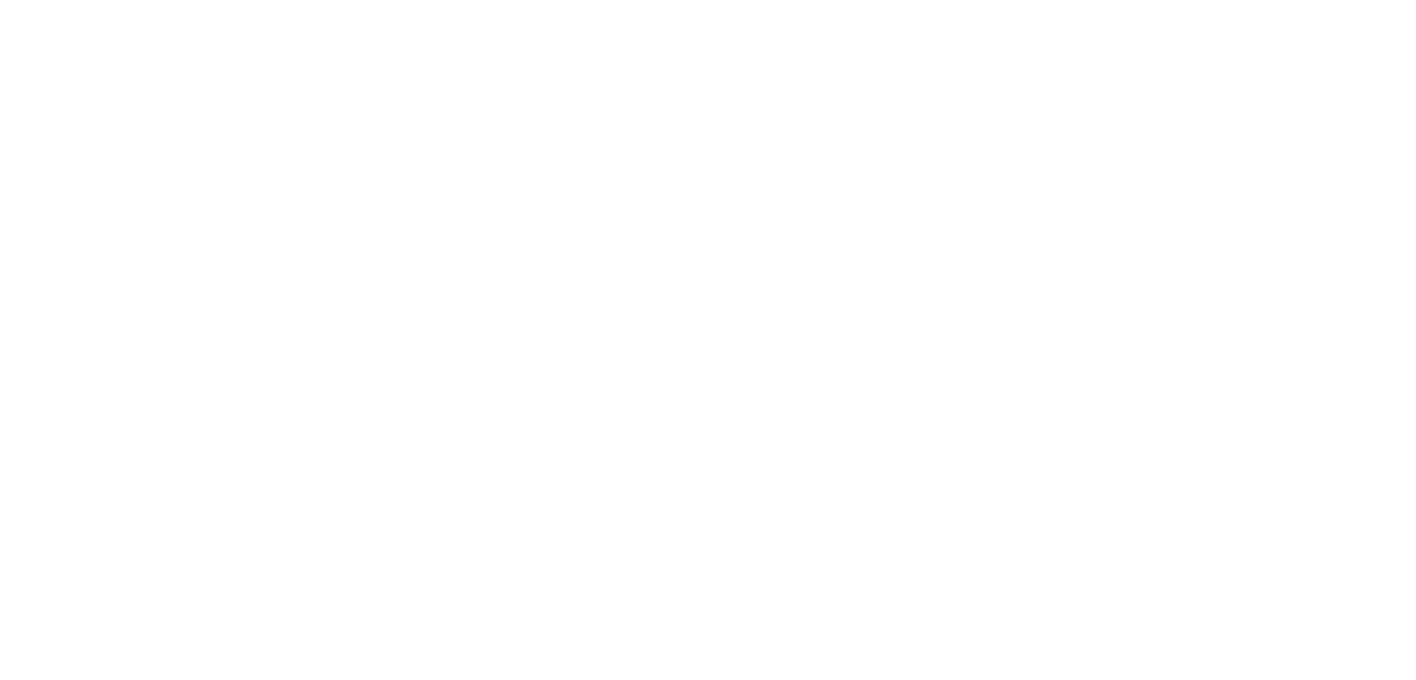
paste input "17 [PERSON_NAME] 2025"
type input "17 [PERSON_NAME] 2025"
paste input "17 [PERSON_NAME] 2025"
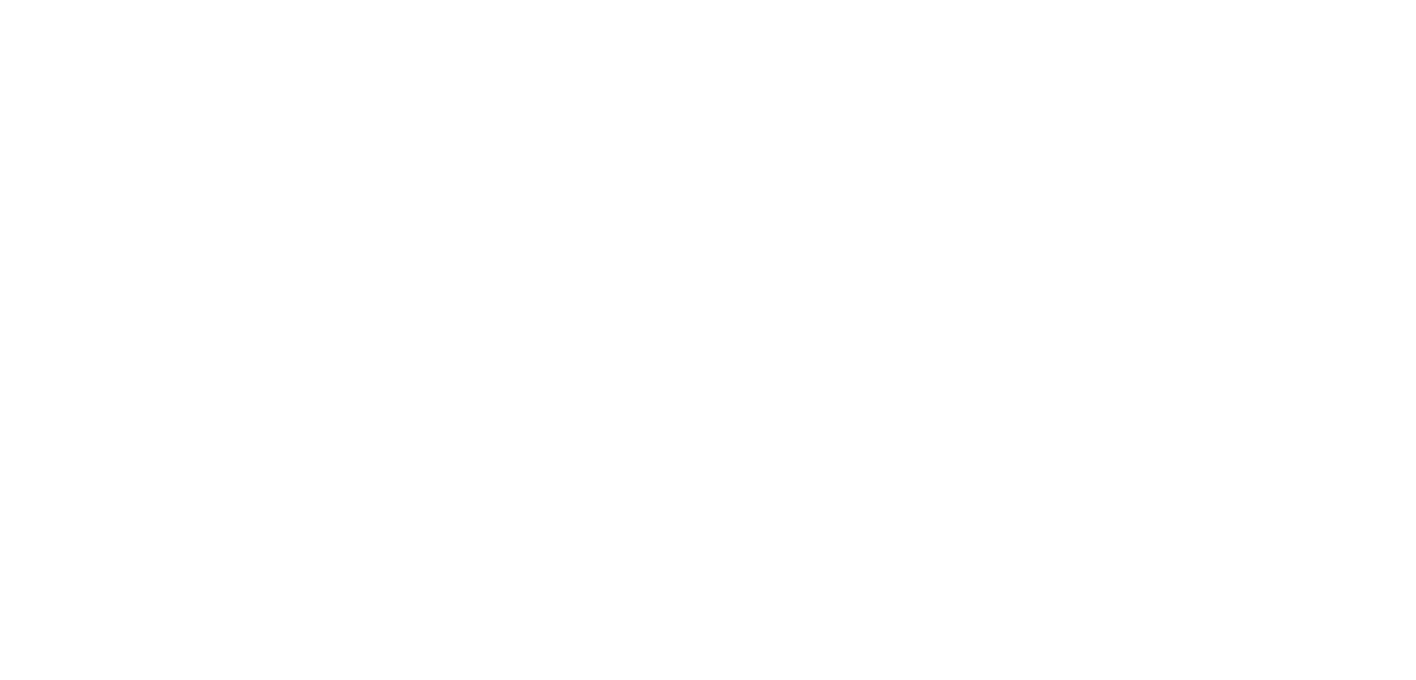
type input "17 [PERSON_NAME] 2025"
paste input "17 [PERSON_NAME] 2025"
type input "17 [PERSON_NAME] 2025"
paste input "17 [PERSON_NAME] 2025"
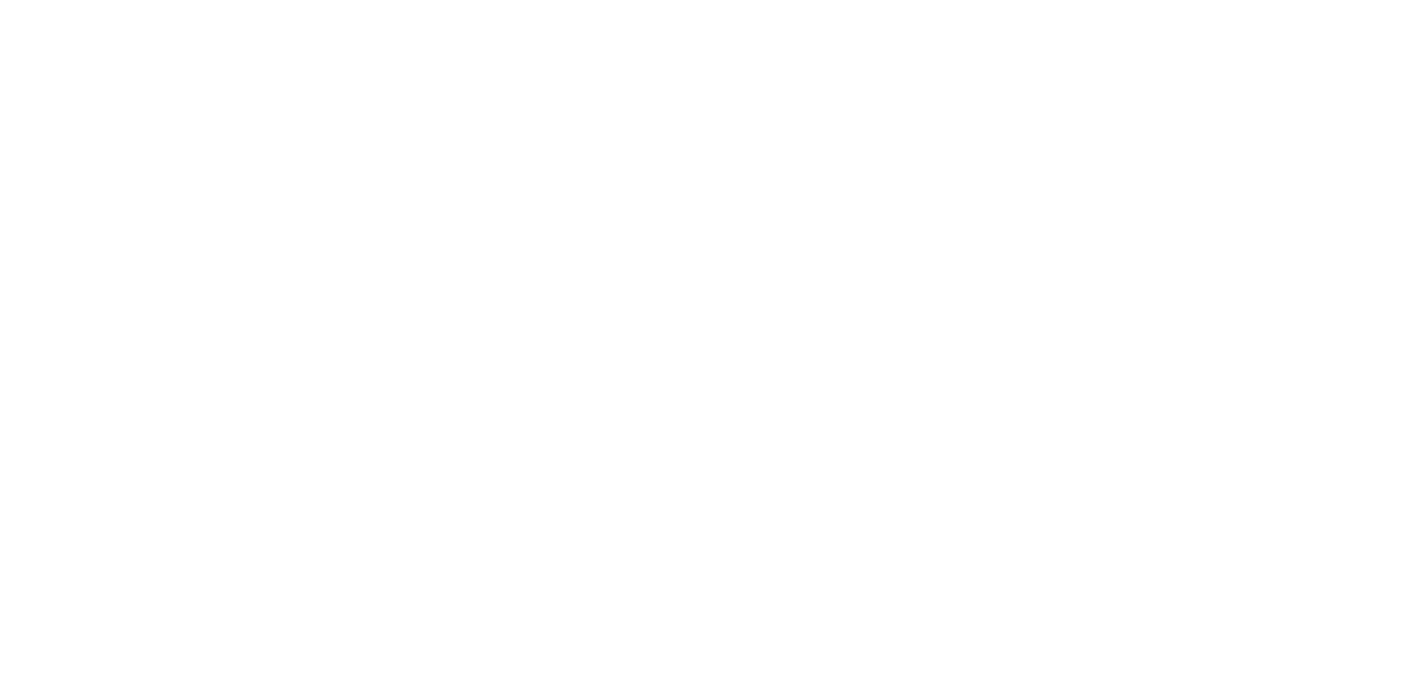
type input "17 [PERSON_NAME] 2025"
paste input "17 [PERSON_NAME] 2025"
type input "17 [PERSON_NAME] 2025"
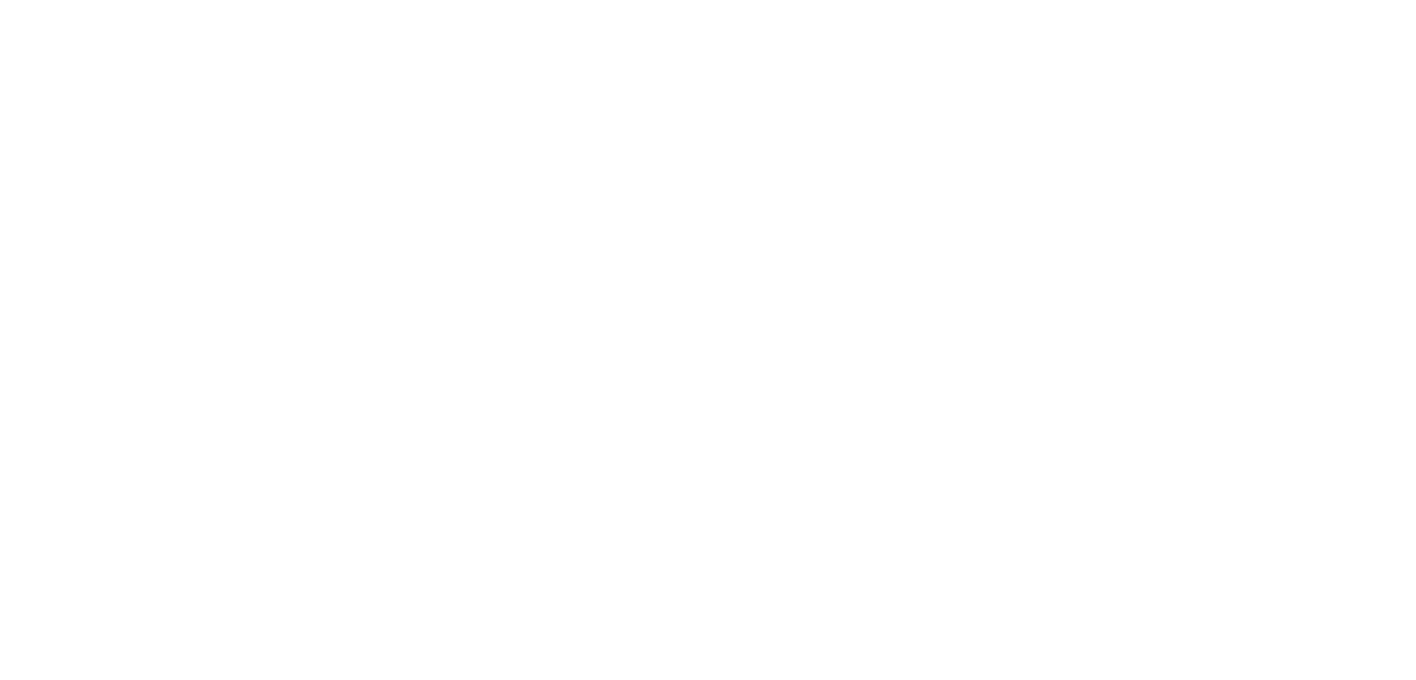
paste input "17 [PERSON_NAME] 2025"
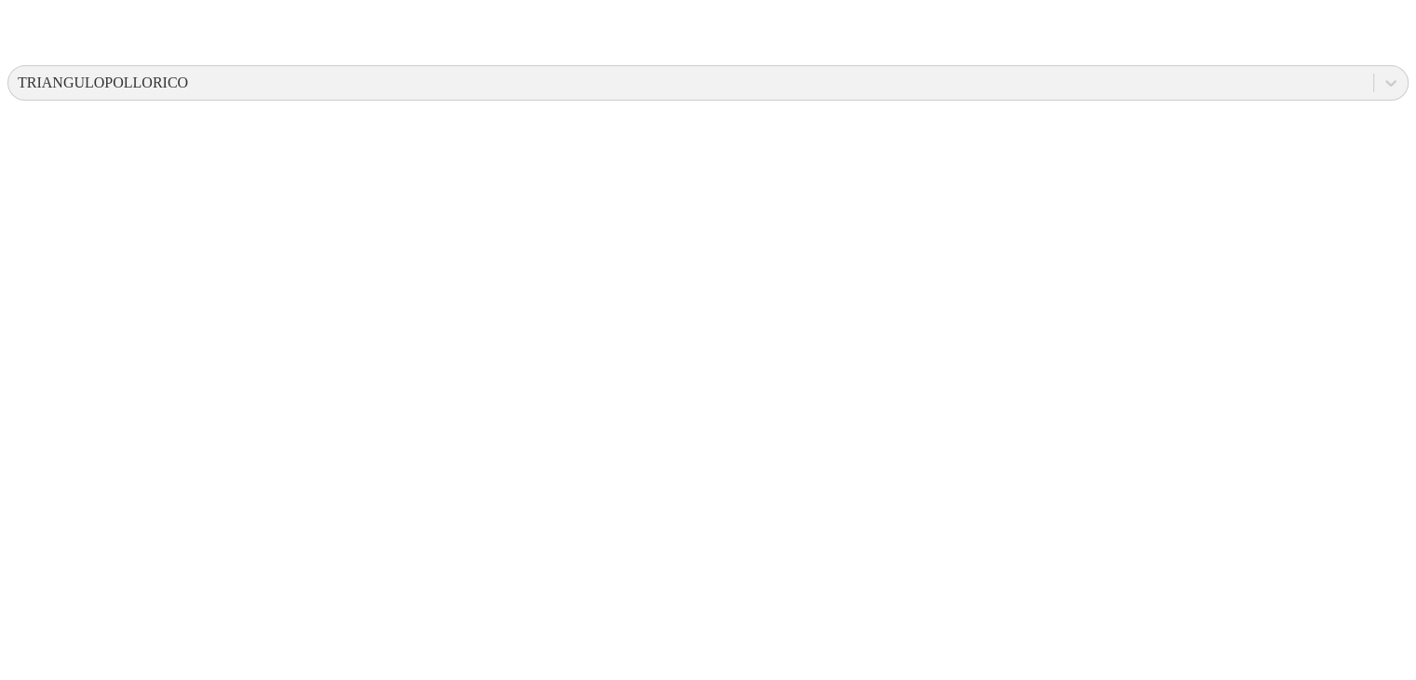
scroll to position [695, 0]
type input "17 [PERSON_NAME] 2025"
paste input "17 [PERSON_NAME] 2025"
type input "17 [PERSON_NAME] 2025"
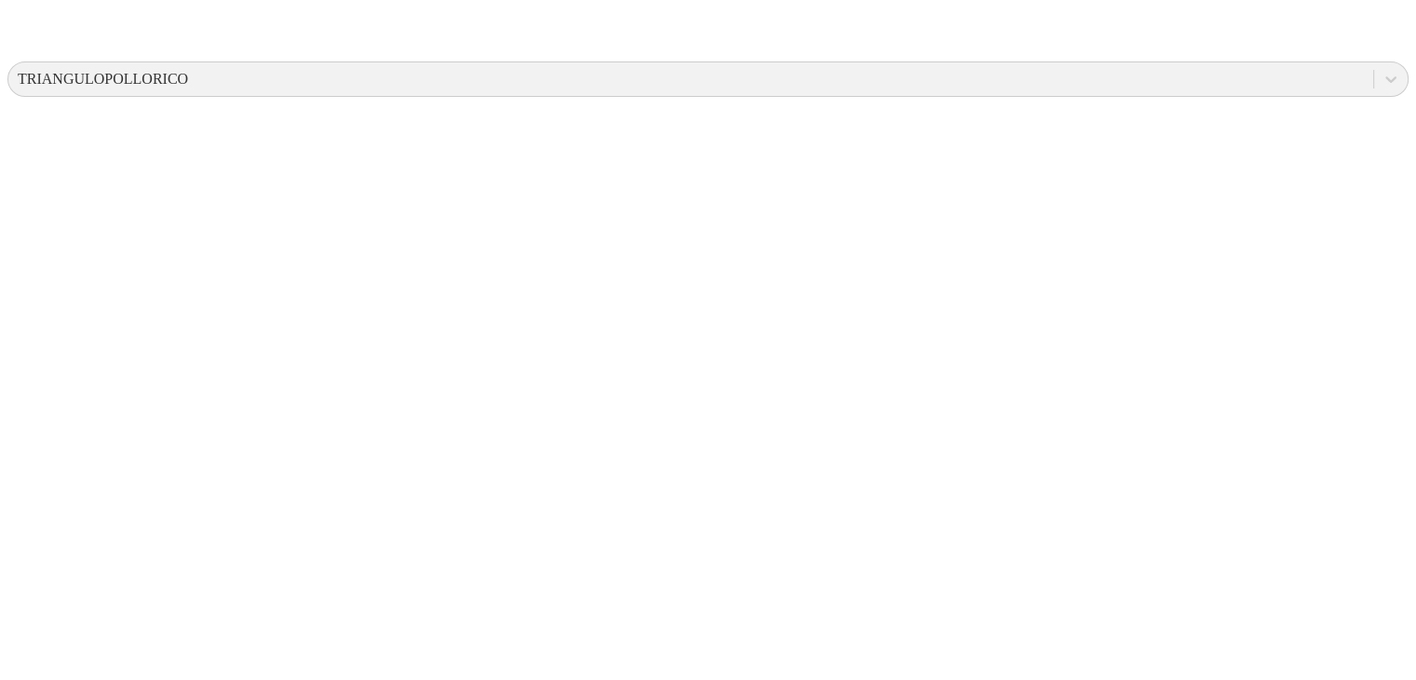
paste input "17 [PERSON_NAME] 2025"
type input "17 [PERSON_NAME] 2025"
paste input "17 [PERSON_NAME] 2025"
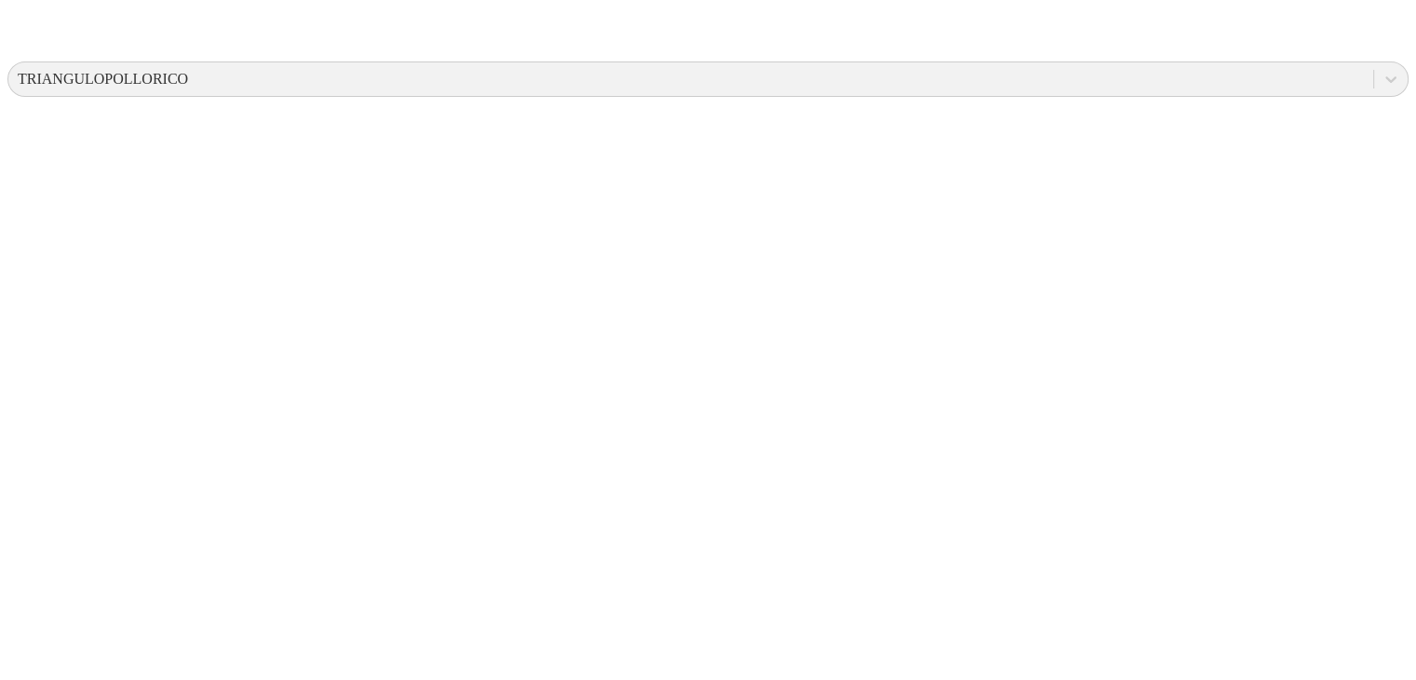
type input "17 [PERSON_NAME] 2025"
paste input "17 [PERSON_NAME] 2025"
type input "17 [PERSON_NAME] 2025"
paste input "17 [PERSON_NAME] 2025"
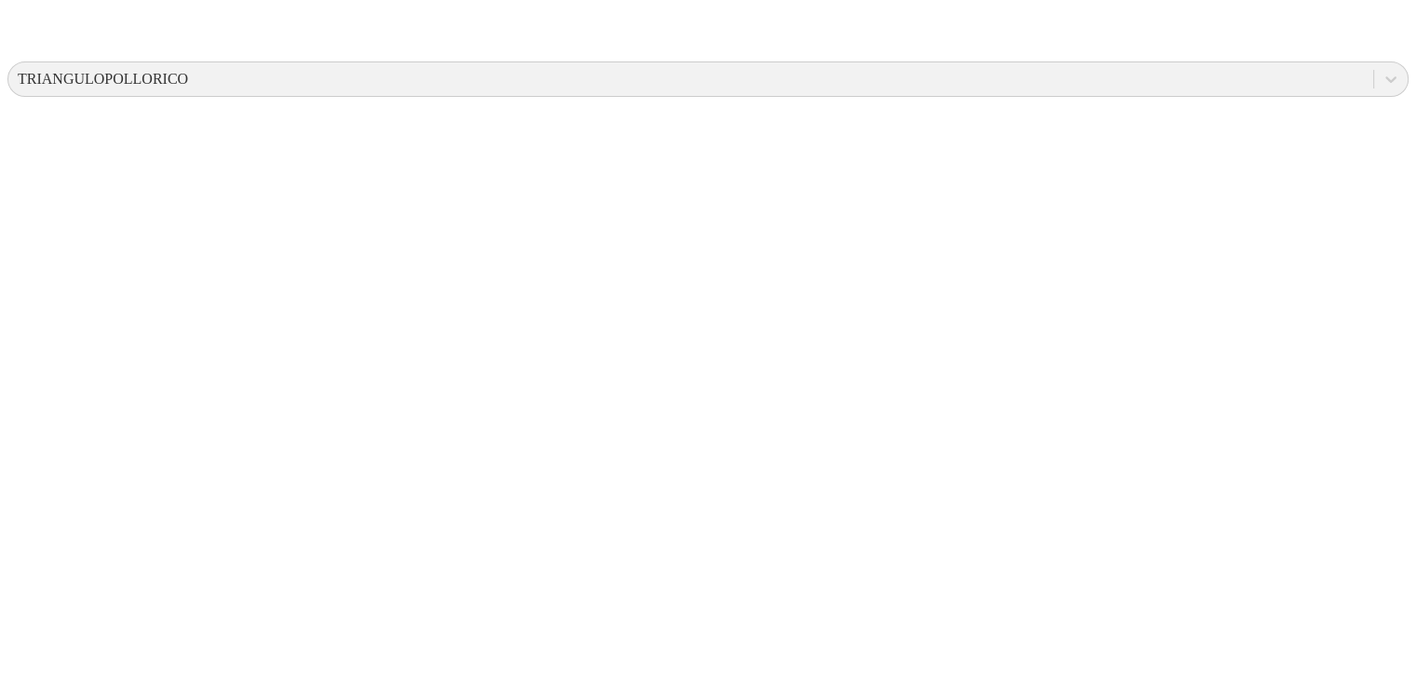
type input "17 [PERSON_NAME] 2025"
paste input "17 [PERSON_NAME] 2025"
type input "17 [PERSON_NAME] 2025"
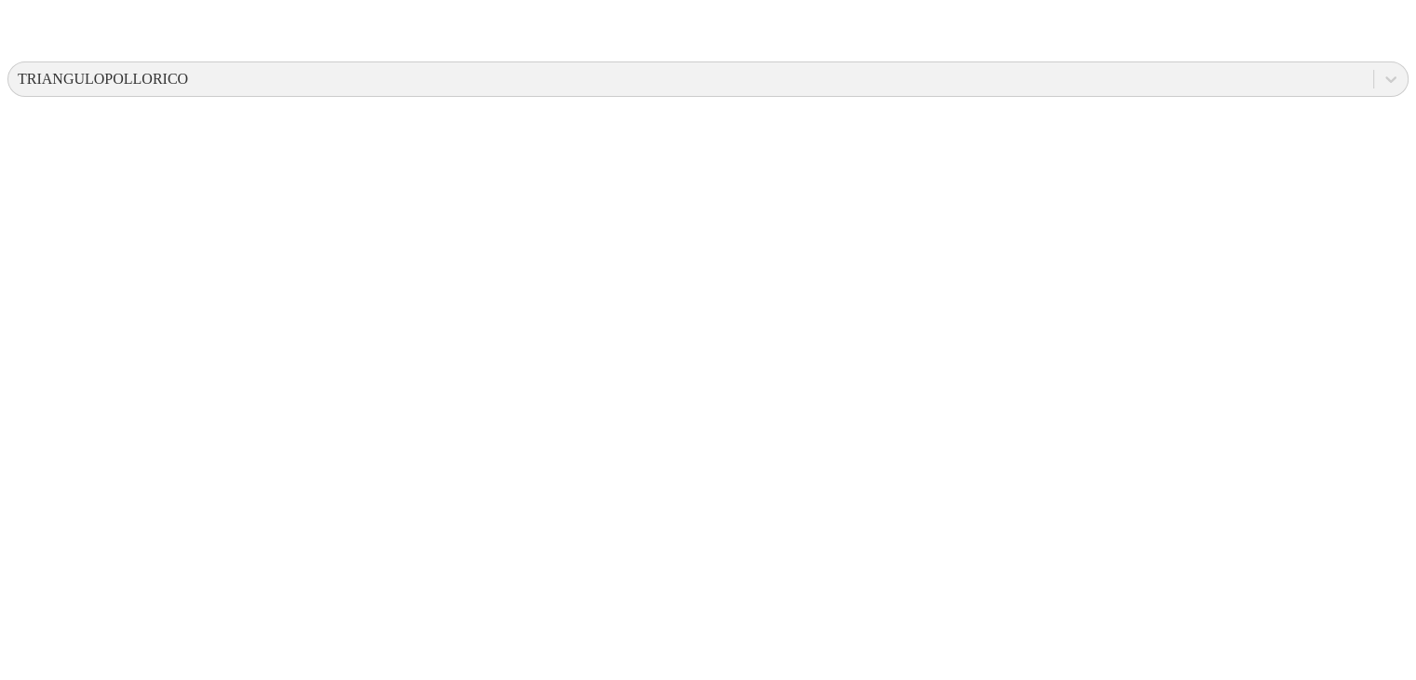
paste input "17 [PERSON_NAME] 2025"
type input "17 [PERSON_NAME] 2025"
paste input "17 [PERSON_NAME] 2025"
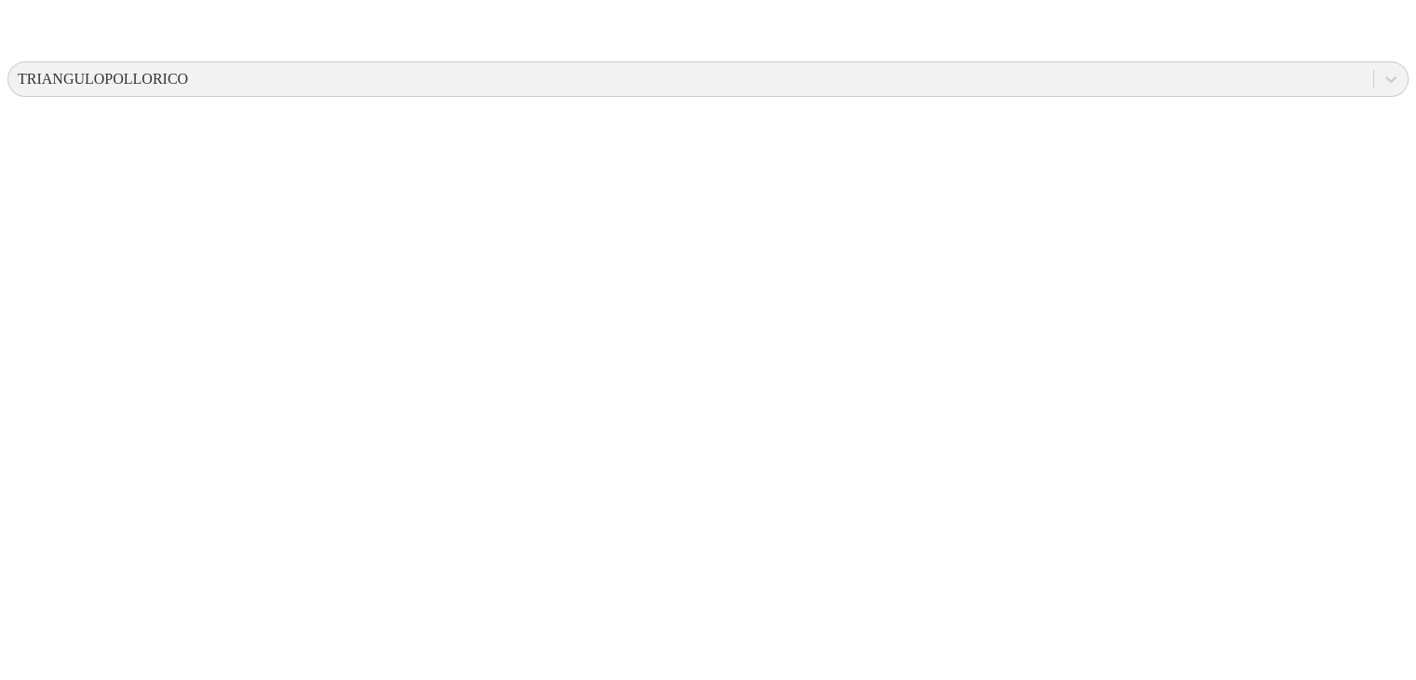
type input "17 [PERSON_NAME] 2025"
paste input "17 [PERSON_NAME] 2025"
type input "17 [PERSON_NAME] 2025"
paste input "17 [PERSON_NAME] 2025"
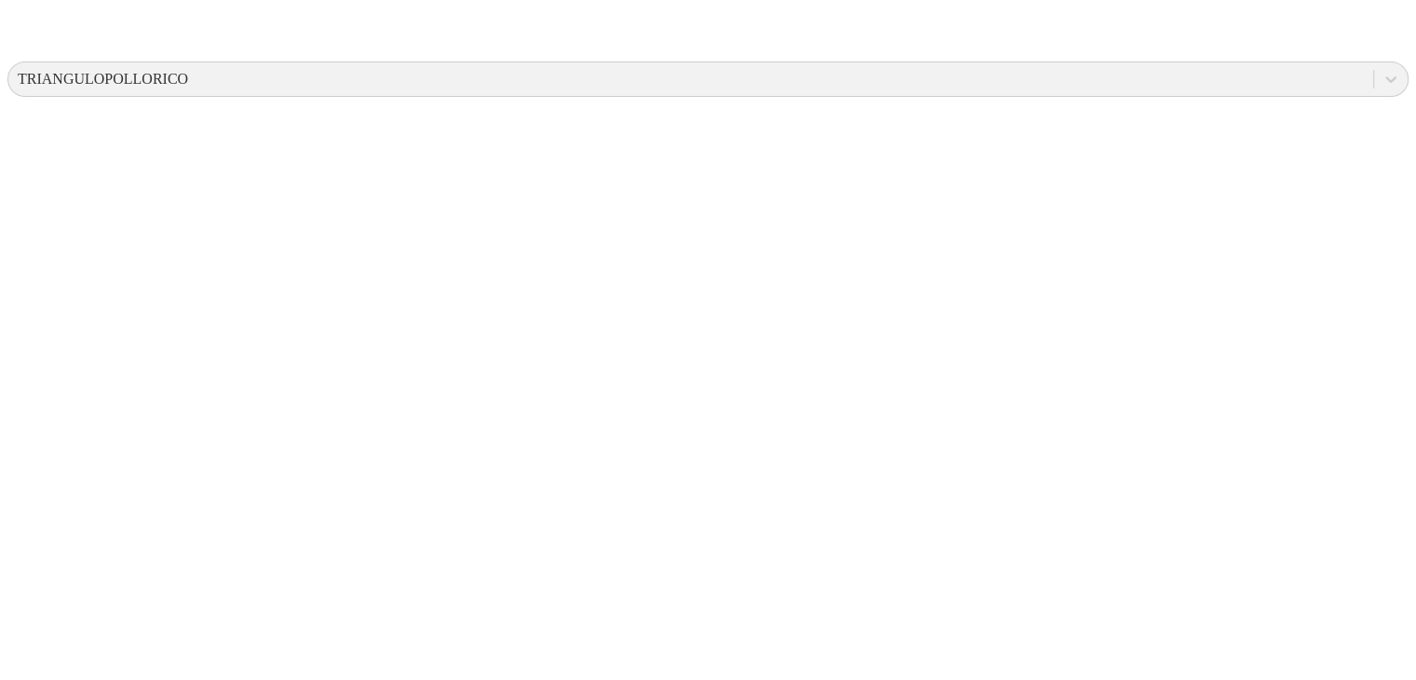
type input "17 [PERSON_NAME] 2025"
paste input "17 [PERSON_NAME] 2025"
type input "17 [PERSON_NAME] 2025"
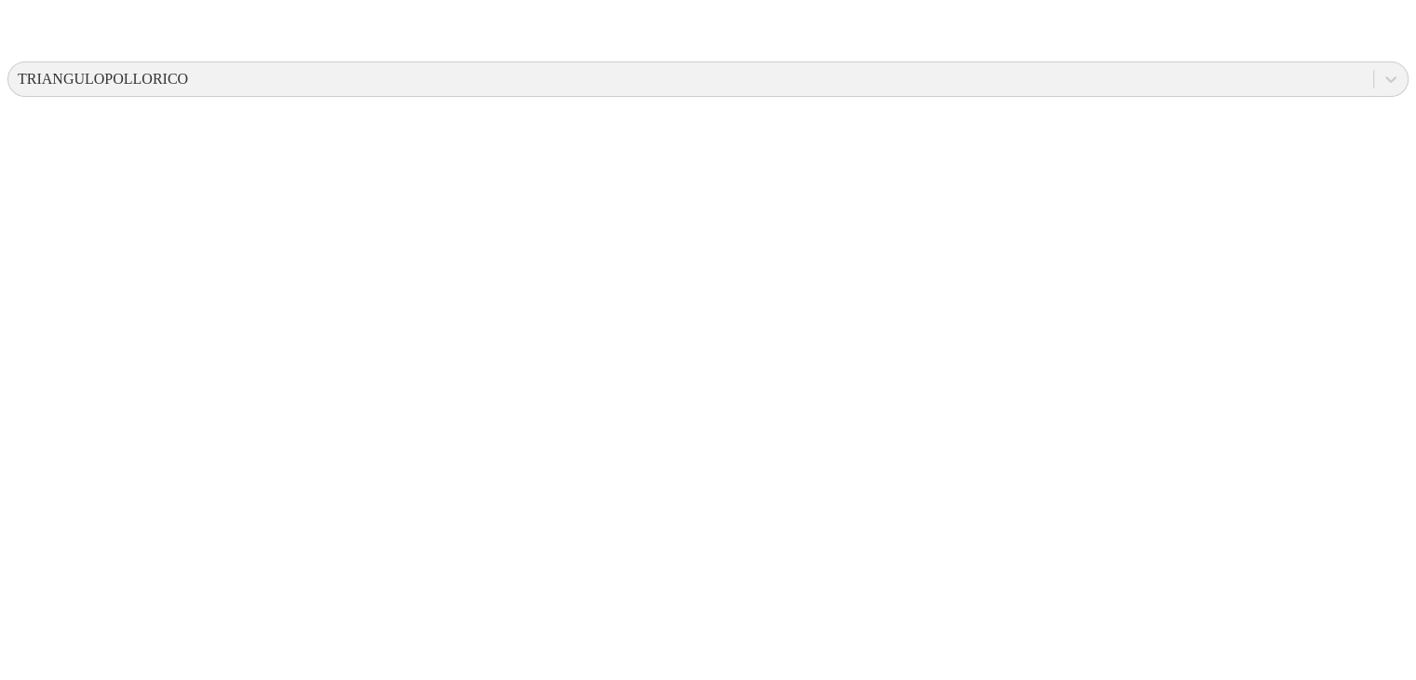
paste
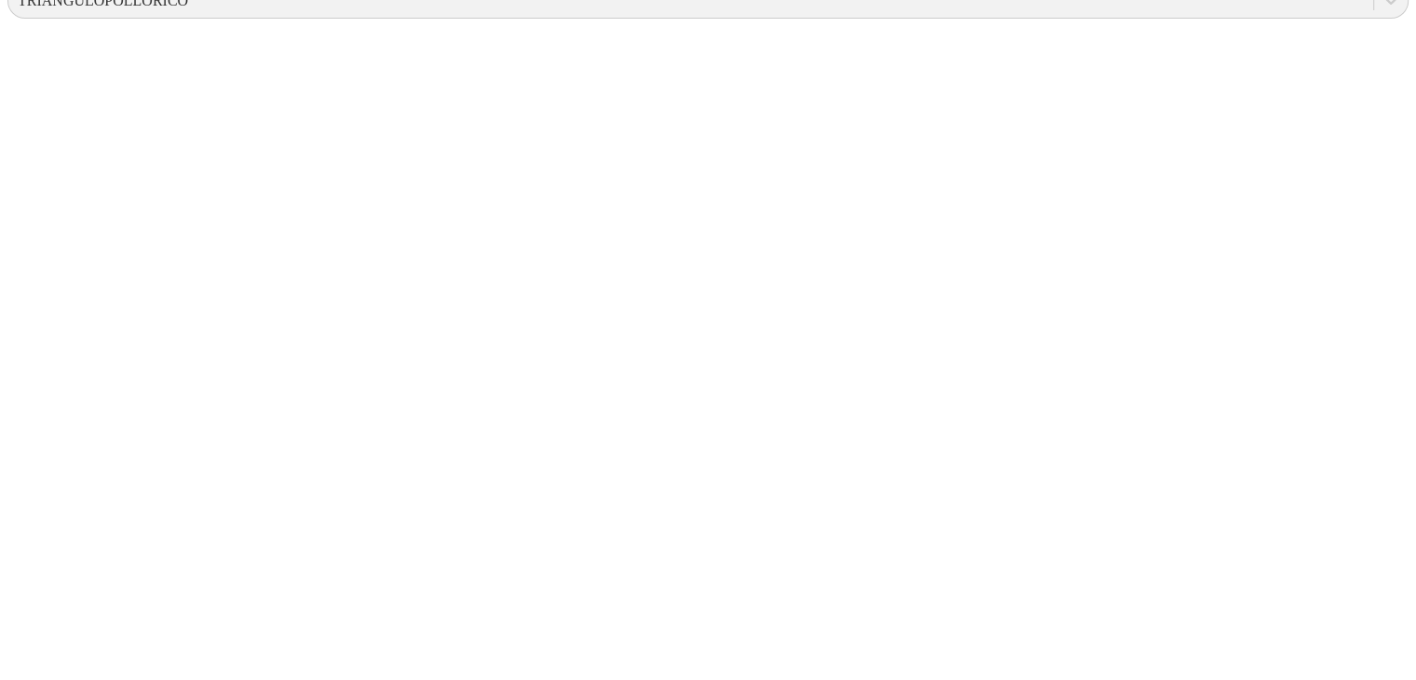
type input "17 [PERSON_NAME] 2025"
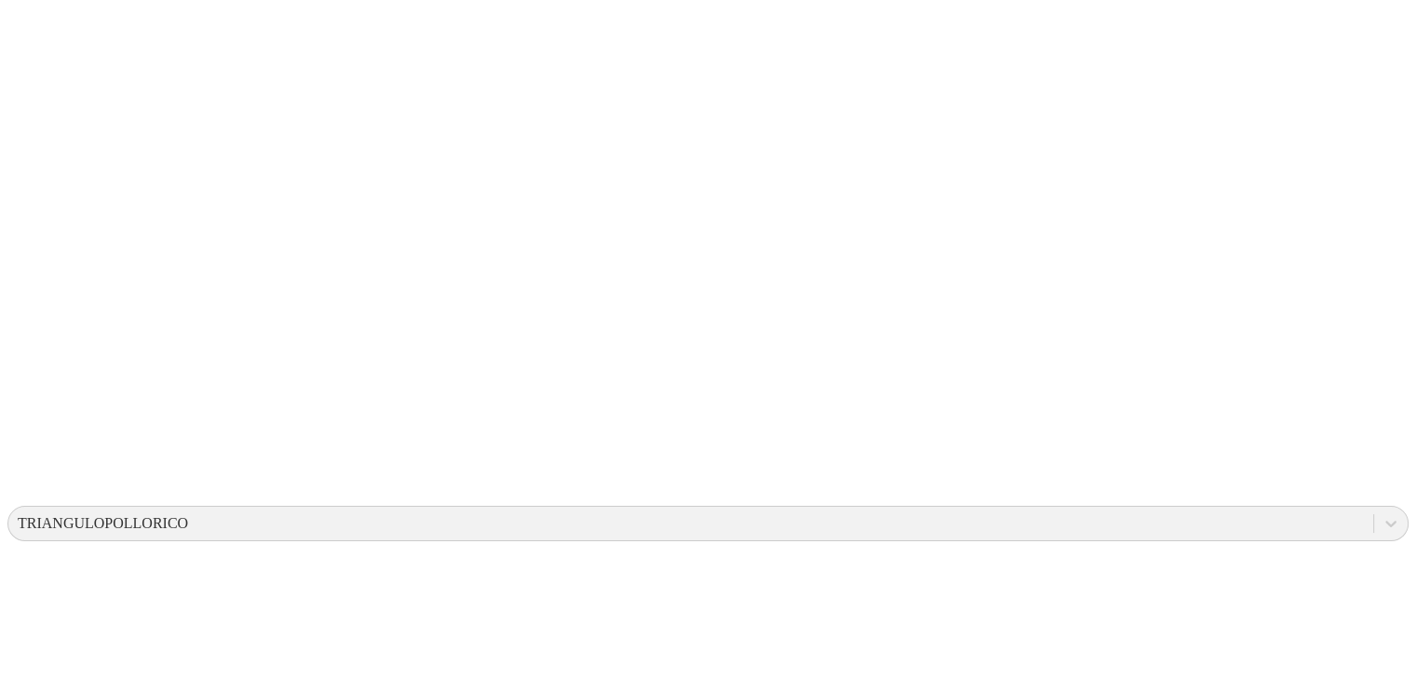
scroll to position [252, 0]
drag, startPoint x: 841, startPoint y: 32, endPoint x: 1166, endPoint y: 83, distance: 329.0
type input "21 [PERSON_NAME] 2025"
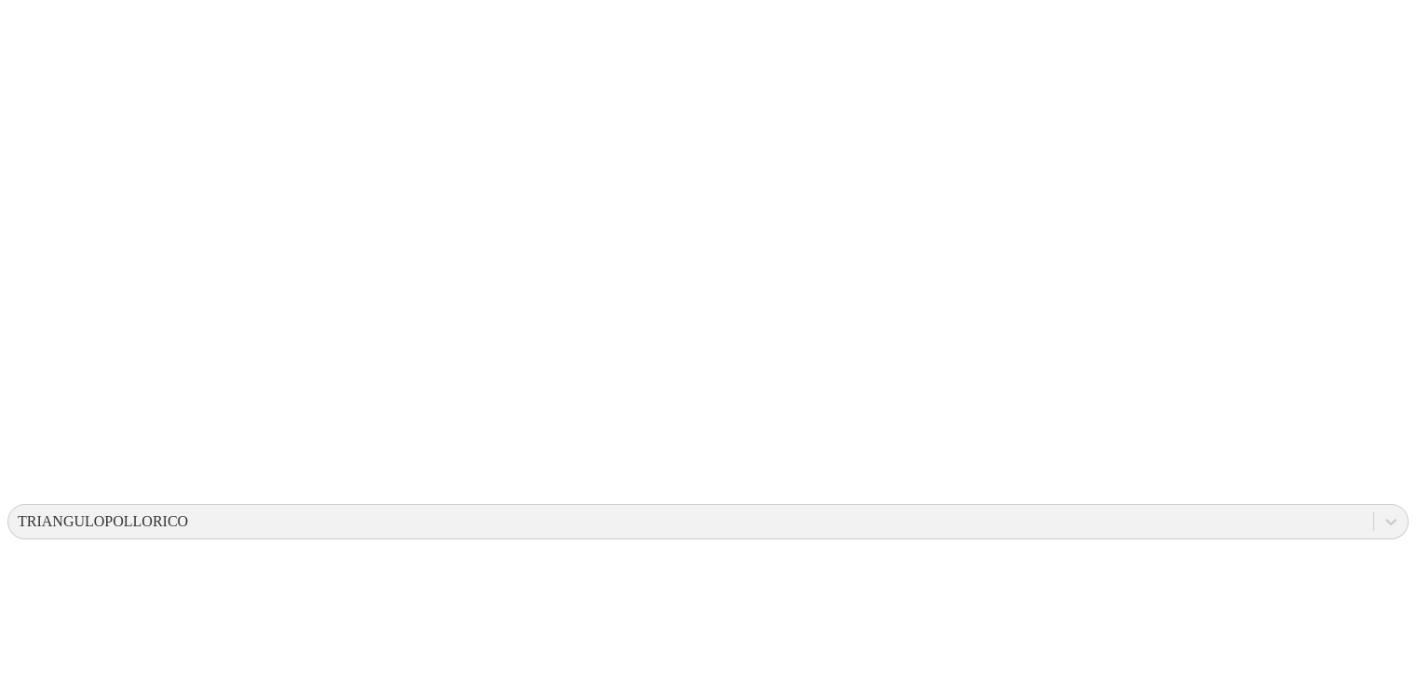
type input "21 [PERSON_NAME] 2025"
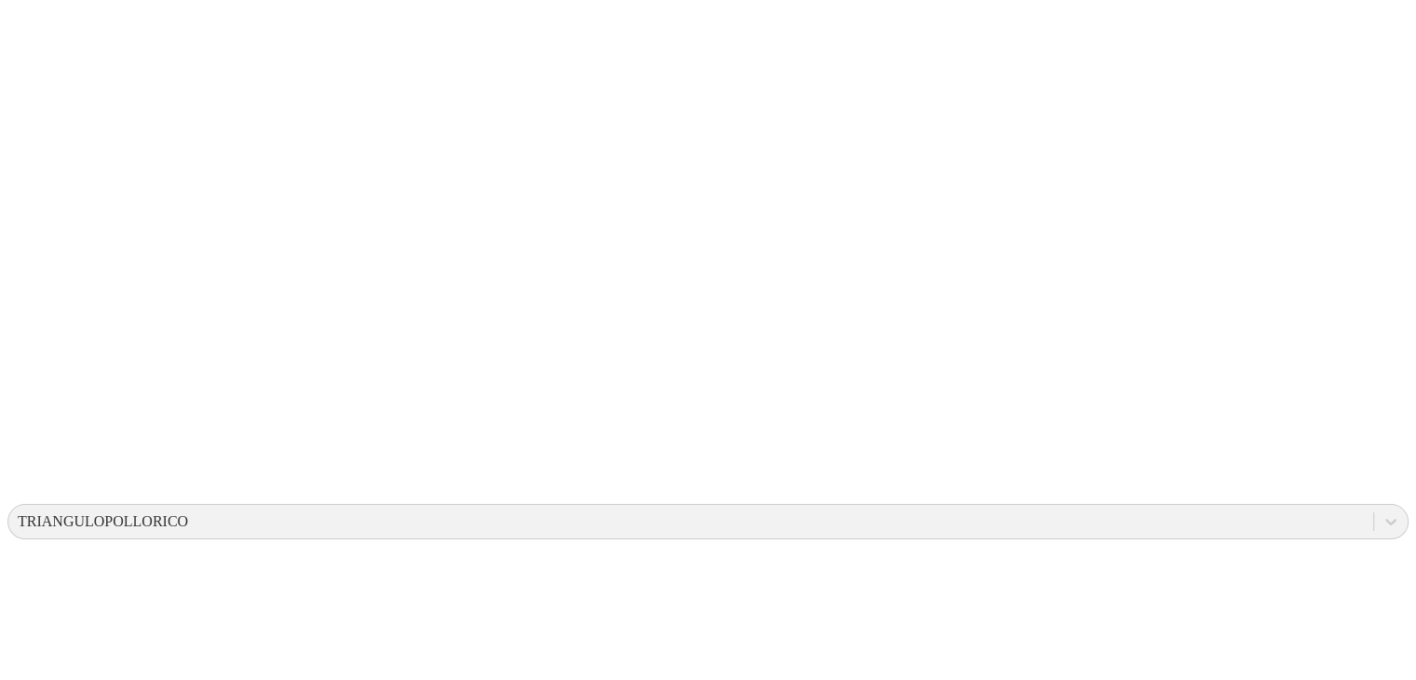
type input "21 [PERSON_NAME] 2025"
drag, startPoint x: 959, startPoint y: 344, endPoint x: 936, endPoint y: 395, distance: 56.3
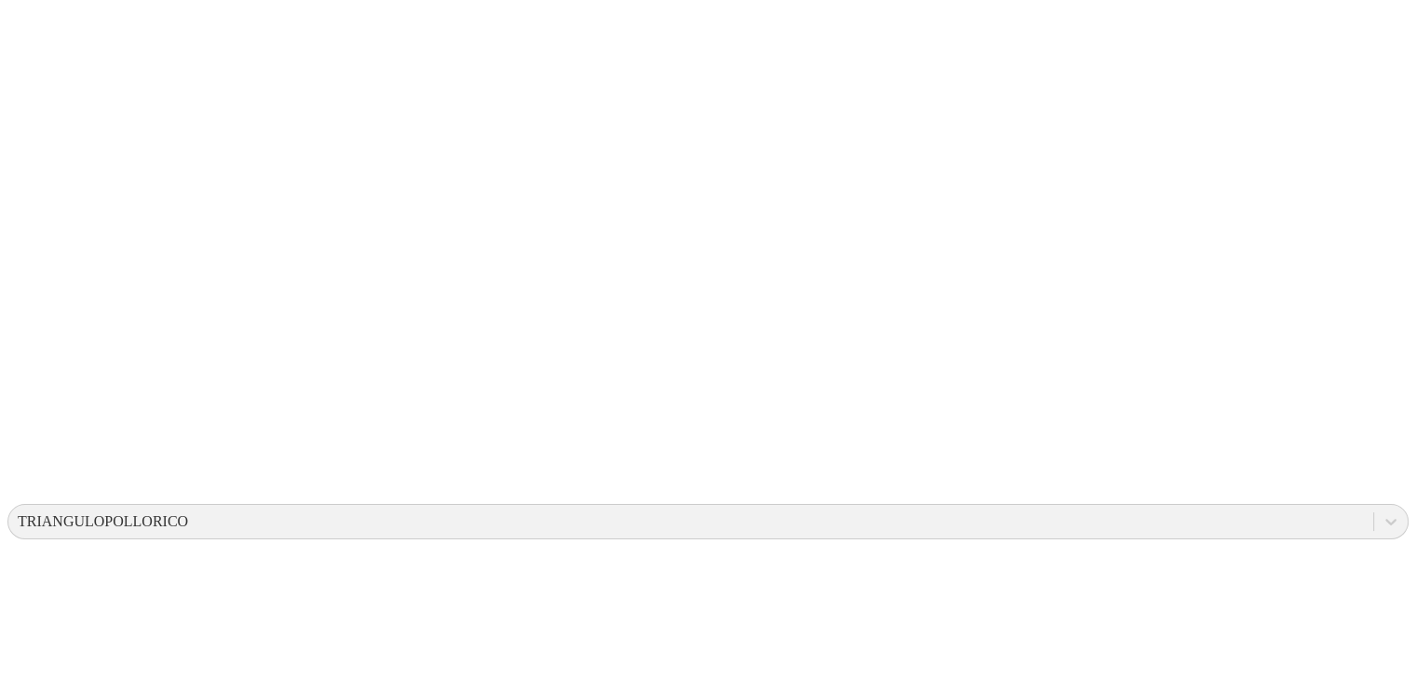
type input "21 [PERSON_NAME] 2025"
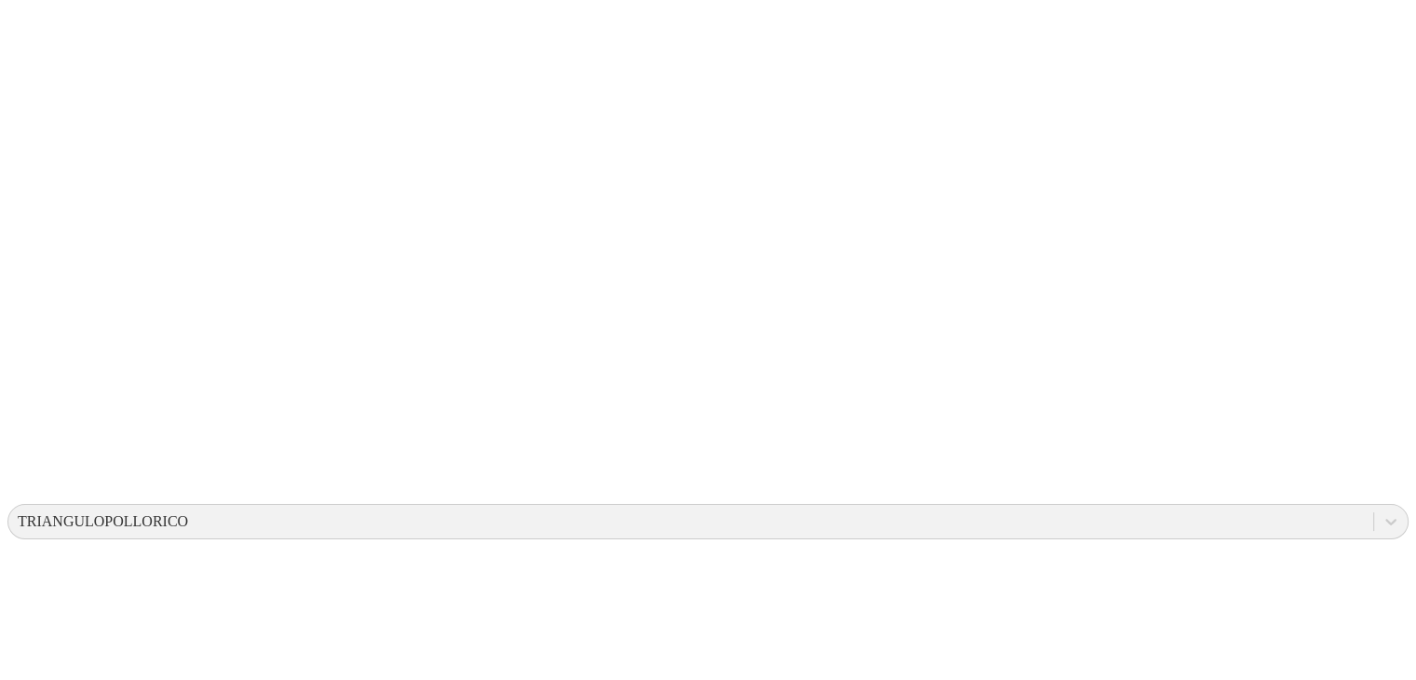
type input "21 [PERSON_NAME] 2025"
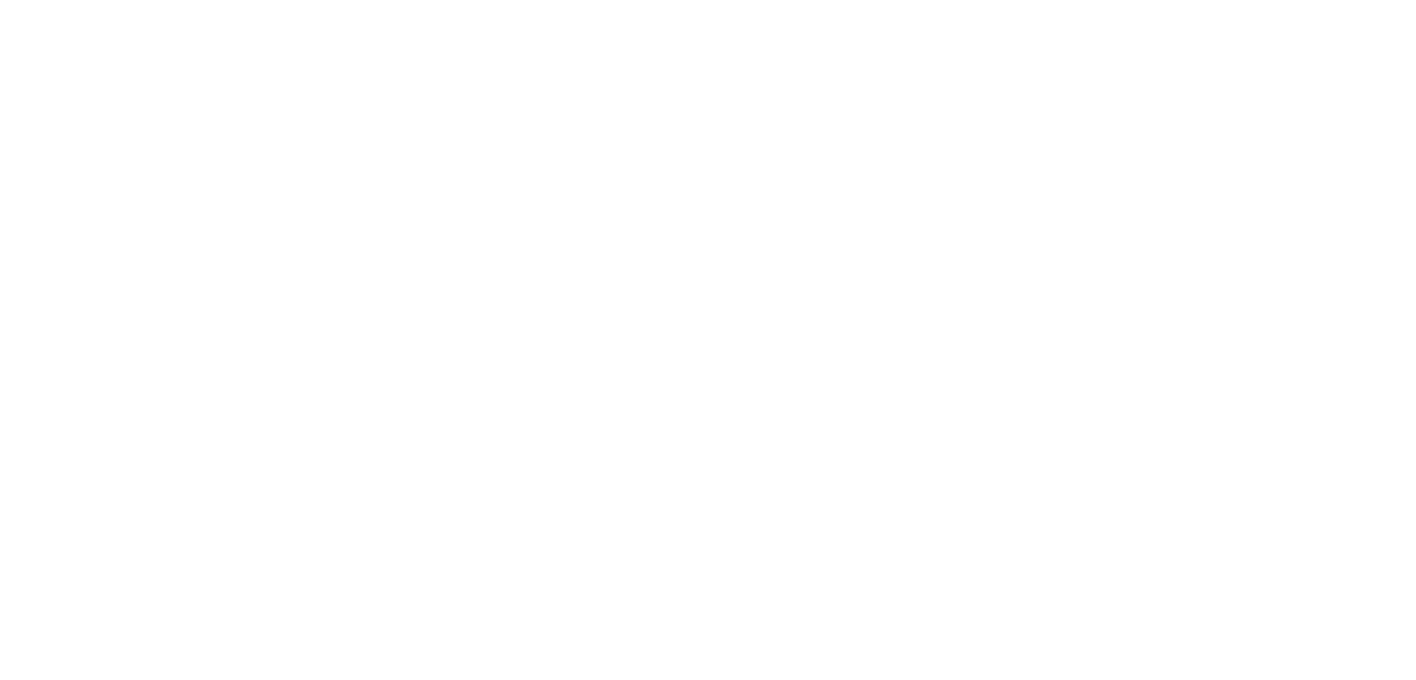
scroll to position [833, 0]
type input "21 [PERSON_NAME] 2025"
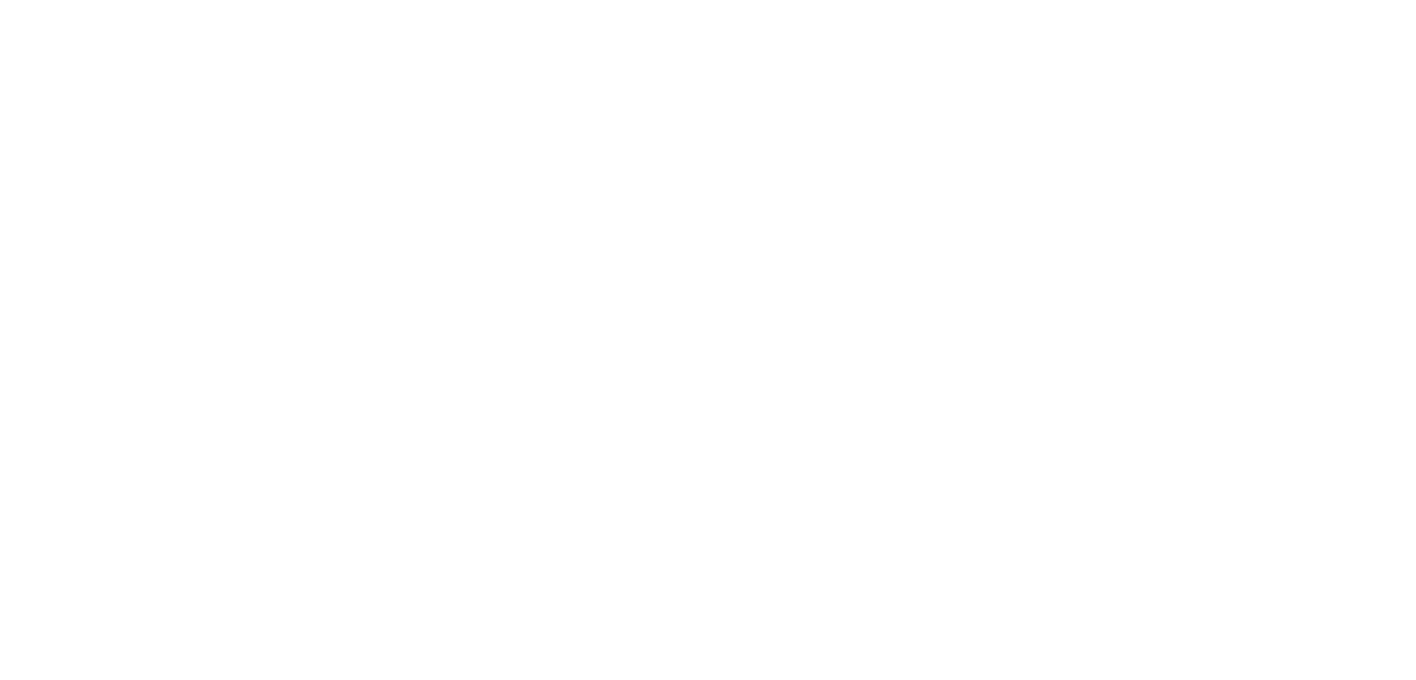
type input "21 [PERSON_NAME] 2025"
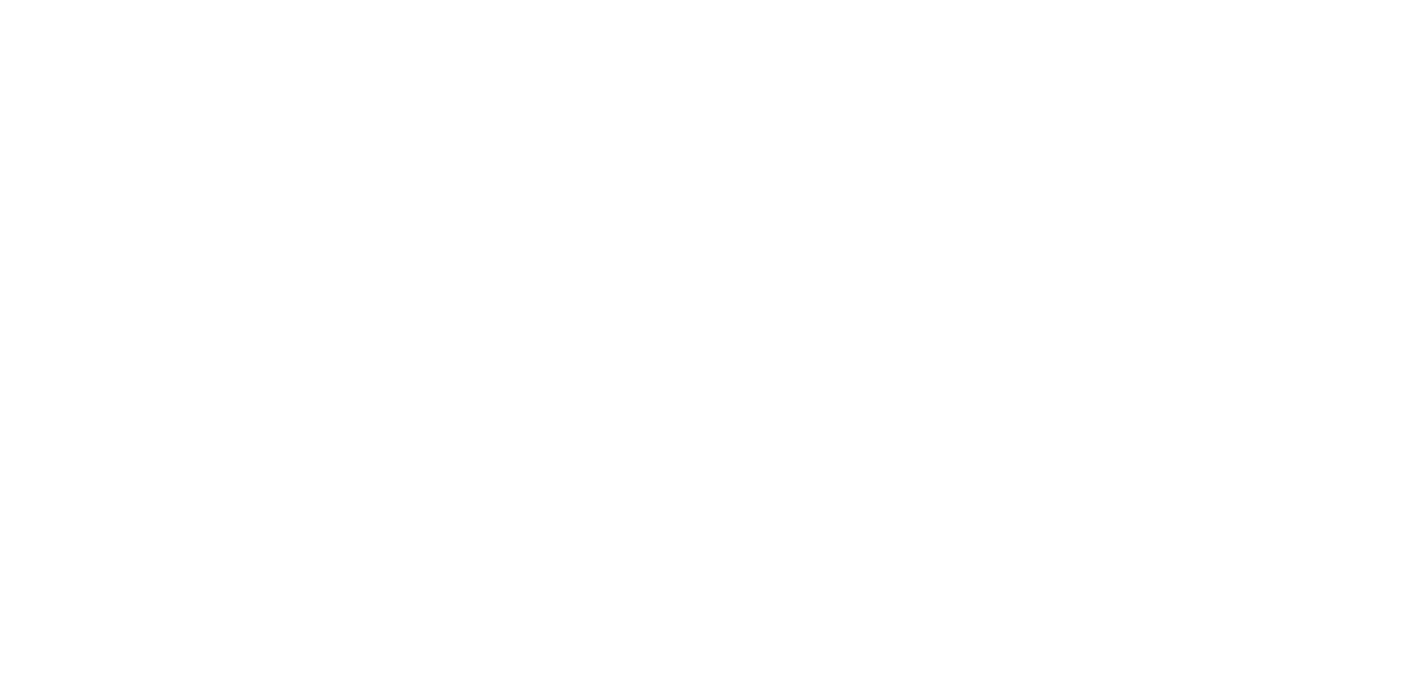
type input "21 [PERSON_NAME] 2025"
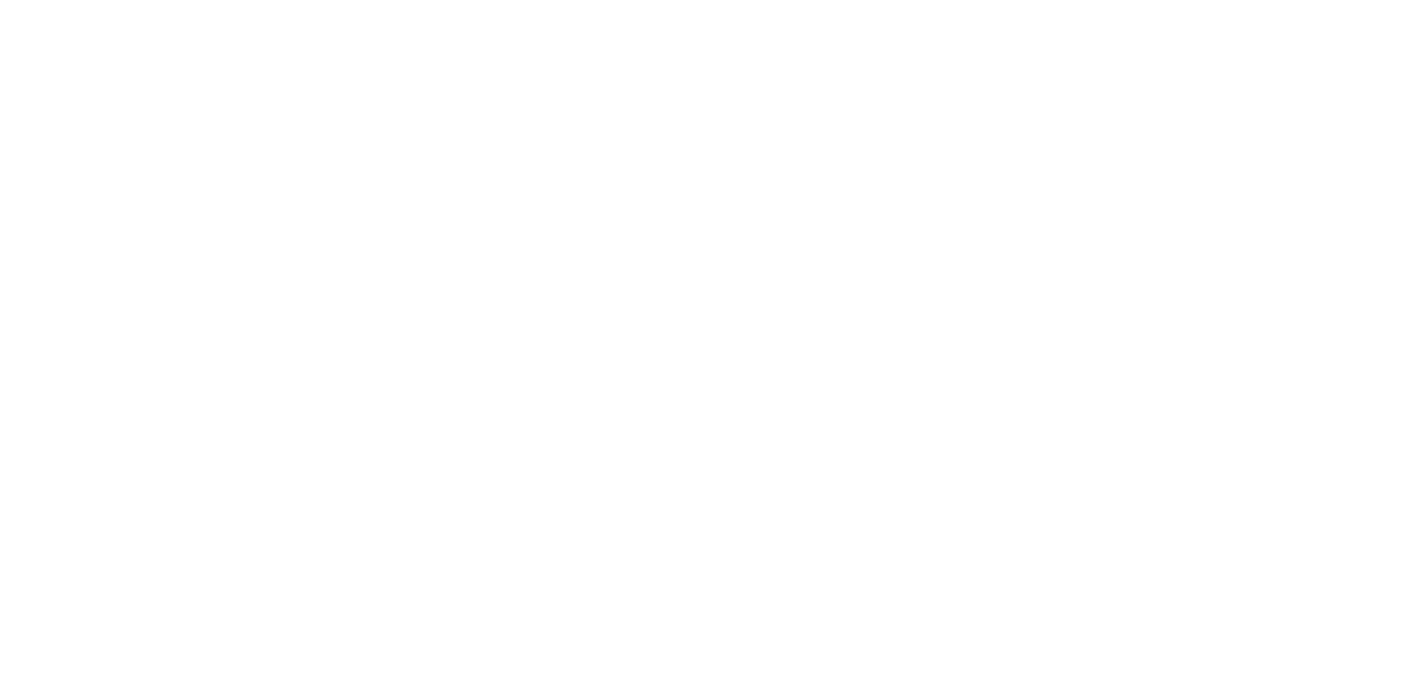
type input "21 [PERSON_NAME] 2025"
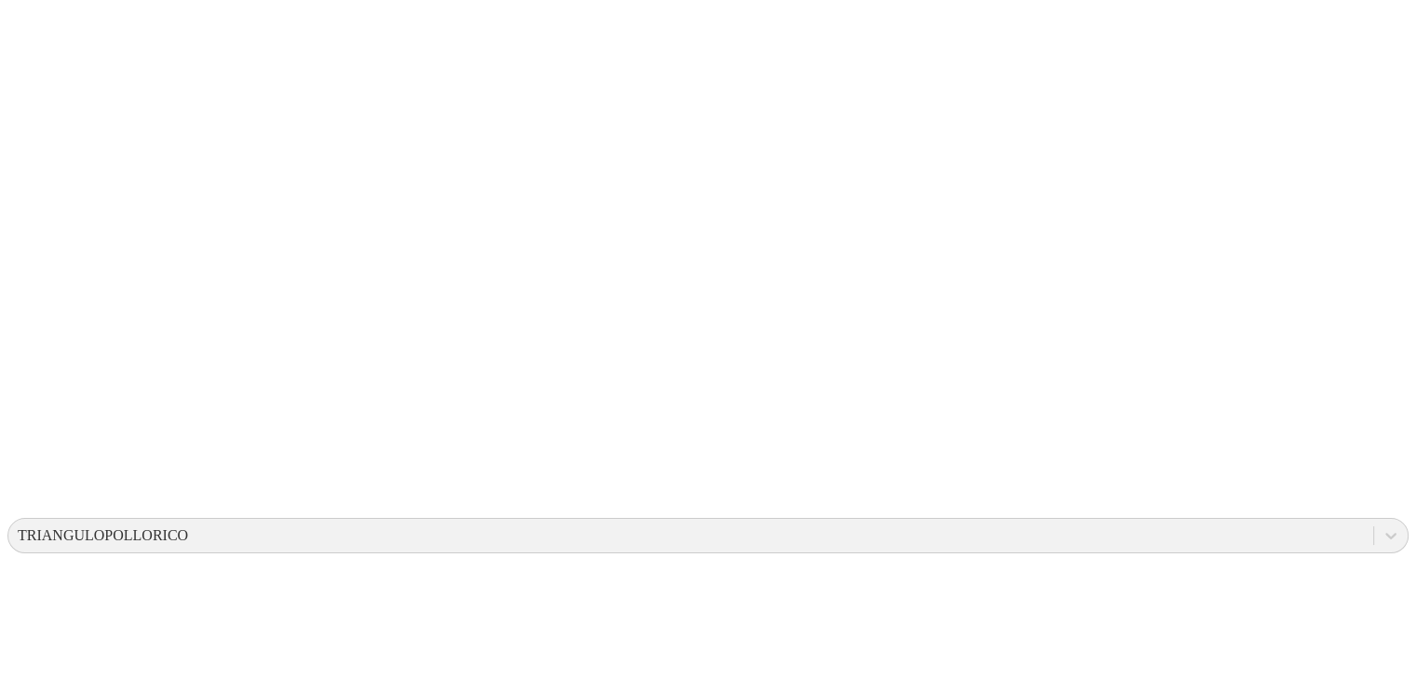
scroll to position [246, 0]
drag, startPoint x: 846, startPoint y: 51, endPoint x: 984, endPoint y: 53, distance: 138.8
type input "24 [PERSON_NAME] 2025"
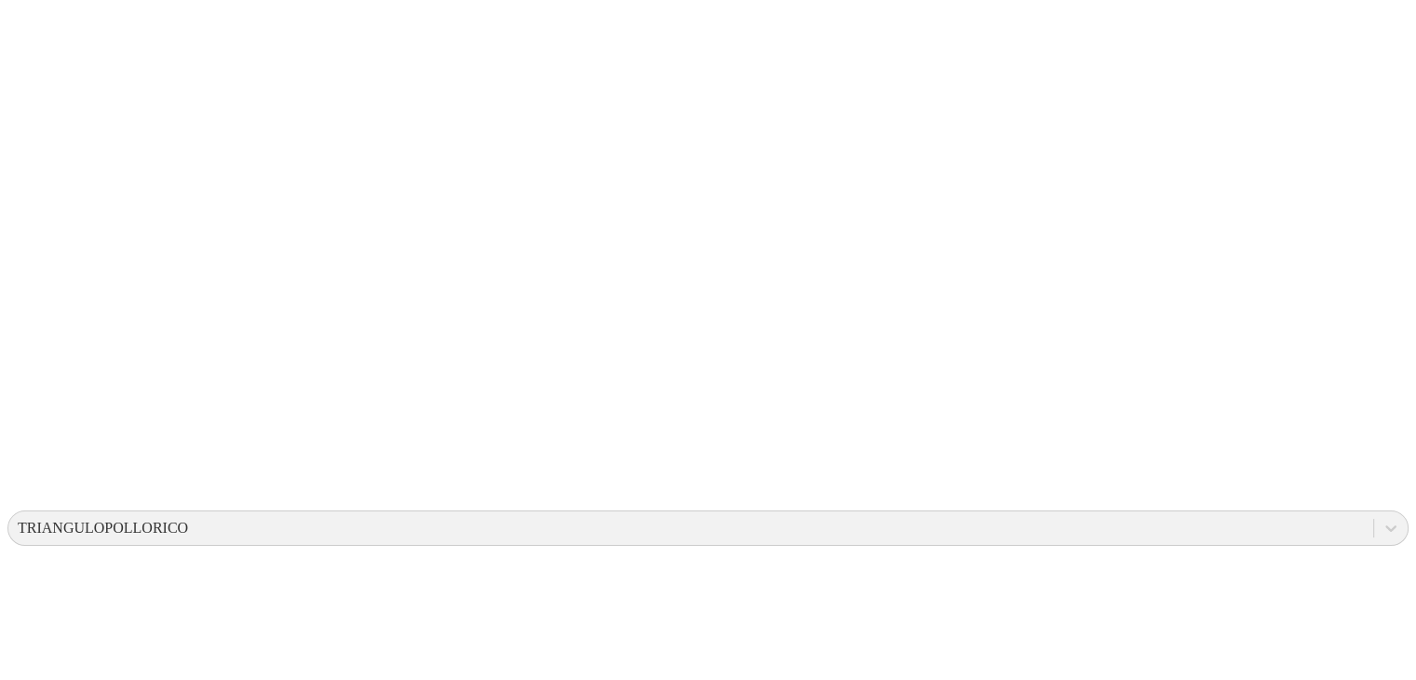
type input "21 [PERSON_NAME] 2025"
drag, startPoint x: 969, startPoint y: 116, endPoint x: 769, endPoint y: 135, distance: 201.1
drag, startPoint x: 961, startPoint y: 34, endPoint x: 793, endPoint y: 46, distance: 168.0
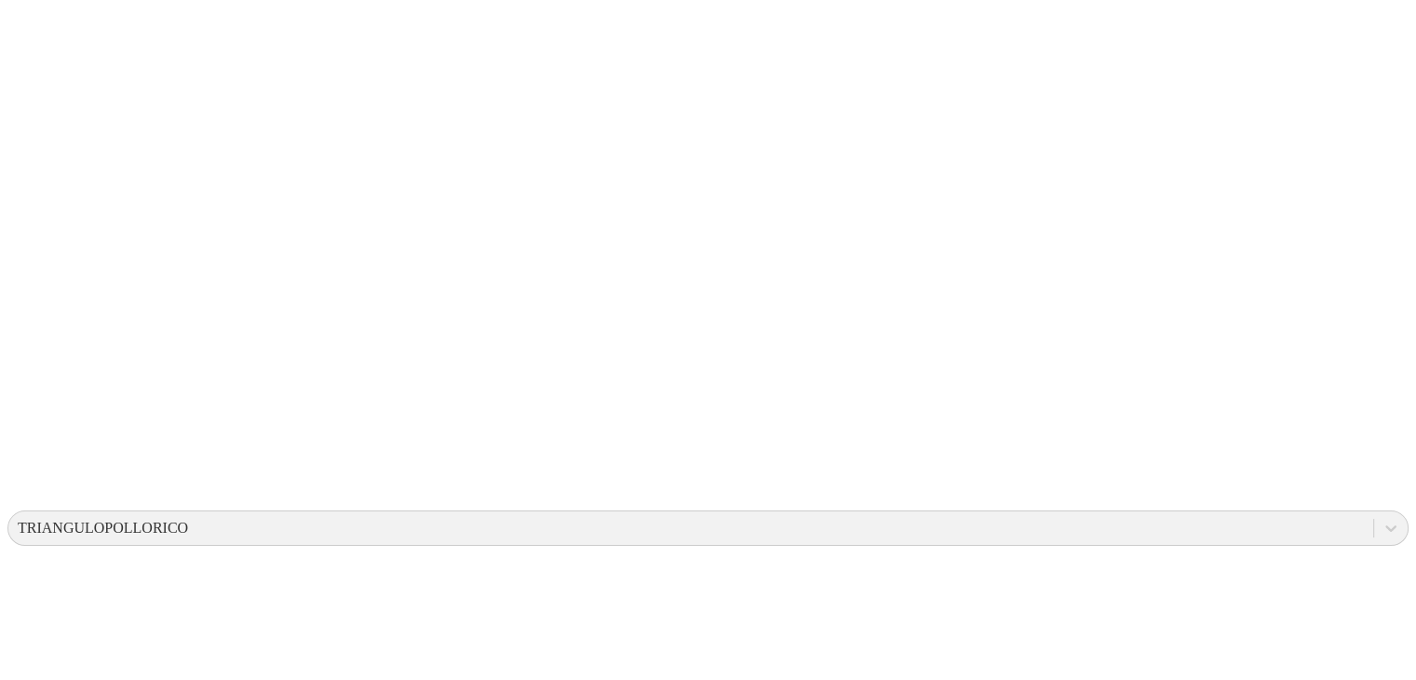
type input "24 [PERSON_NAME] 2025"
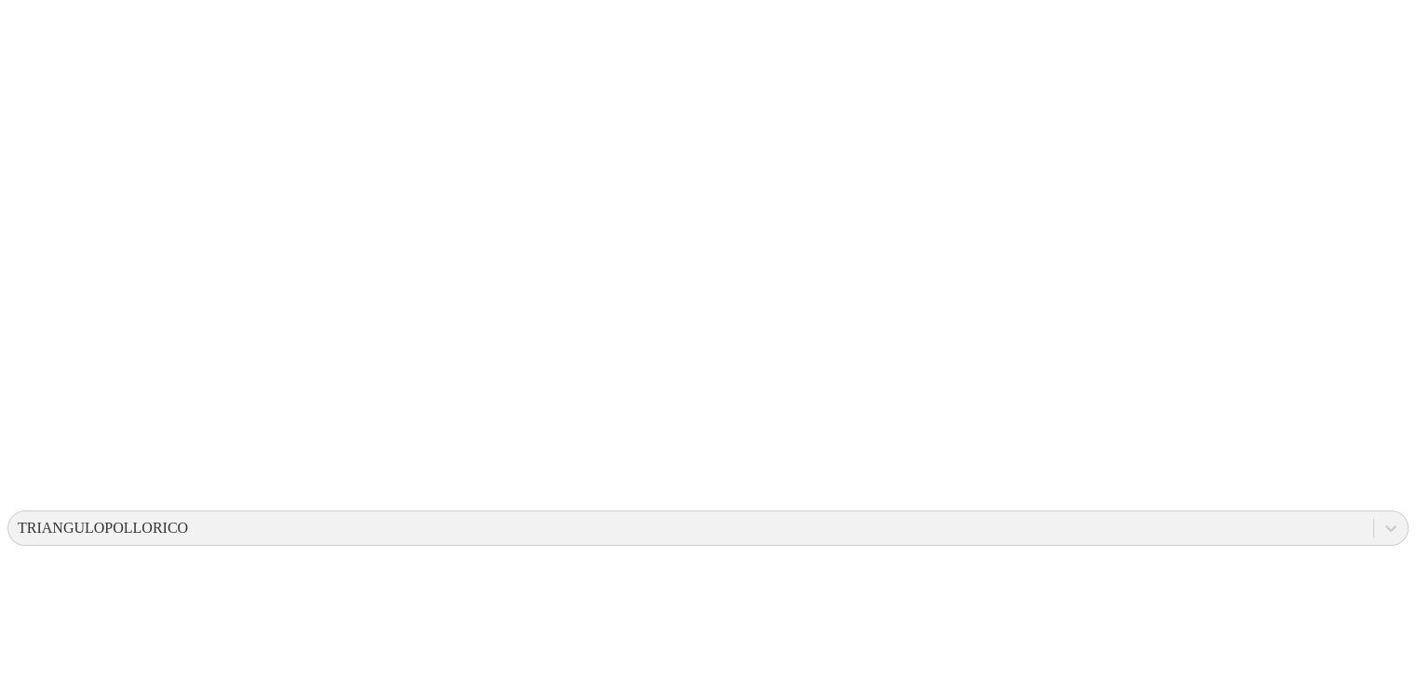
type input "24 [PERSON_NAME] 2025"
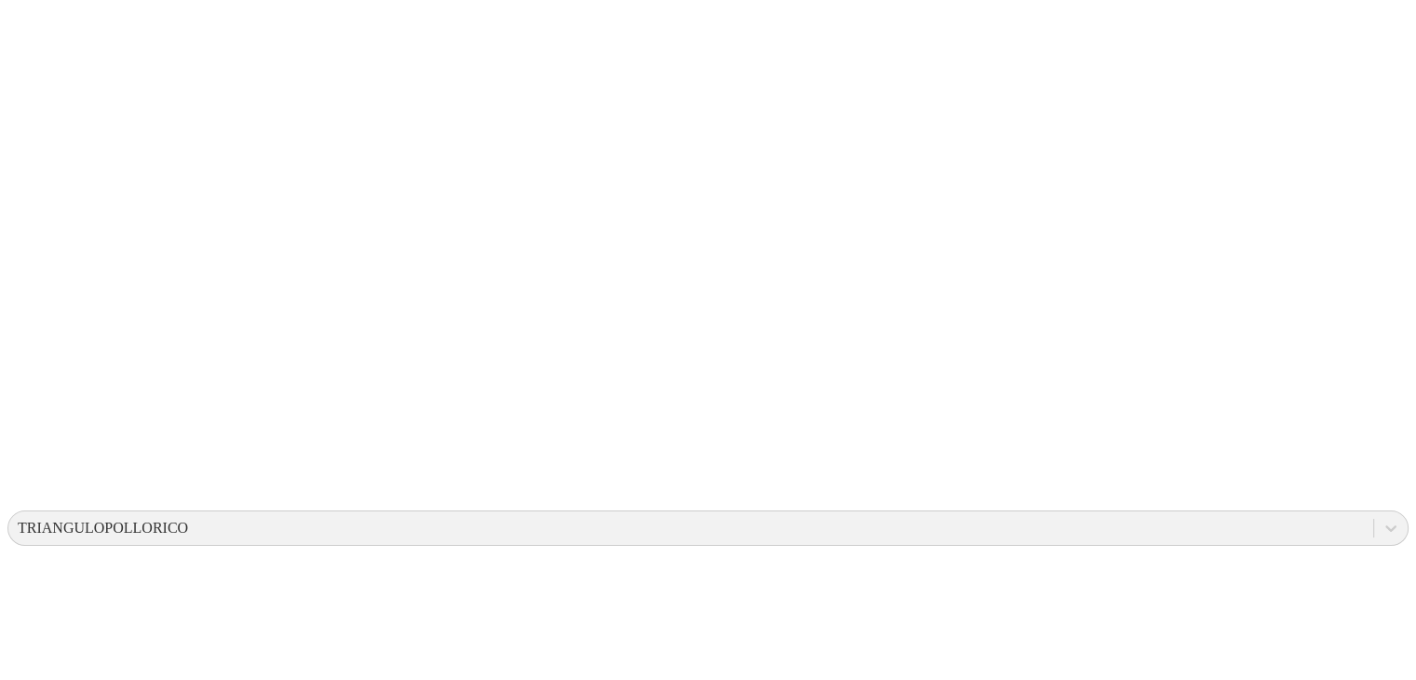
type input "24 [PERSON_NAME] 2025"
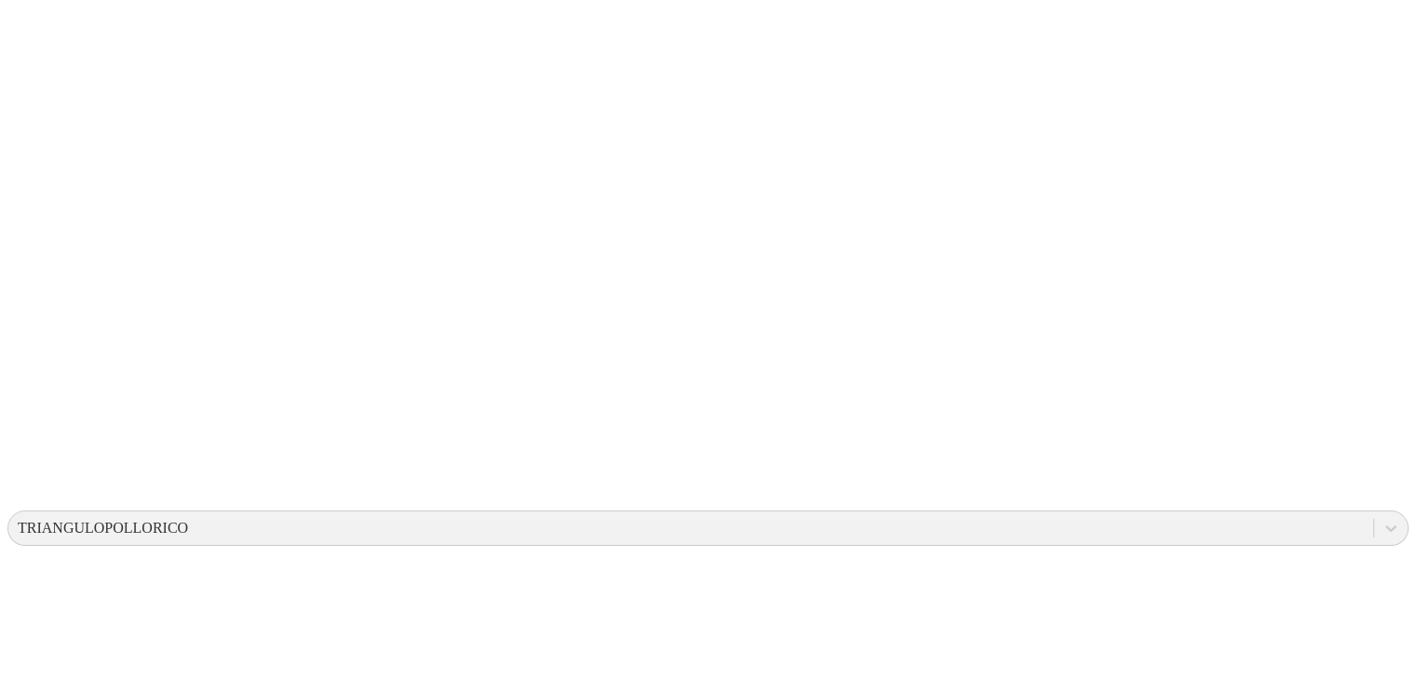
type input "24 [PERSON_NAME] 2025"
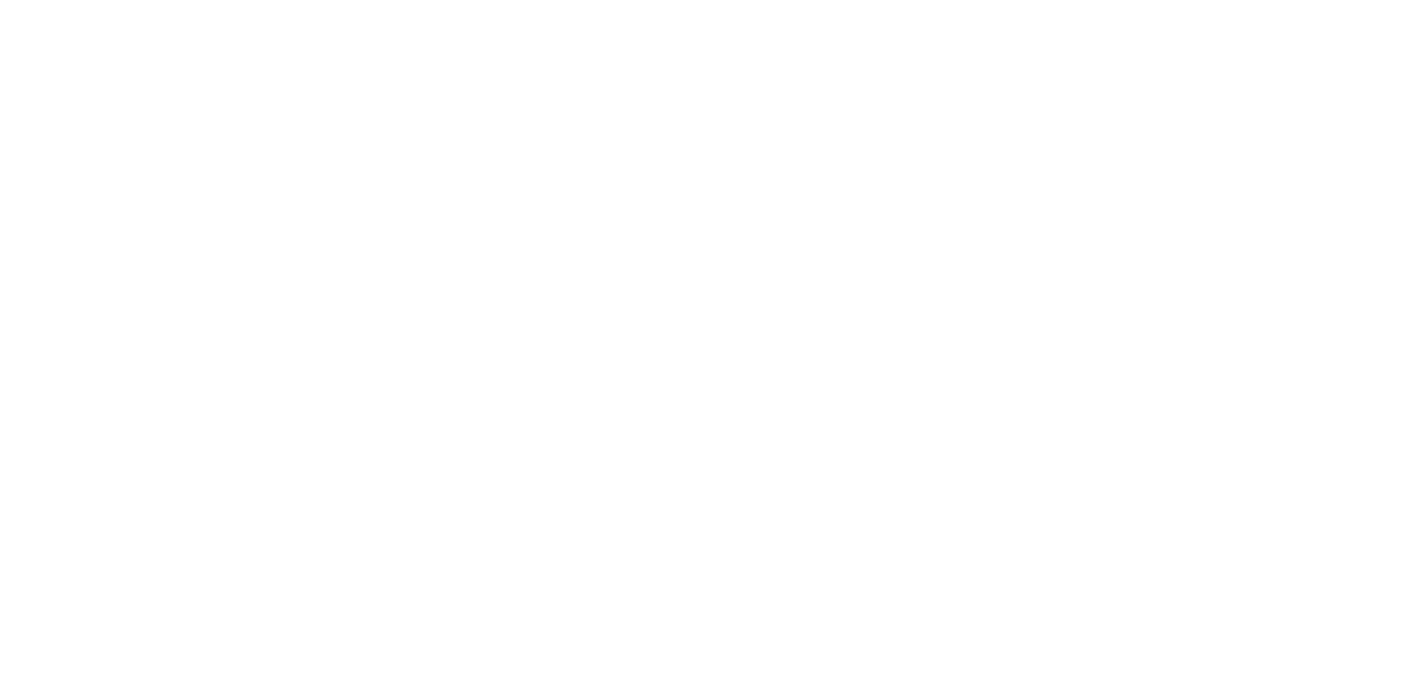
scroll to position [913, 0]
type input "24 [PERSON_NAME] 2025"
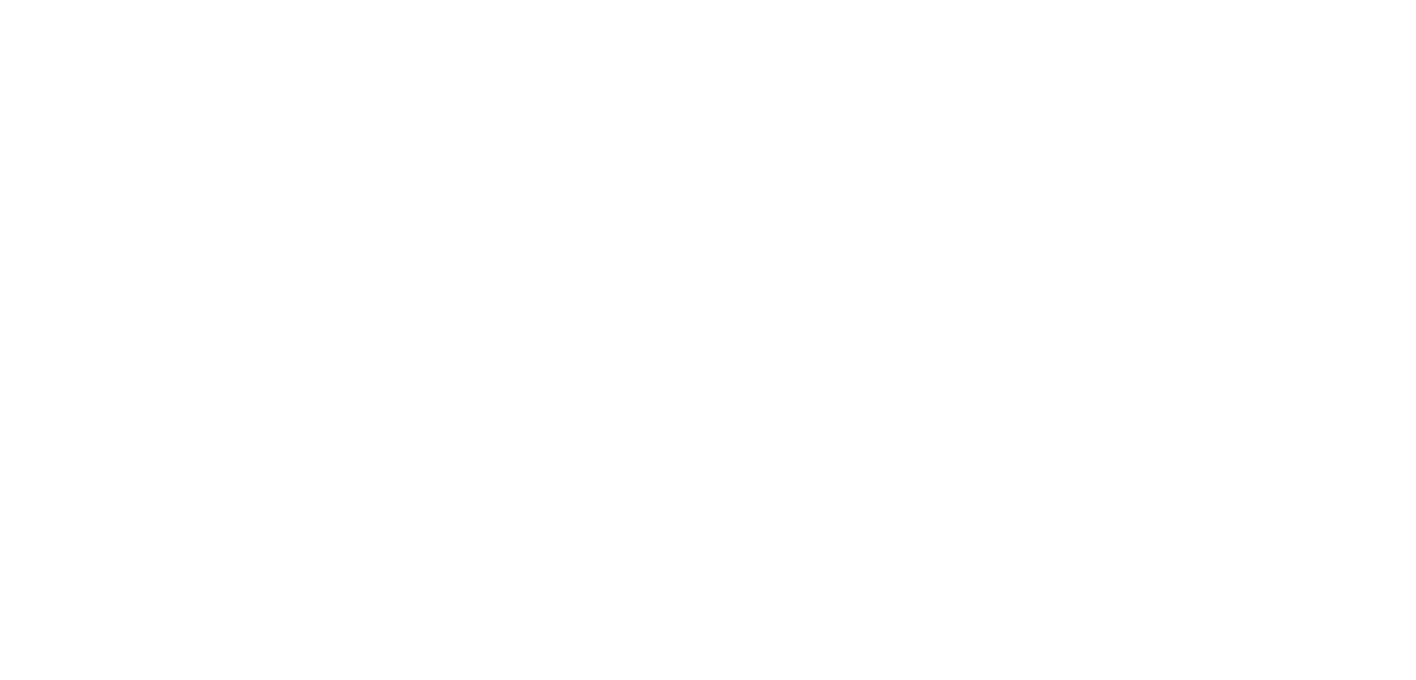
type input "24 [PERSON_NAME] 2025"
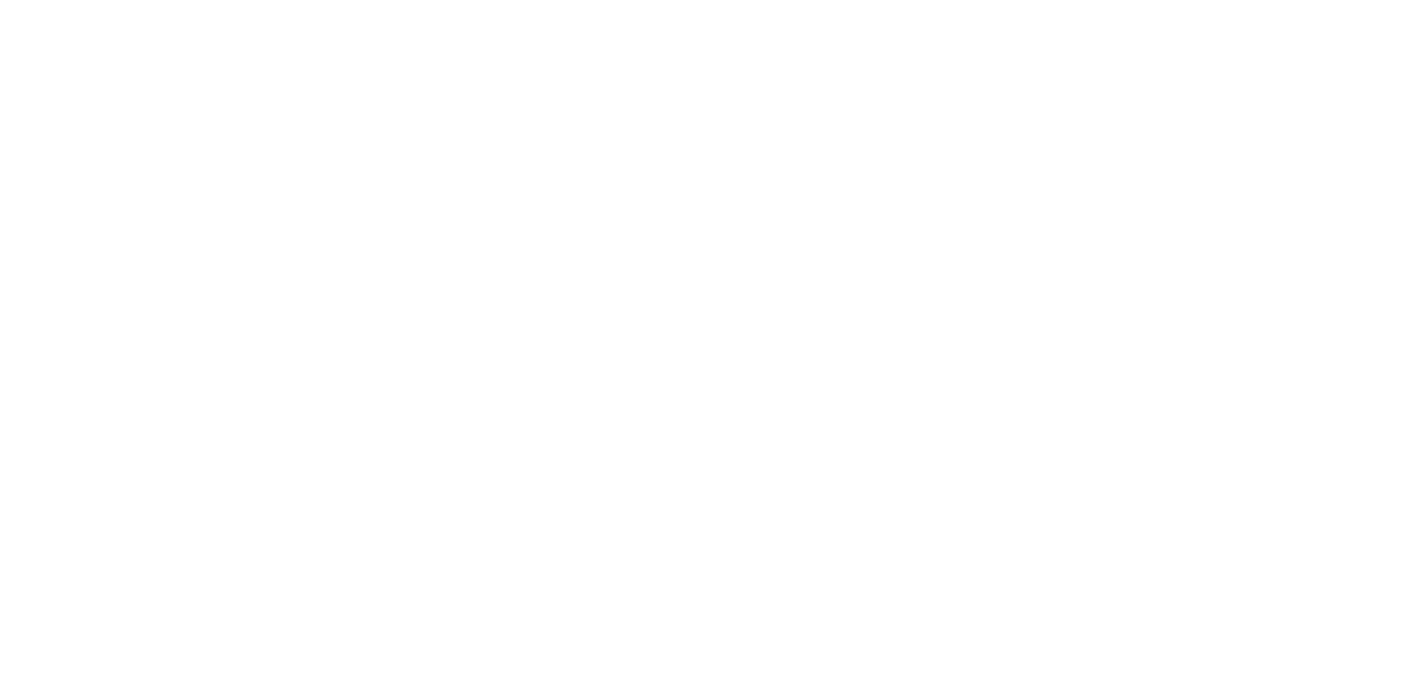
type input "24 [PERSON_NAME] 2025"
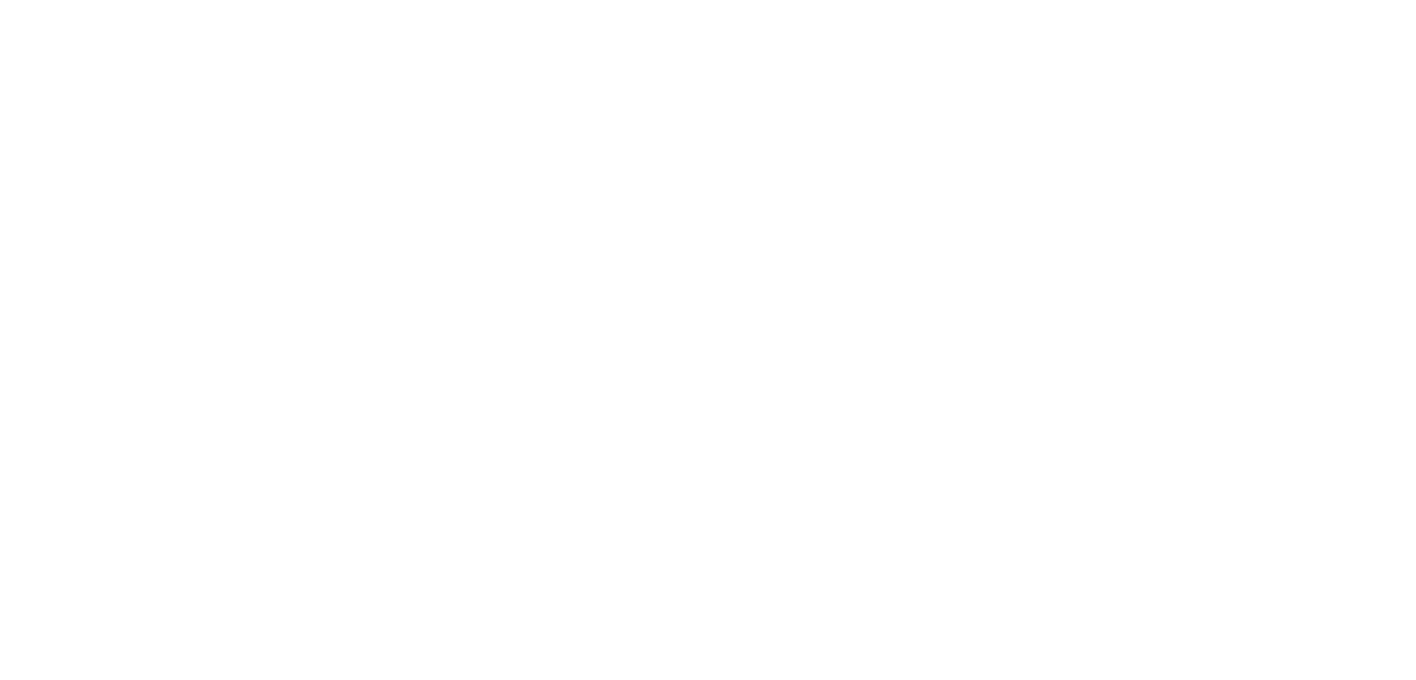
type input "24 [PERSON_NAME] 2025"
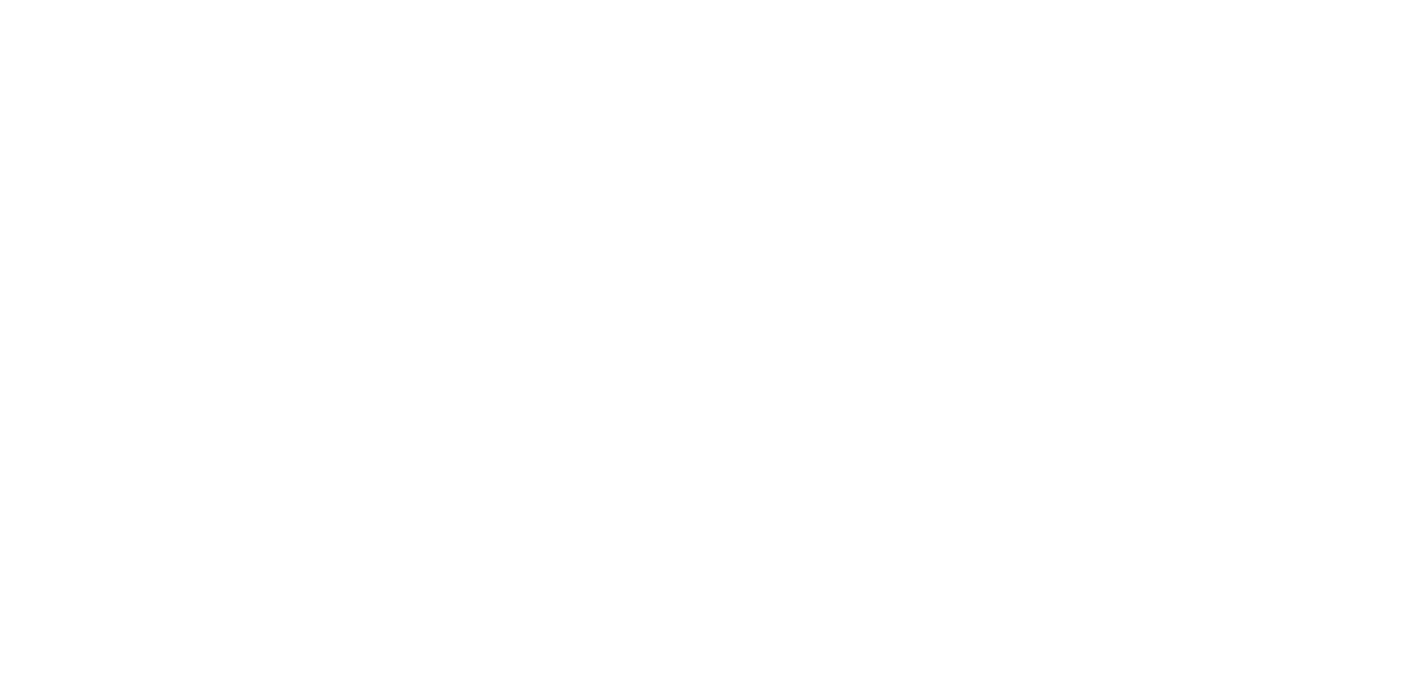
type input "24 [PERSON_NAME] 2025"
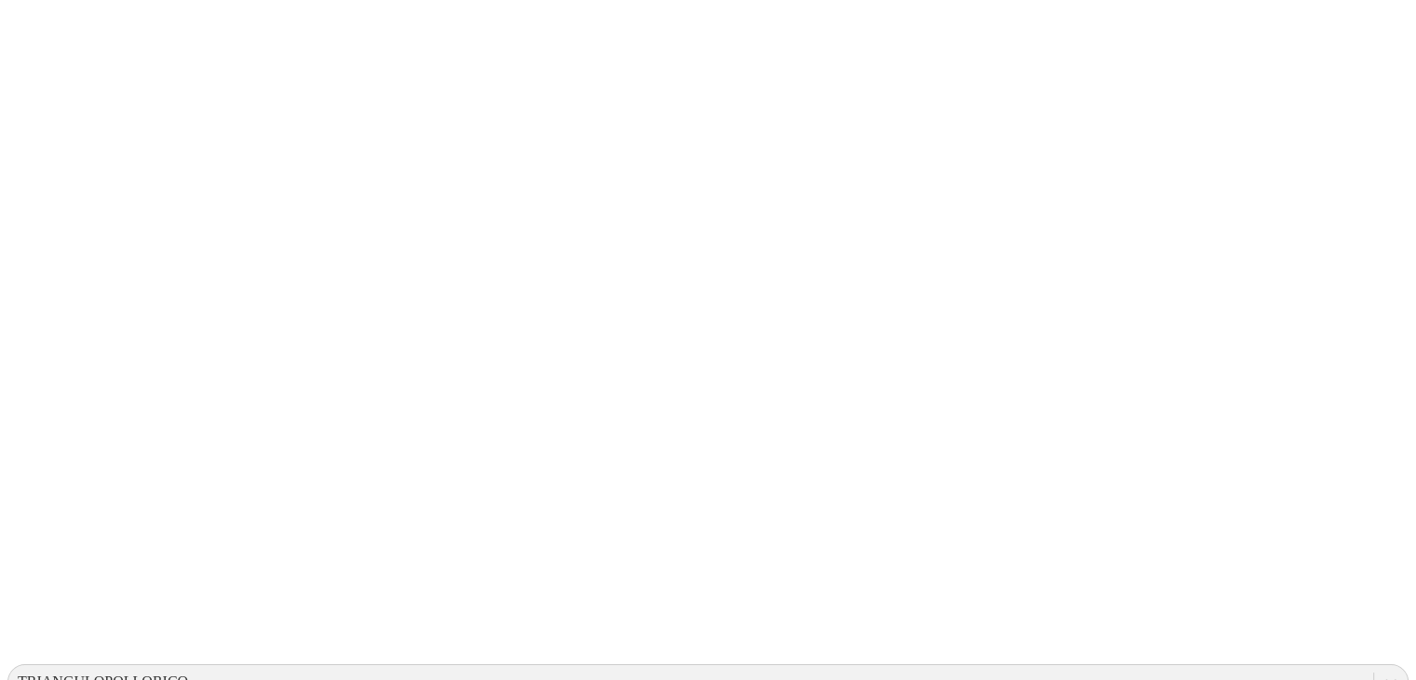
scroll to position [86, 0]
drag, startPoint x: 842, startPoint y: 211, endPoint x: 1103, endPoint y: 207, distance: 260.8
type input "28 [PERSON_NAME] 2025"
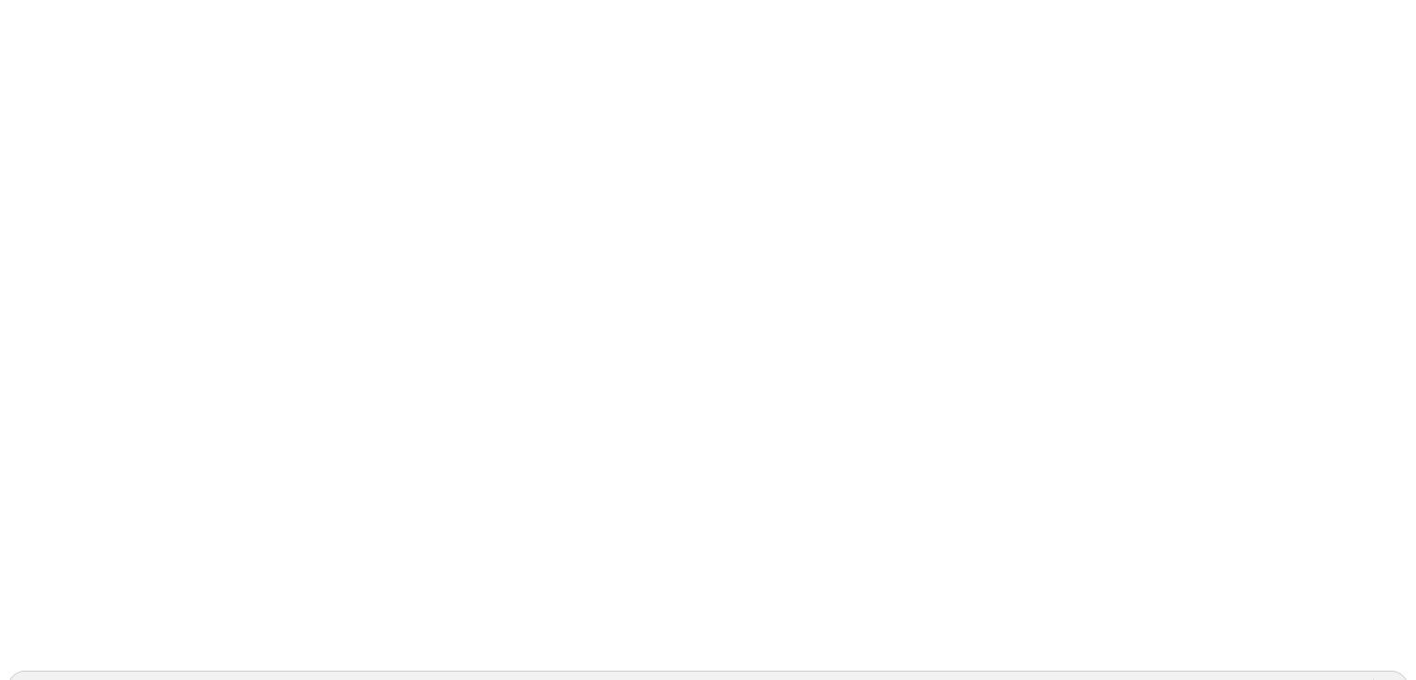
type input "28 [PERSON_NAME] 2025"
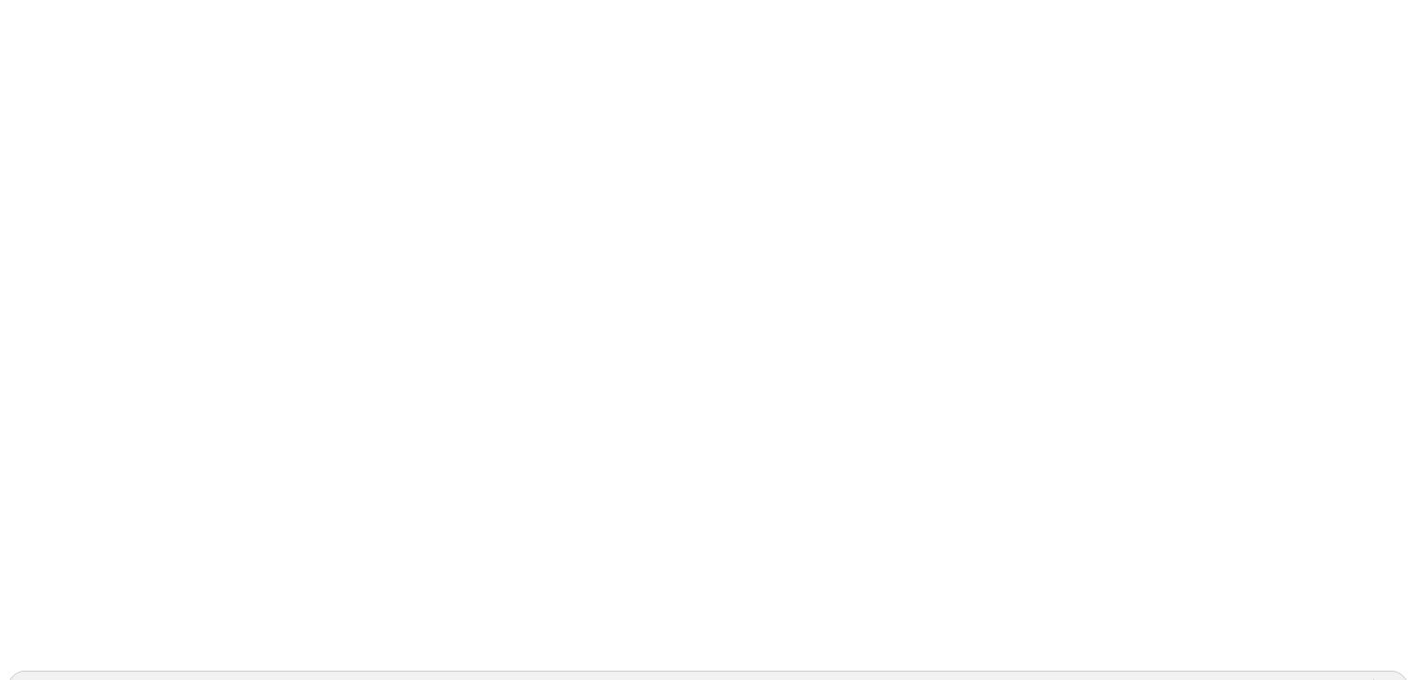
type input "28 [PERSON_NAME] 2025"
drag, startPoint x: 896, startPoint y: 565, endPoint x: 875, endPoint y: 633, distance: 71.0
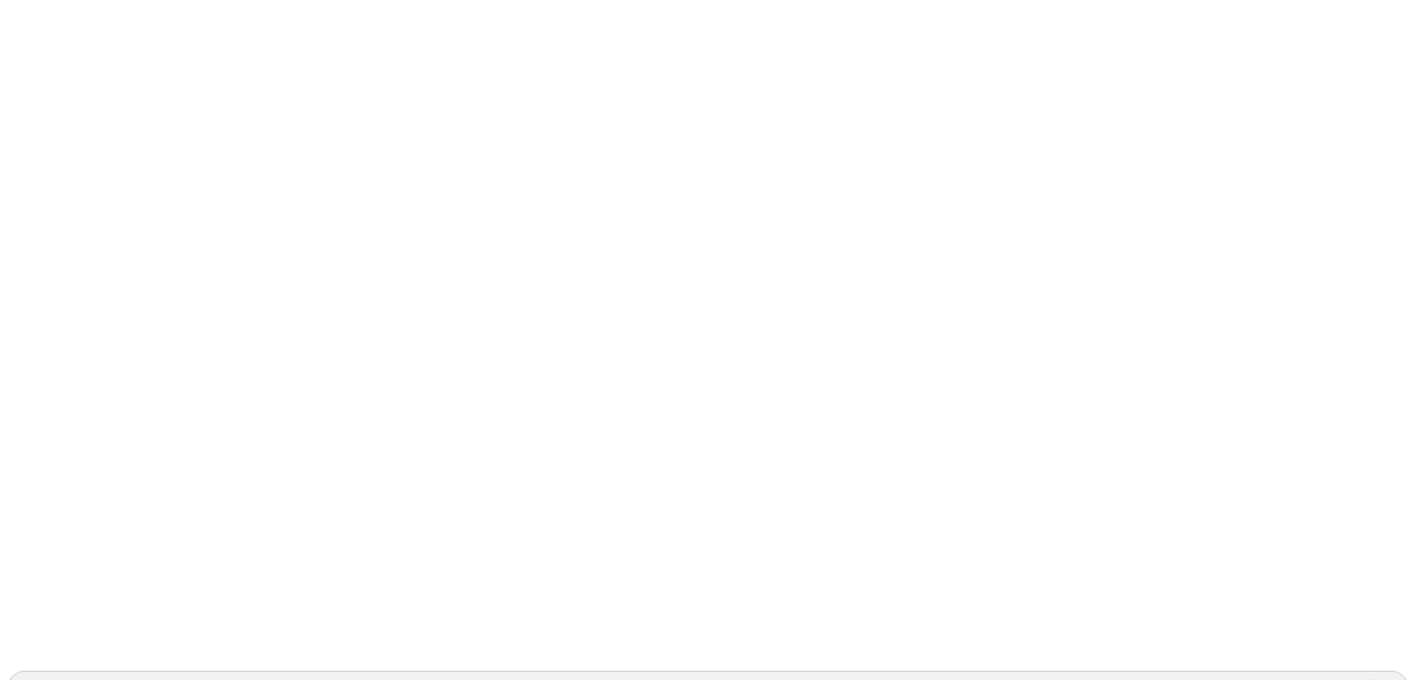
type input "28 [PERSON_NAME] 2025"
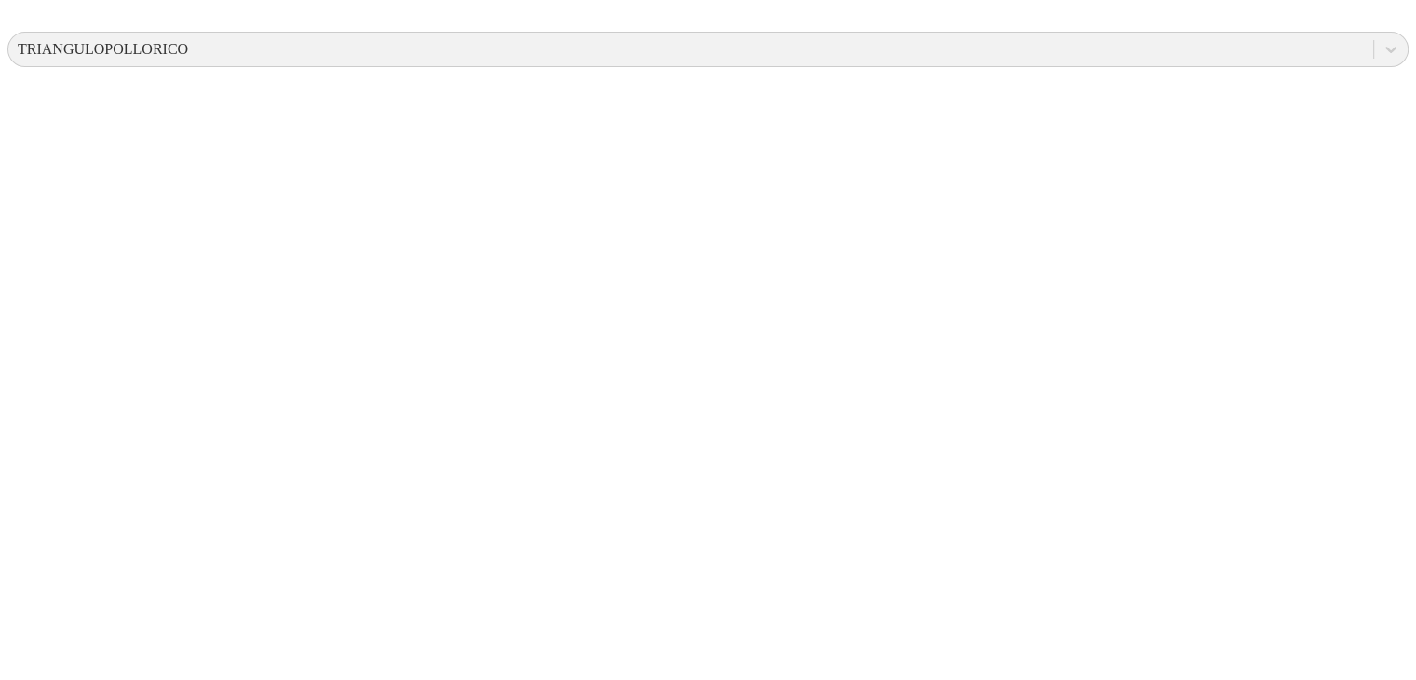
scroll to position [733, 0]
type input "28 [PERSON_NAME] 2025"
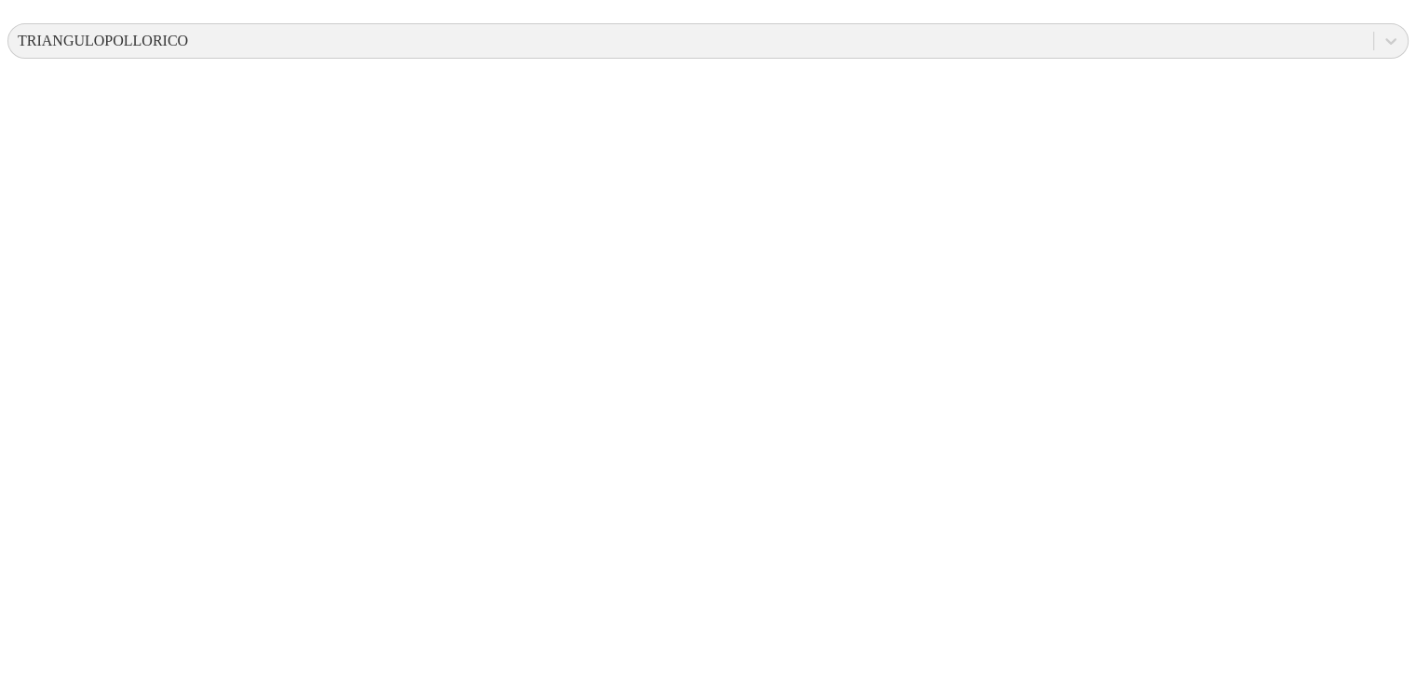
type input "28 [PERSON_NAME] 2025"
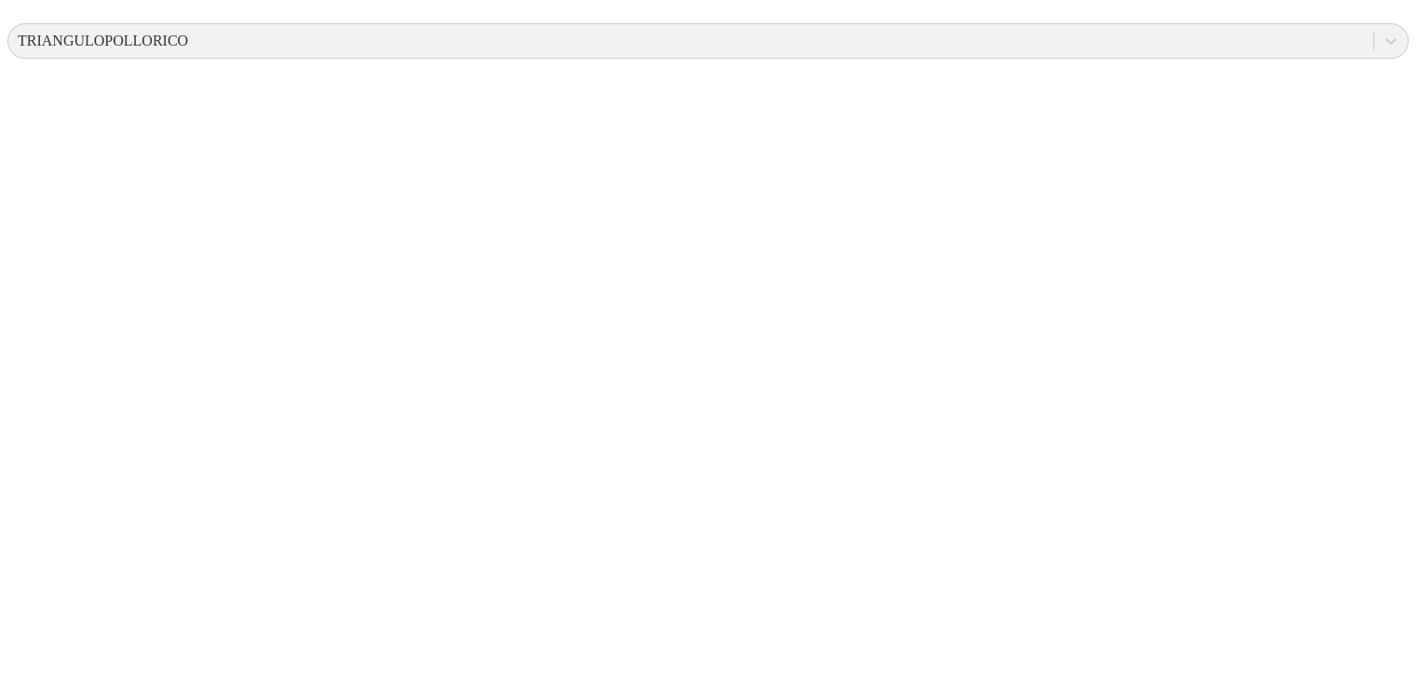
type input "28 [PERSON_NAME] 2025"
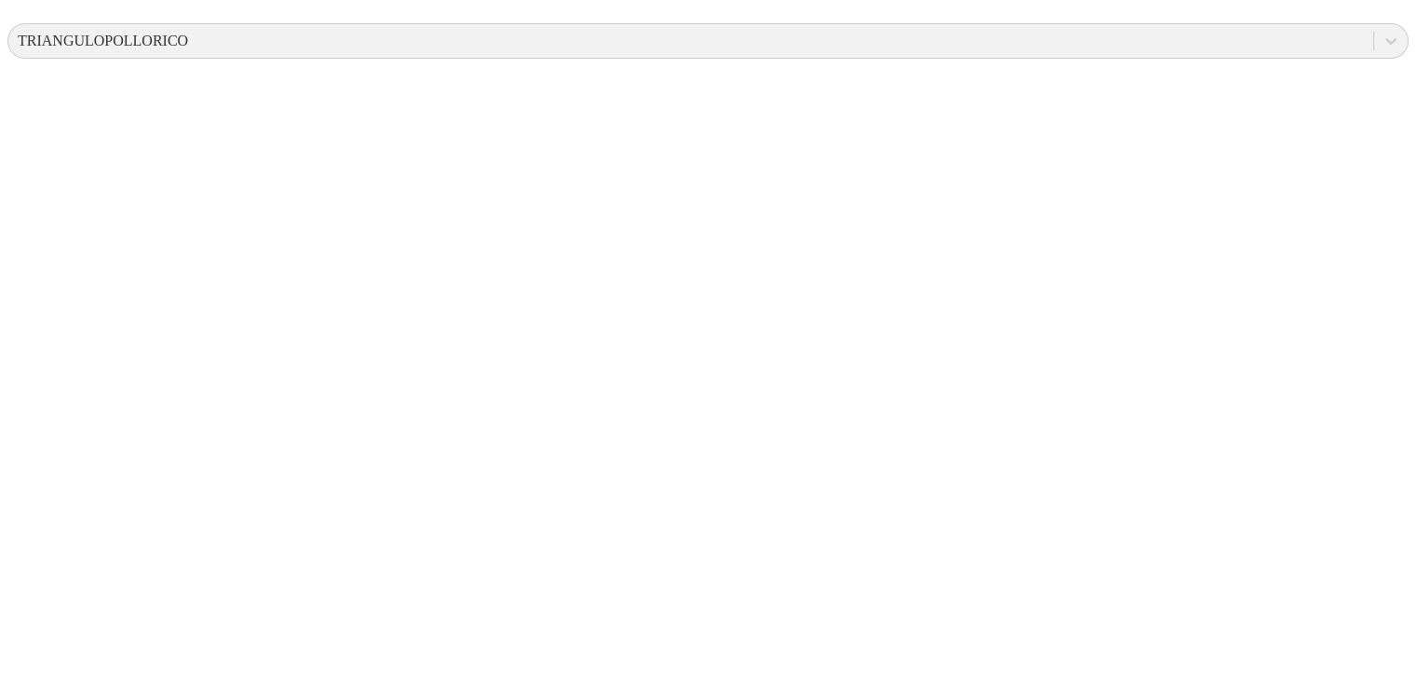
type input "28 [PERSON_NAME] 2025"
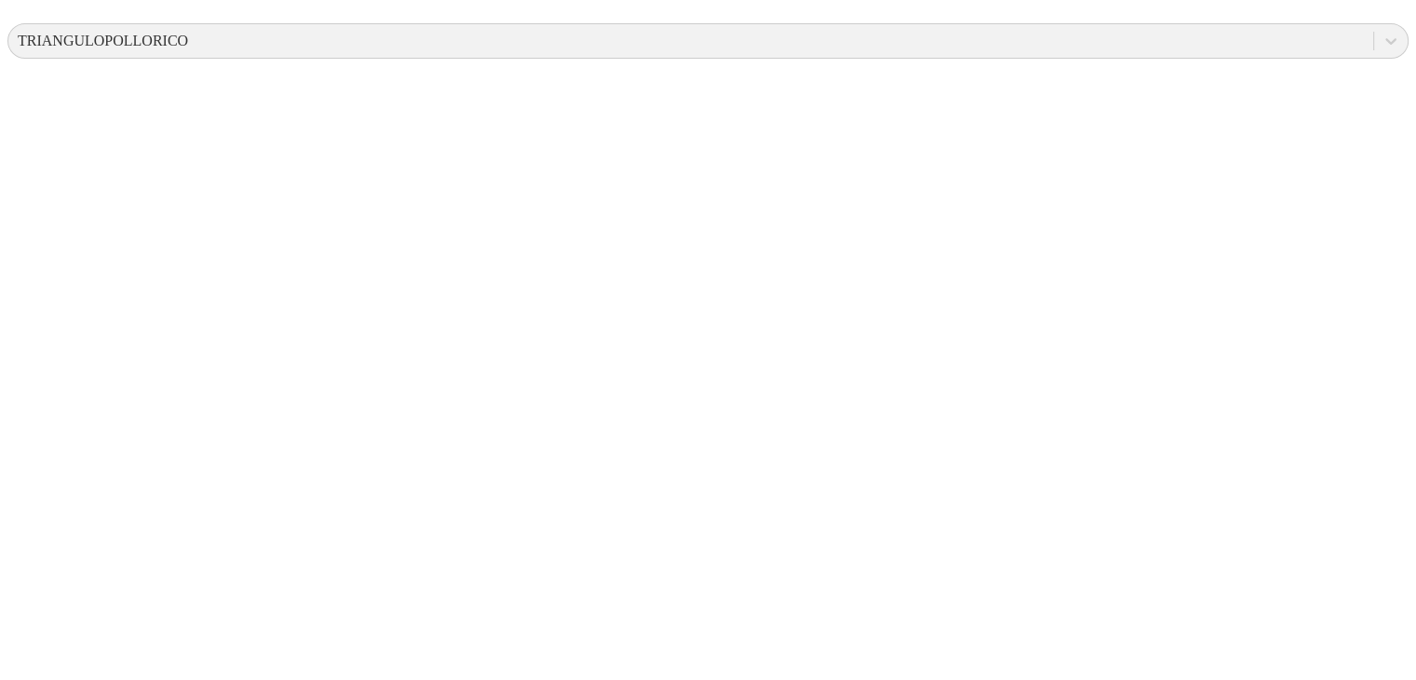
type input "28 [PERSON_NAME] 2025"
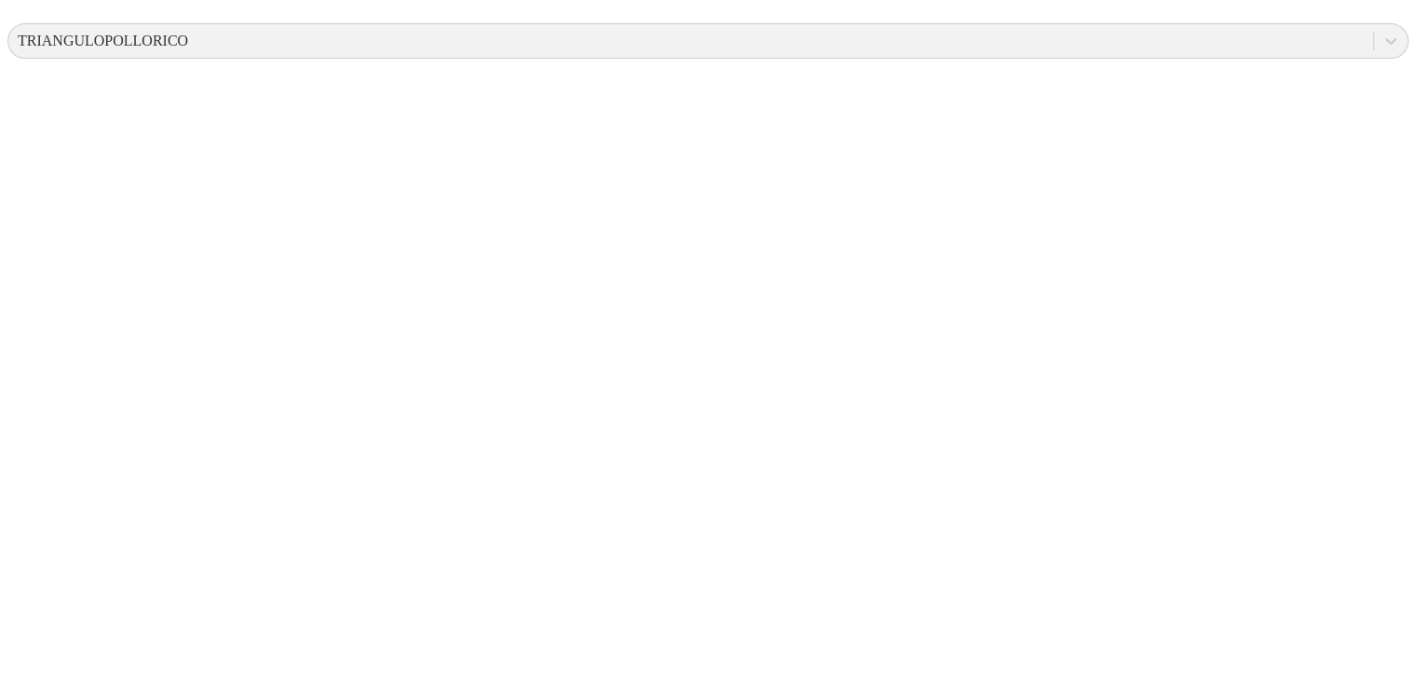
type input "28 [PERSON_NAME] 2025"
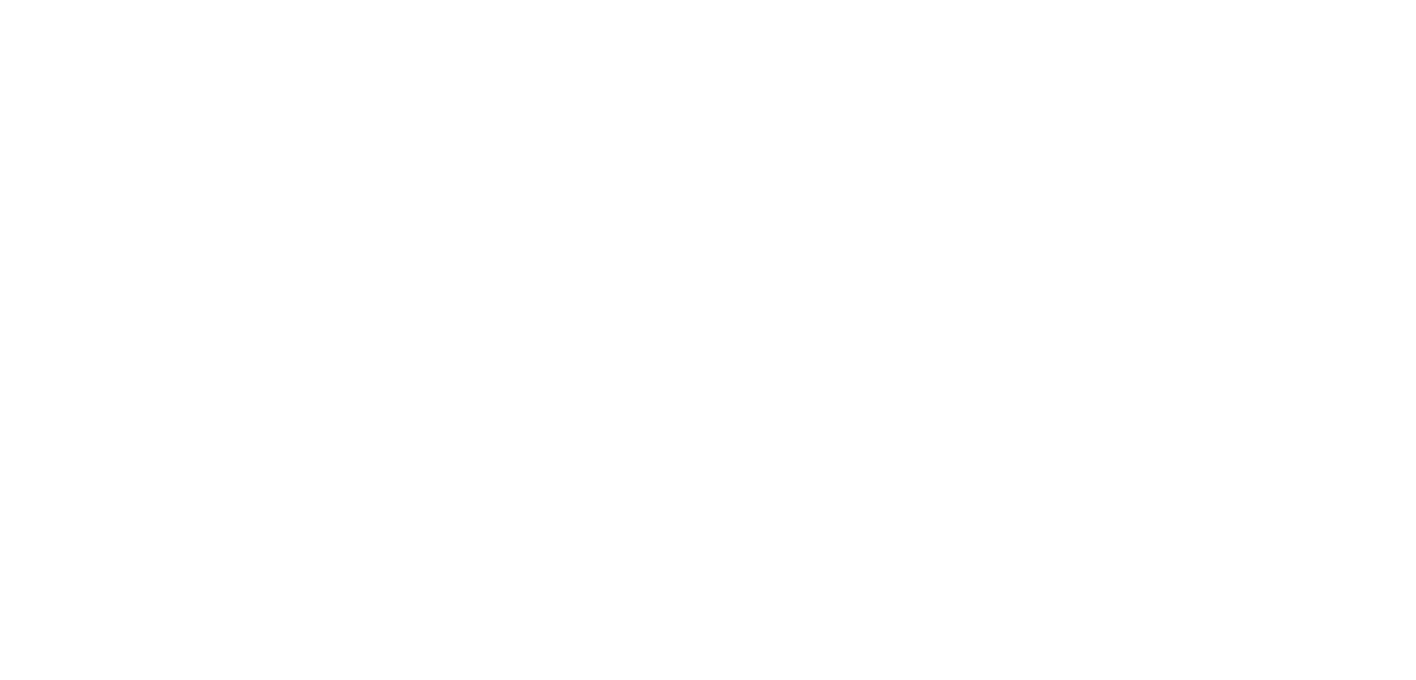
scroll to position [1071, 0]
type input "28 [PERSON_NAME] 2025"
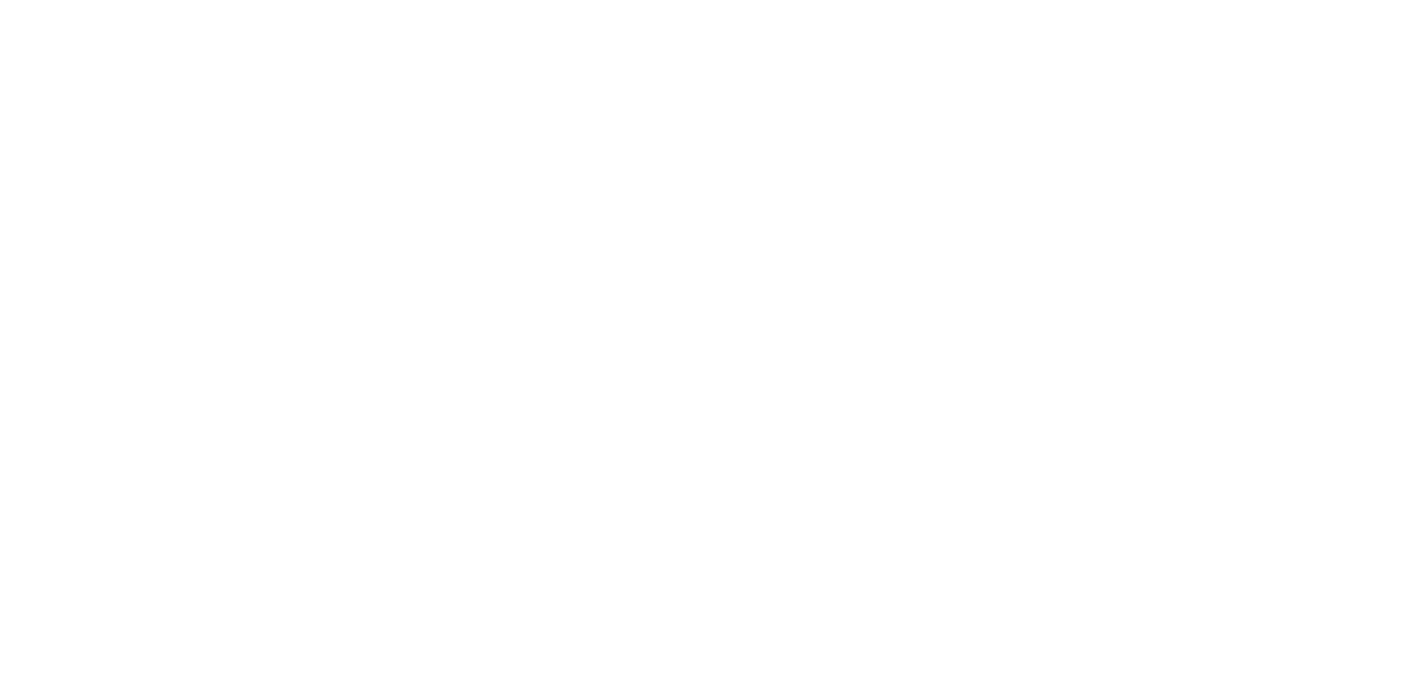
type input "28 [PERSON_NAME] 2025"
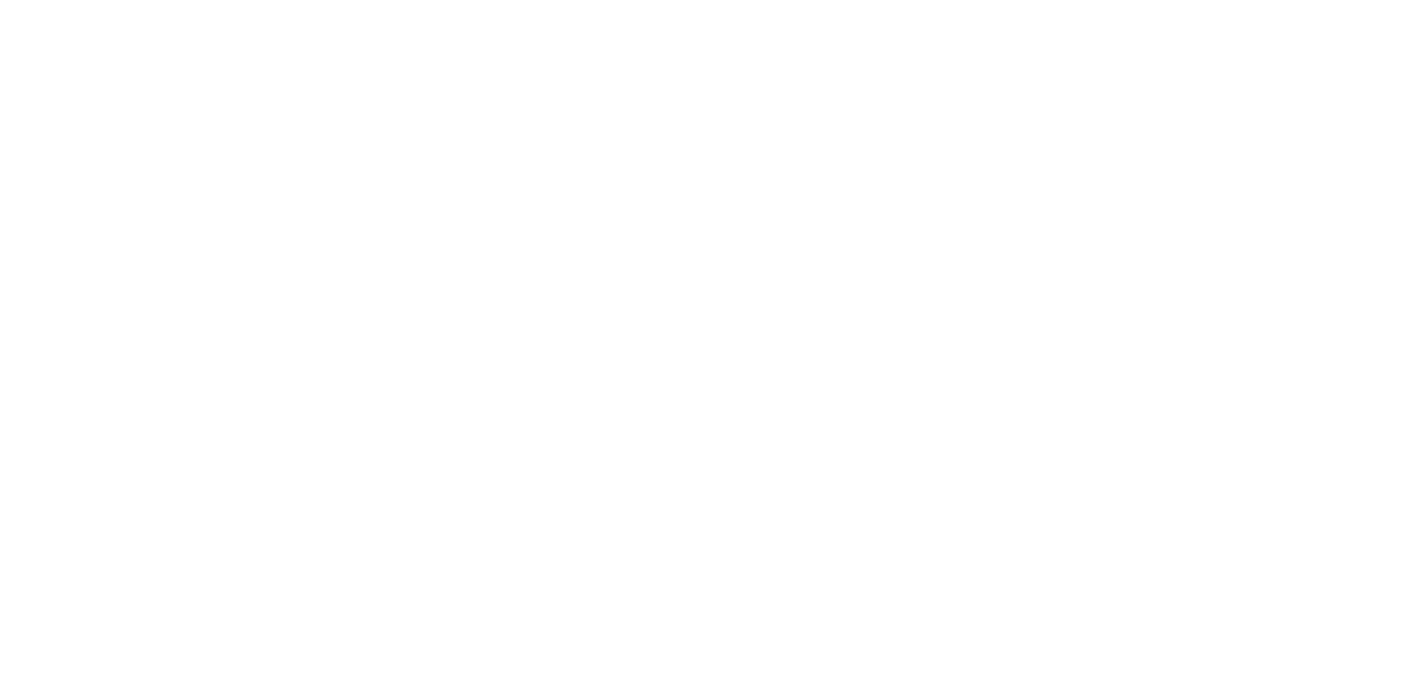
type input "28 [PERSON_NAME] 2025"
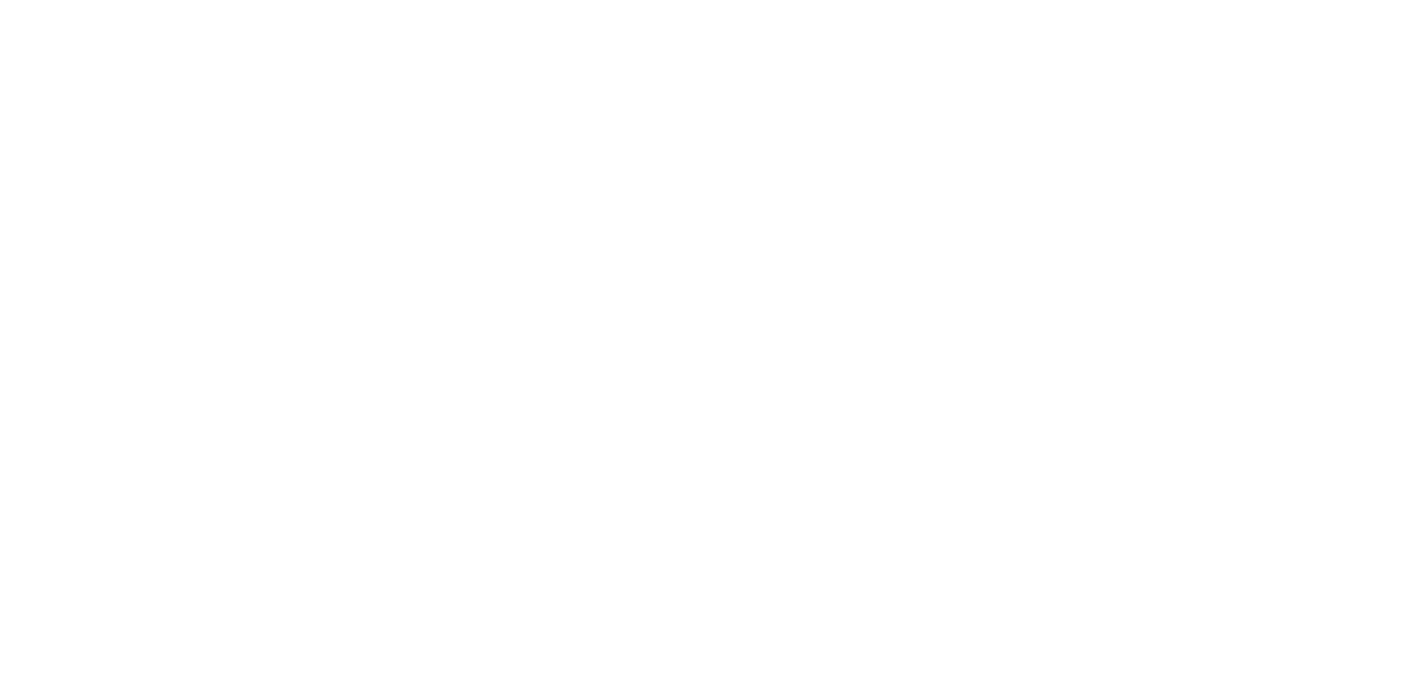
drag, startPoint x: 1415, startPoint y: 548, endPoint x: 1429, endPoint y: 517, distance: 33.8
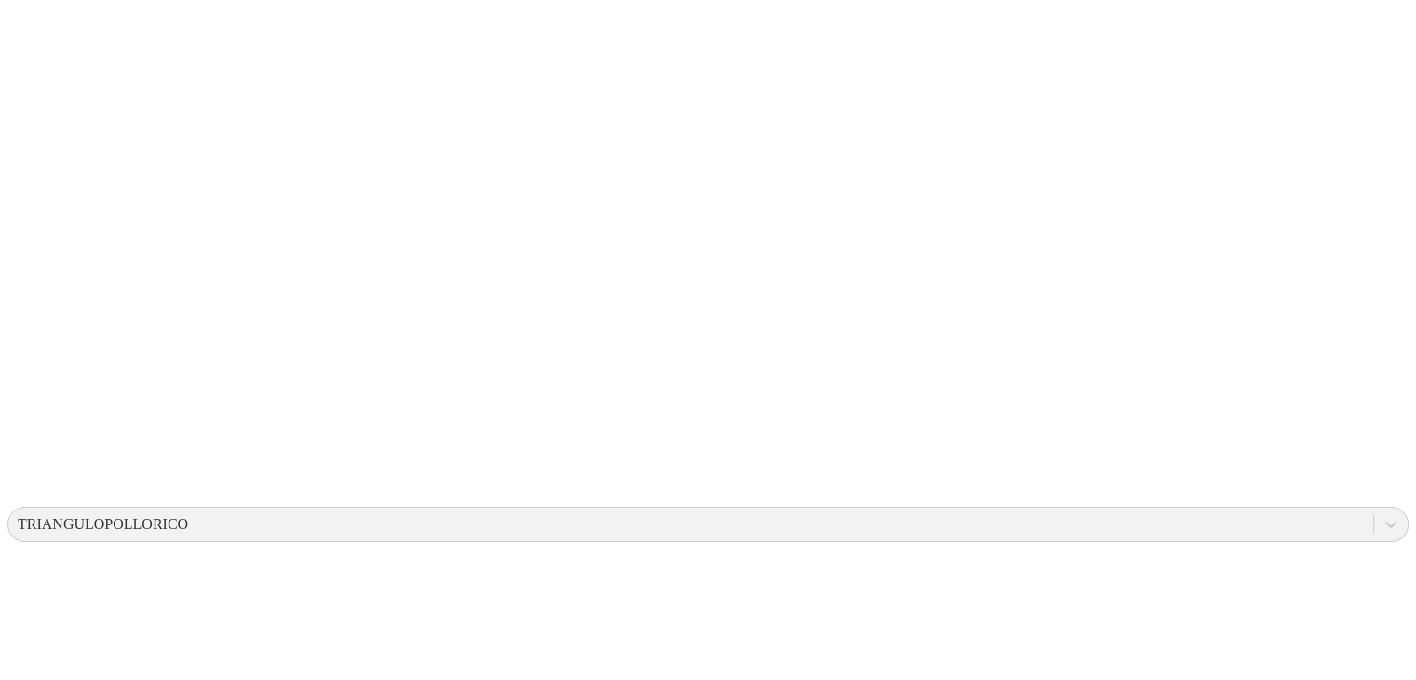
scroll to position [251, 0]
drag, startPoint x: 851, startPoint y: 45, endPoint x: 987, endPoint y: 42, distance: 136.0
drag, startPoint x: 842, startPoint y: 47, endPoint x: 1047, endPoint y: 43, distance: 204.9
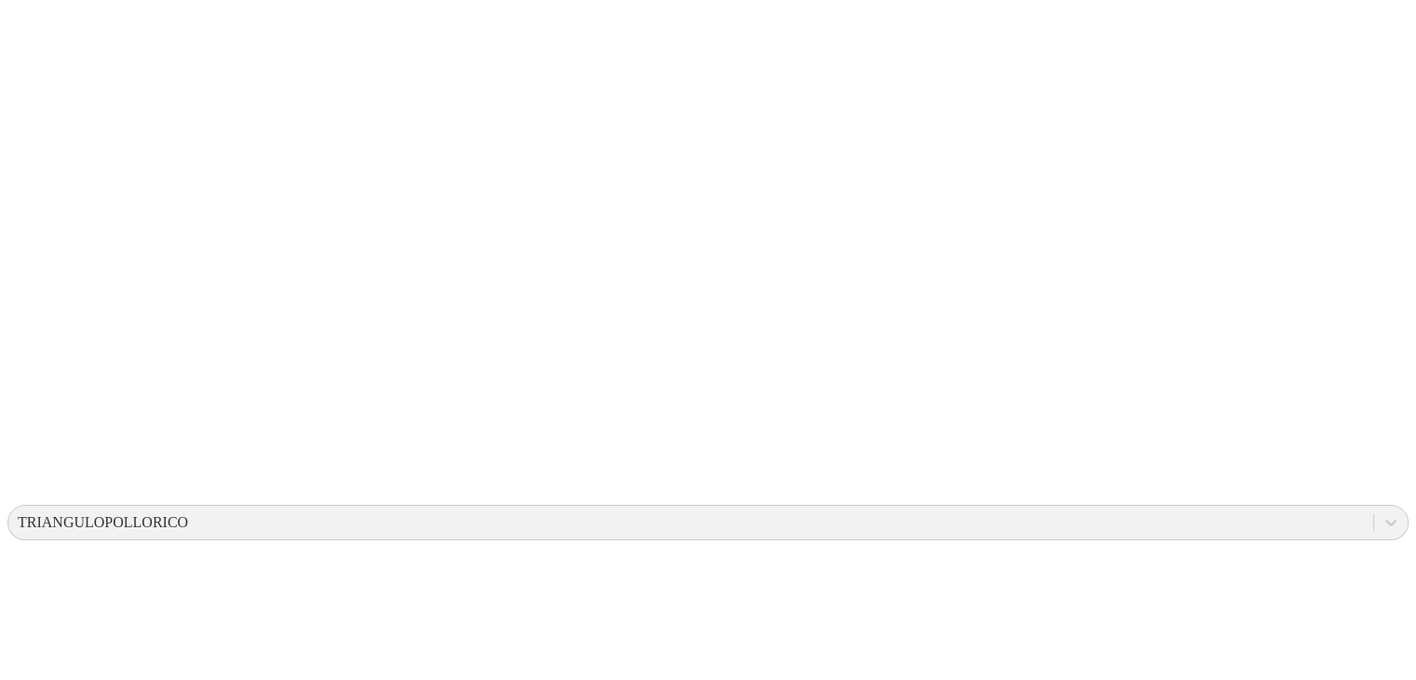
type input "31 [PERSON_NAME] 2025"
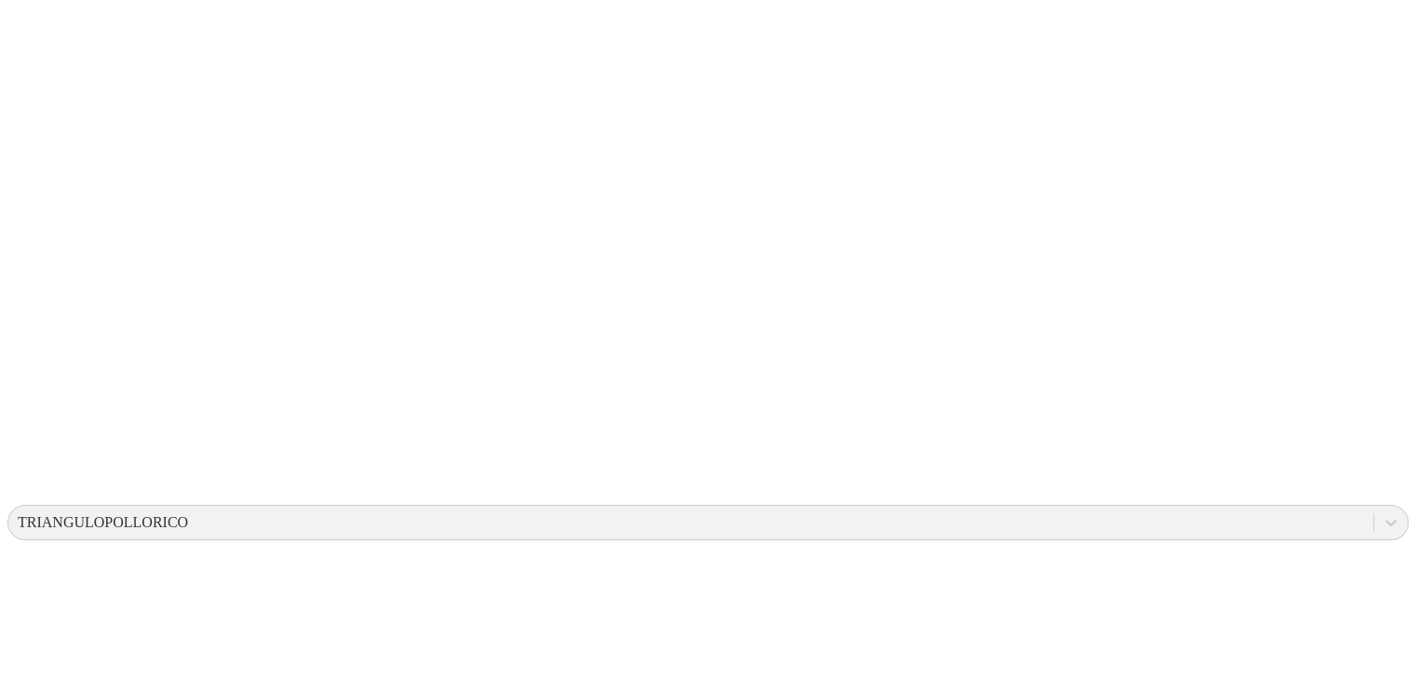
type input "31 [PERSON_NAME] 2025"
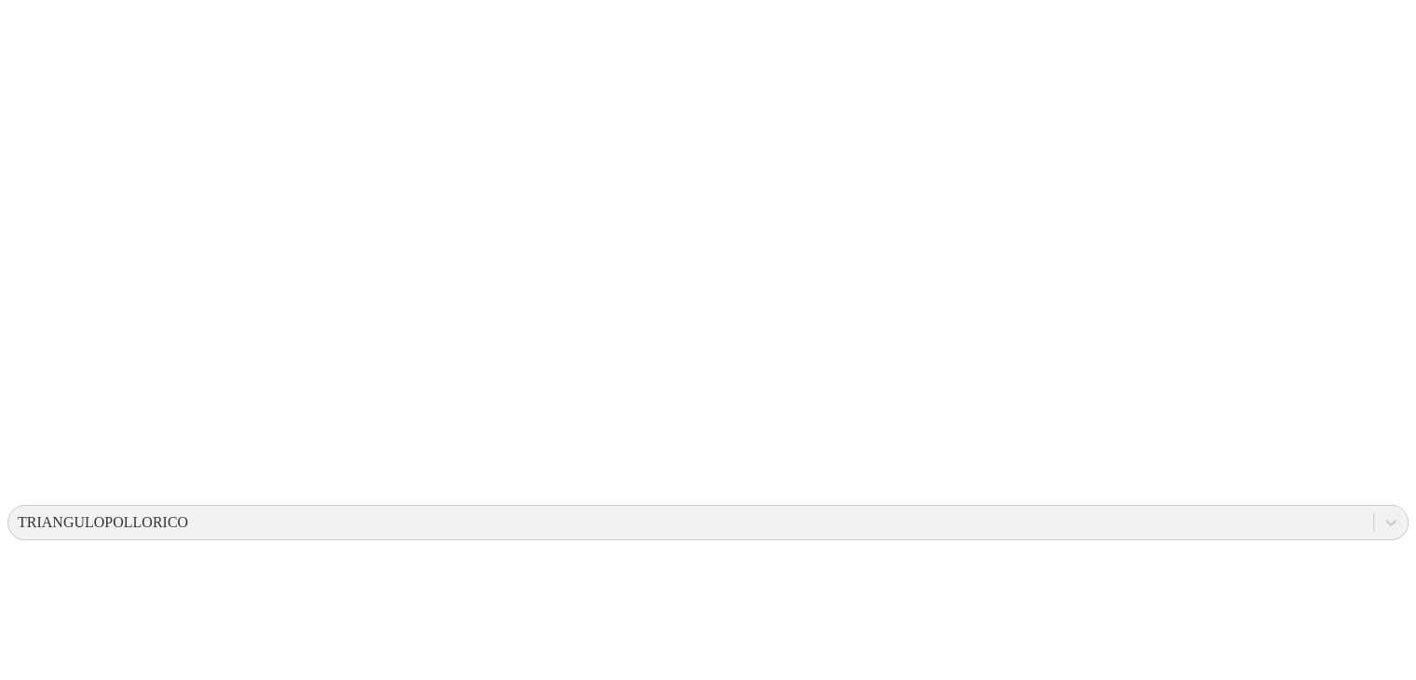
type input "31 [PERSON_NAME] 2025"
drag, startPoint x: 854, startPoint y: 453, endPoint x: 859, endPoint y: 532, distance: 79.3
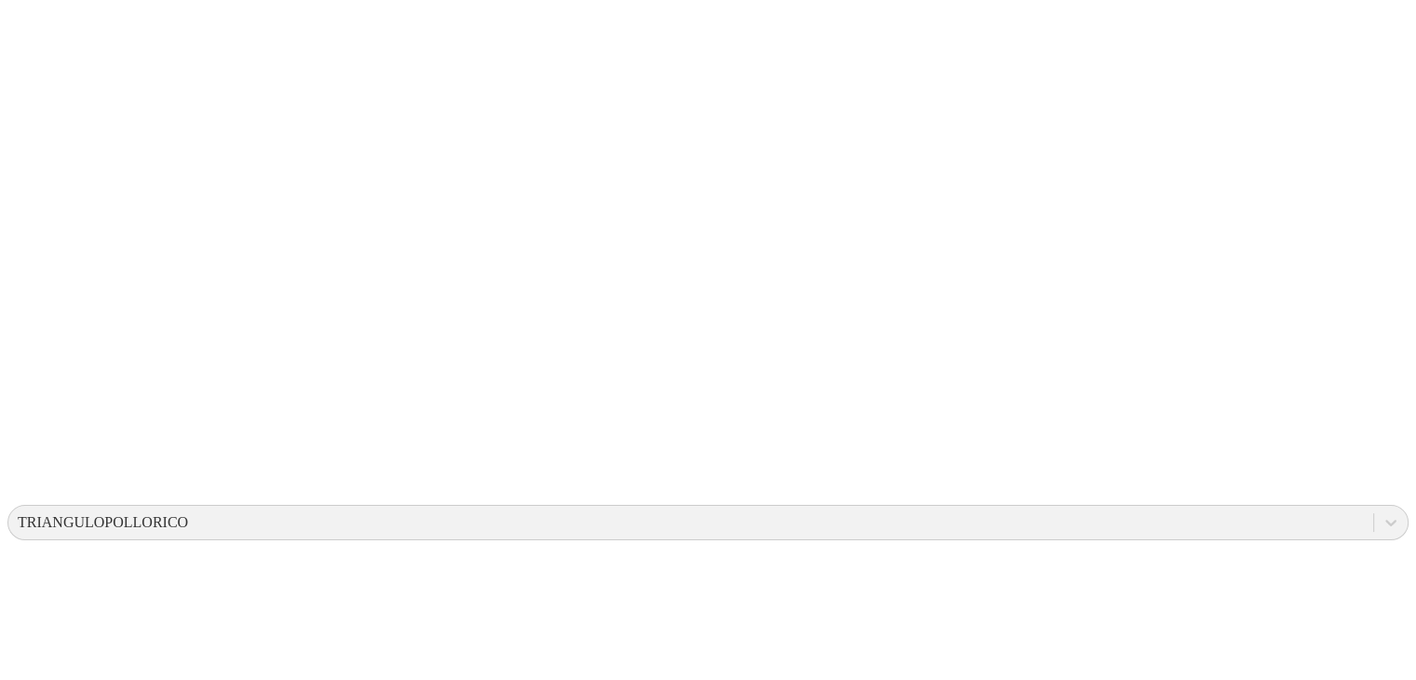
type input "31 [PERSON_NAME] 2025"
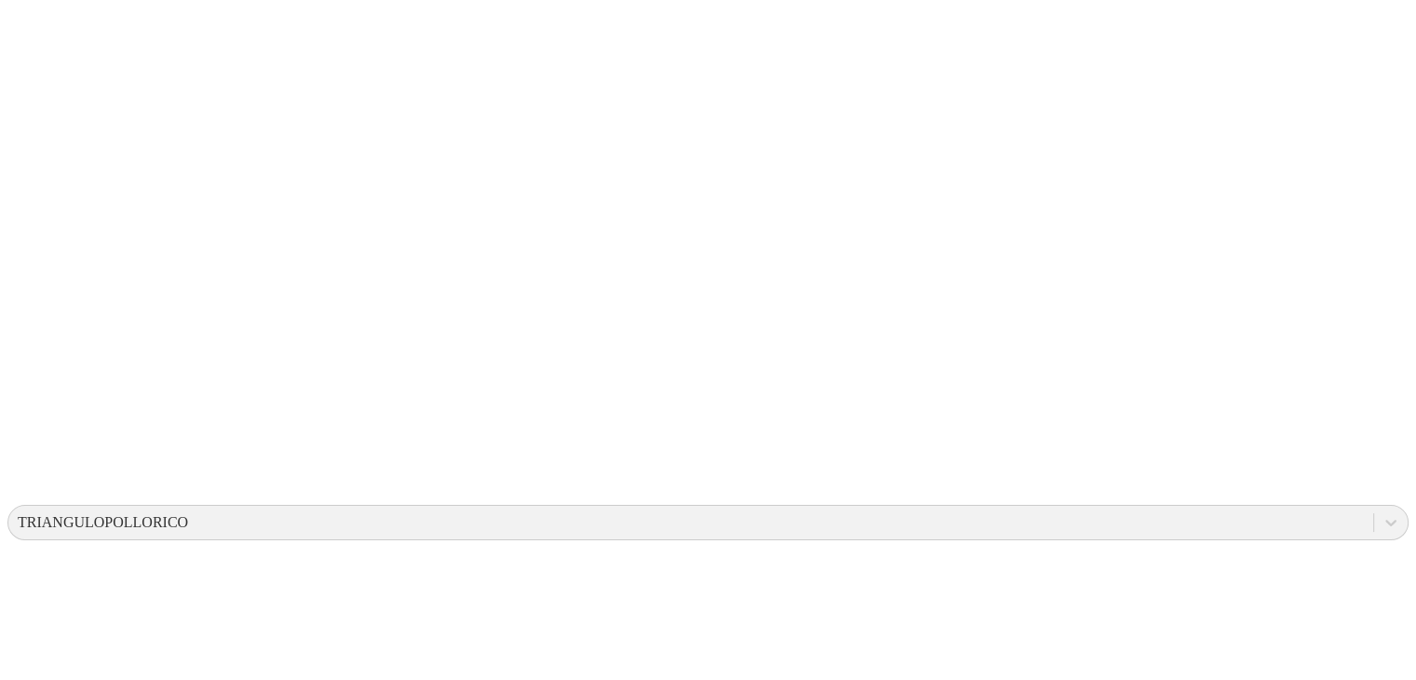
type input "31 [PERSON_NAME] 2025"
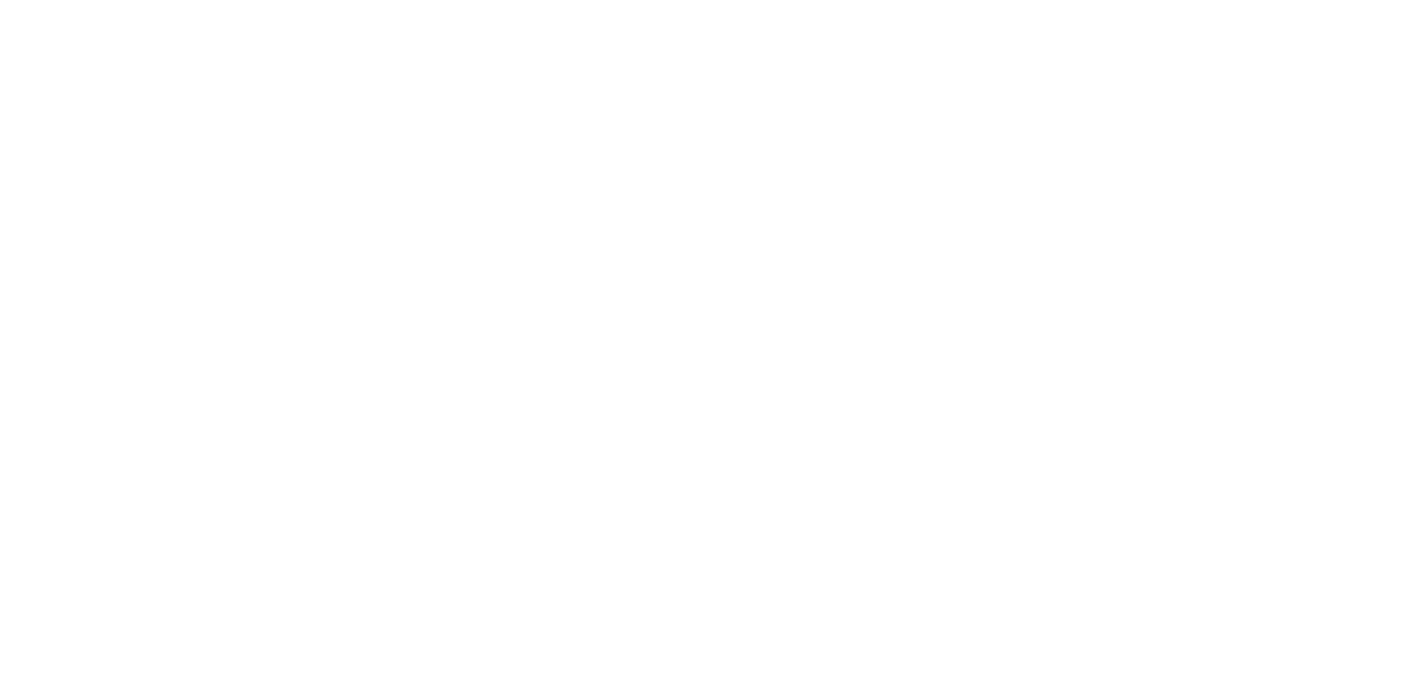
scroll to position [923, 0]
type input "31 [PERSON_NAME] 2025"
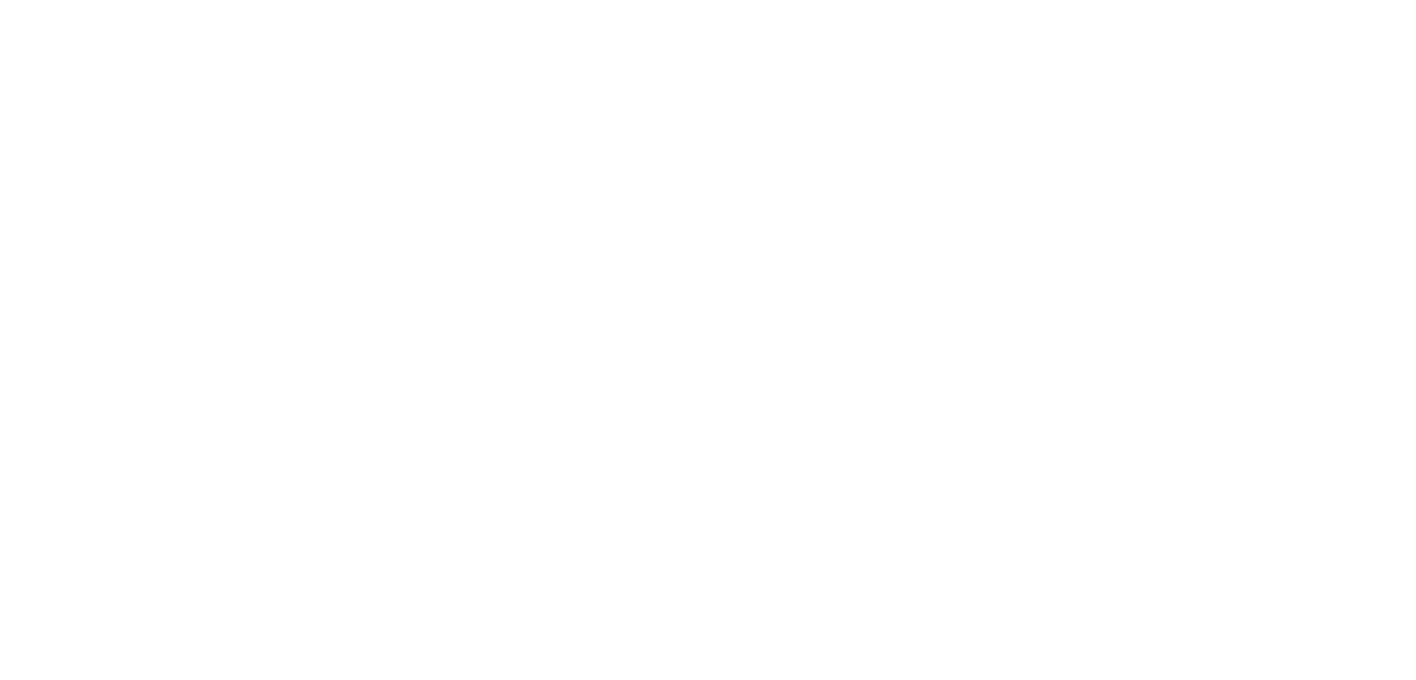
type input "31 [PERSON_NAME] 2025"
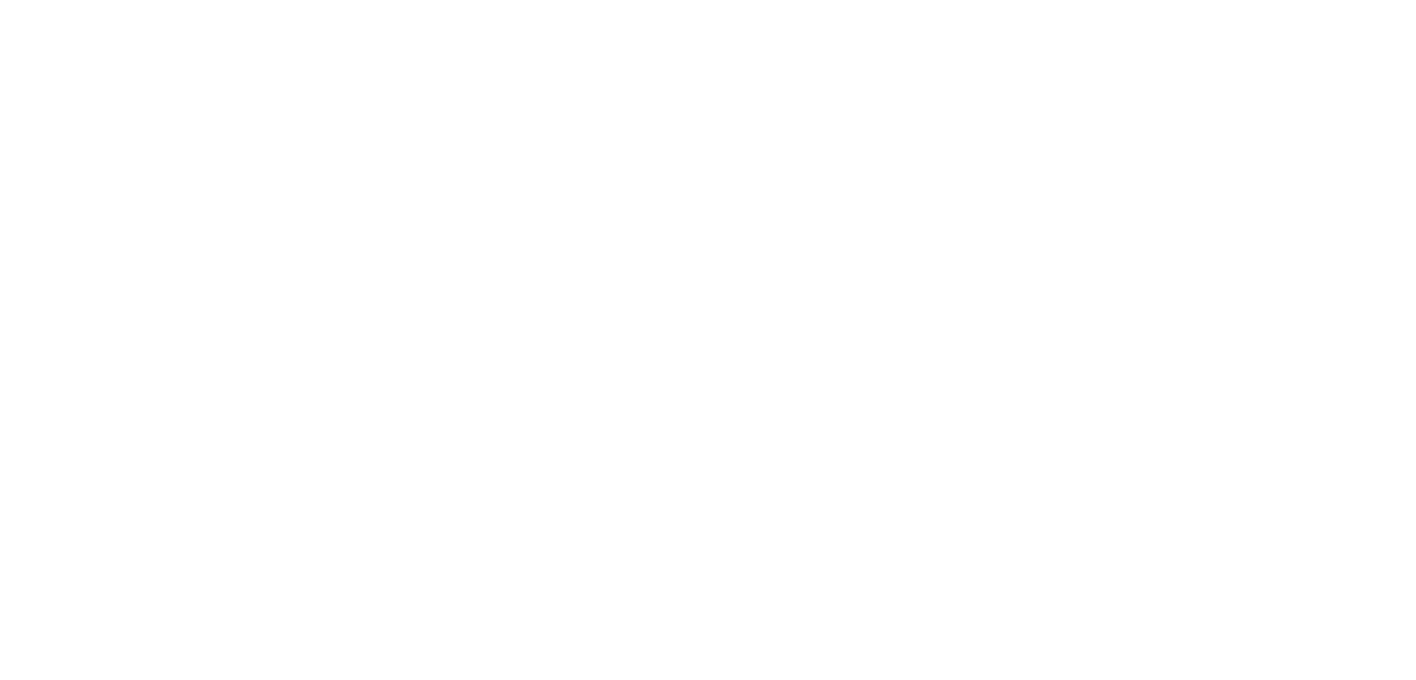
type input "31 [PERSON_NAME] 2025"
drag, startPoint x: 916, startPoint y: 386, endPoint x: 896, endPoint y: 450, distance: 67.4
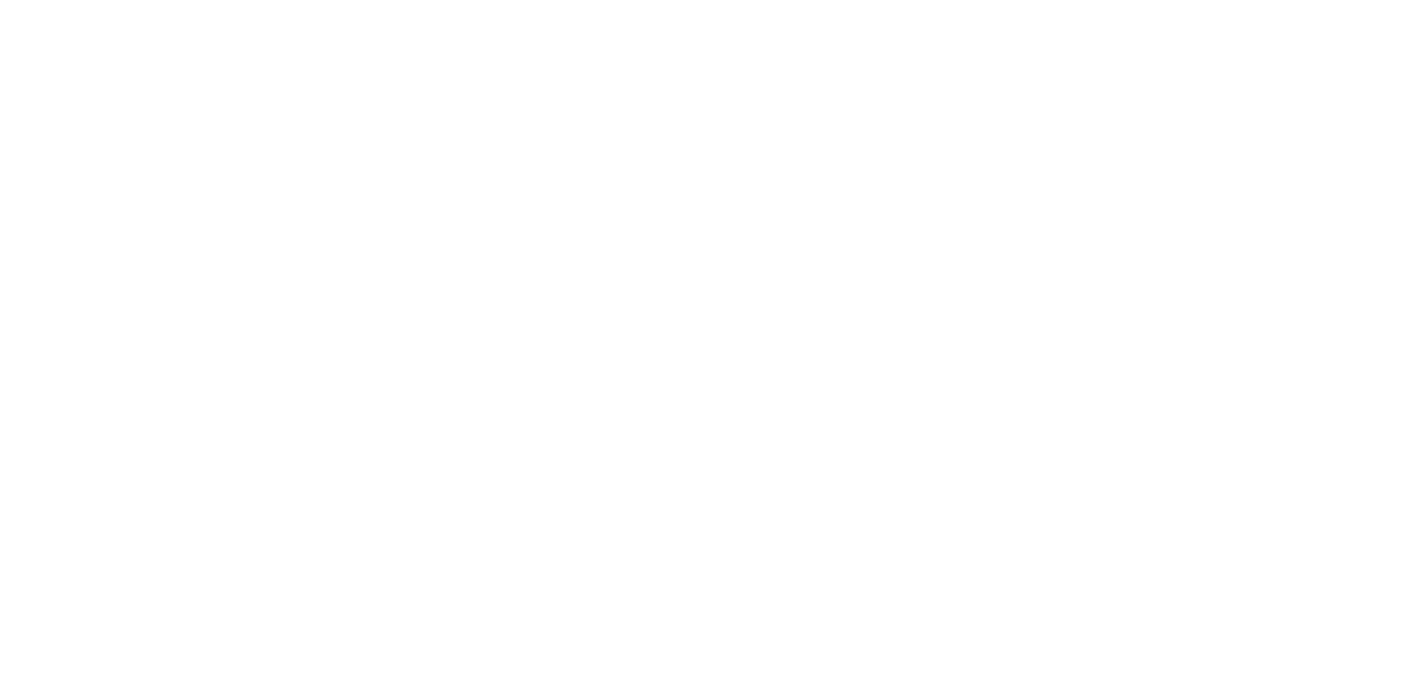
type input "31 [PERSON_NAME] 2025"
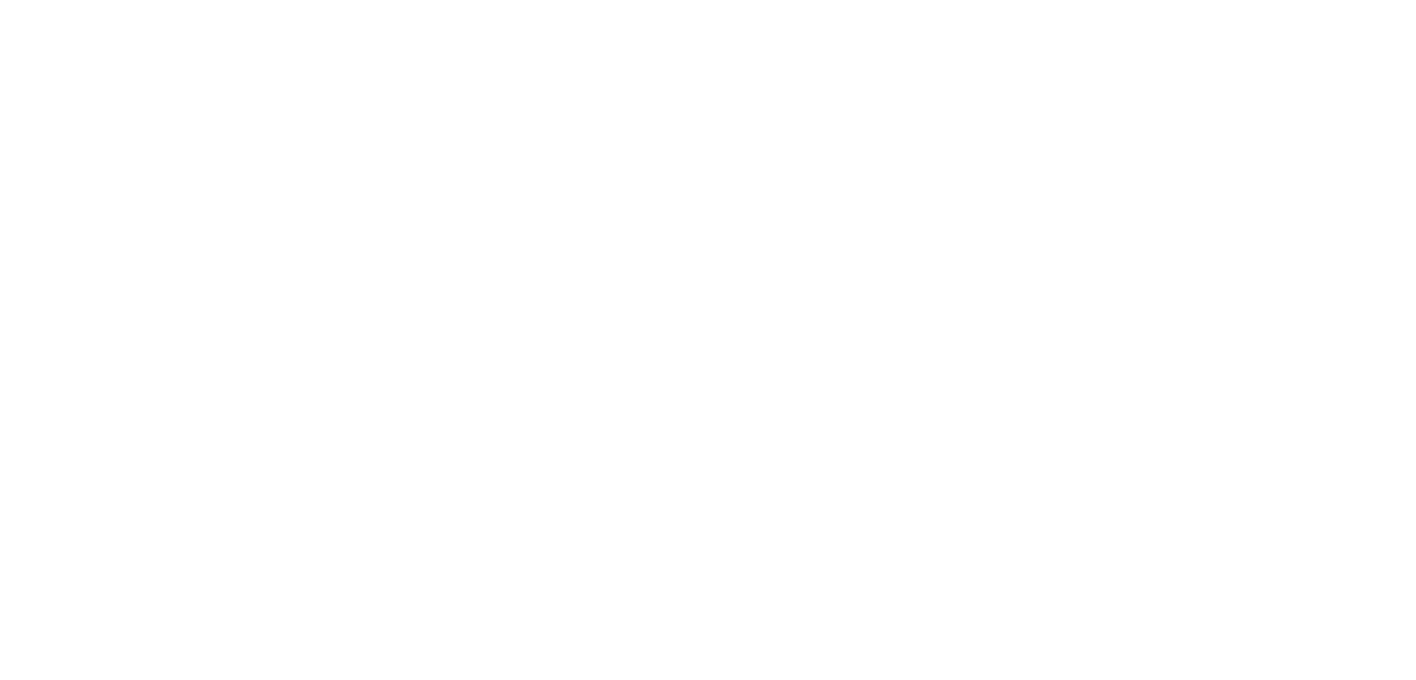
type input "31 [PERSON_NAME] 2025"
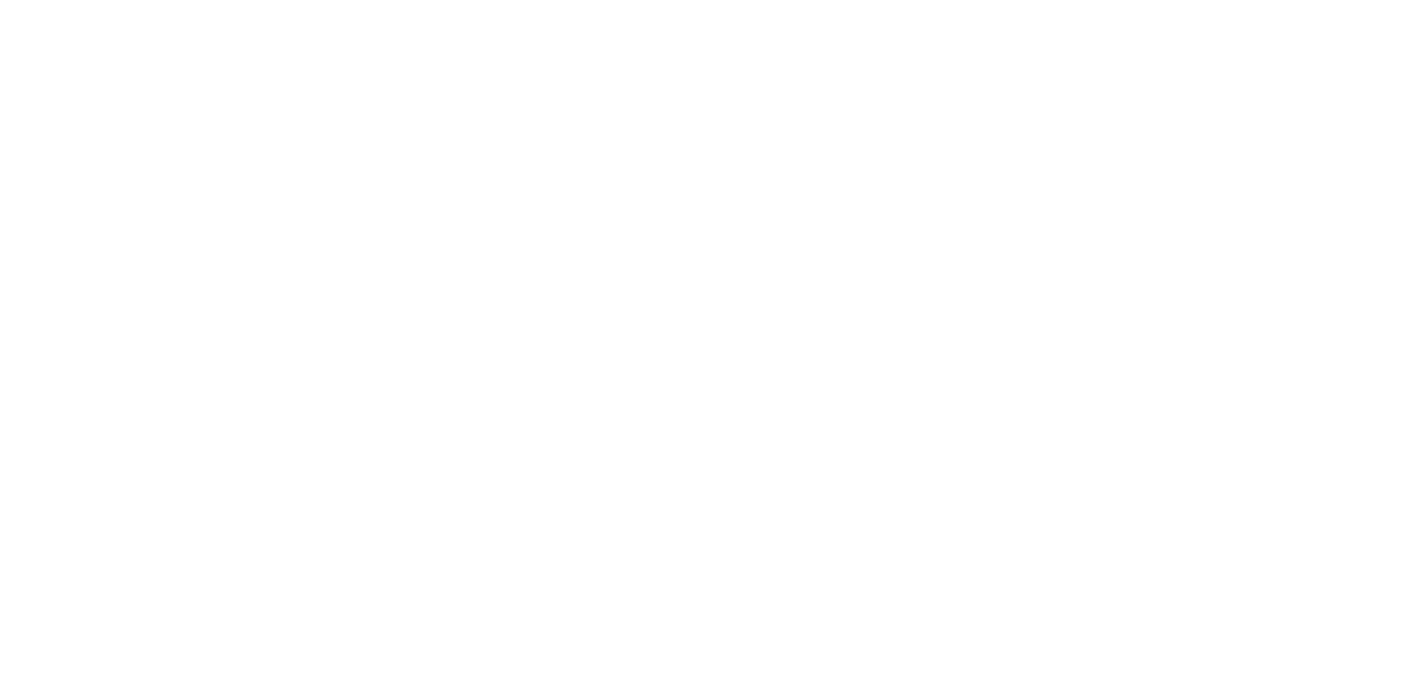
type input "31 [PERSON_NAME] 2025"
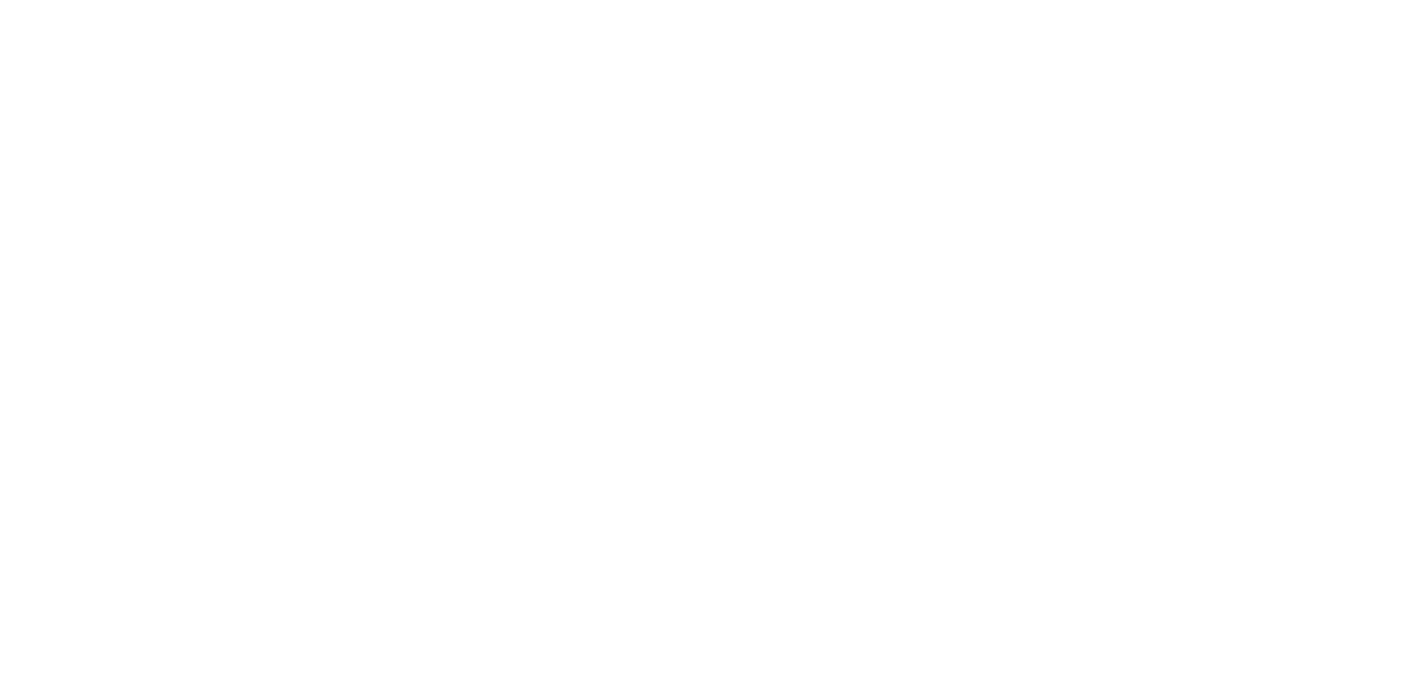
type input "31 [PERSON_NAME] 2025"
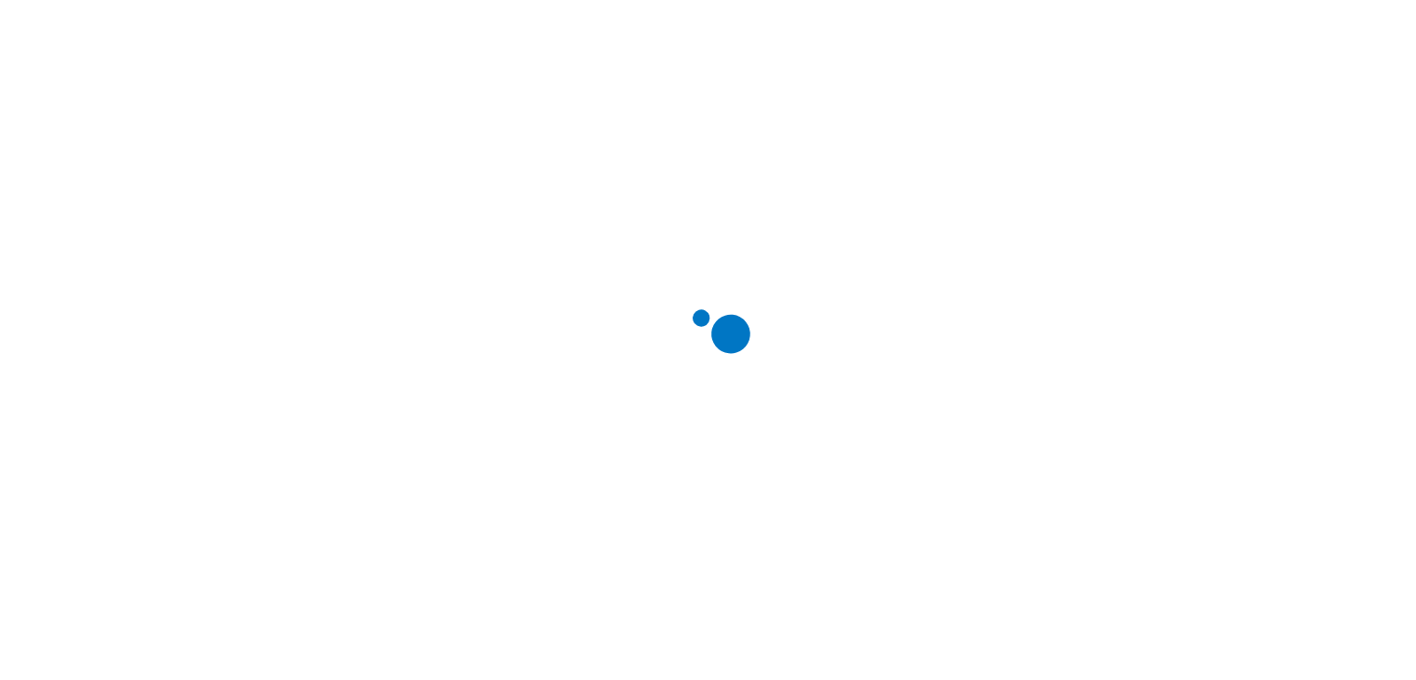
scroll to position [842, 0]
